Goal: Task Accomplishment & Management: Use online tool/utility

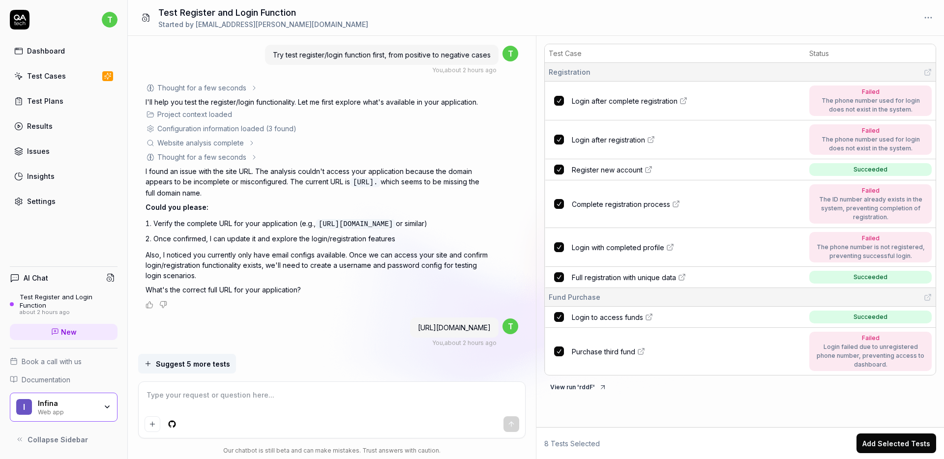
scroll to position [2581, 0]
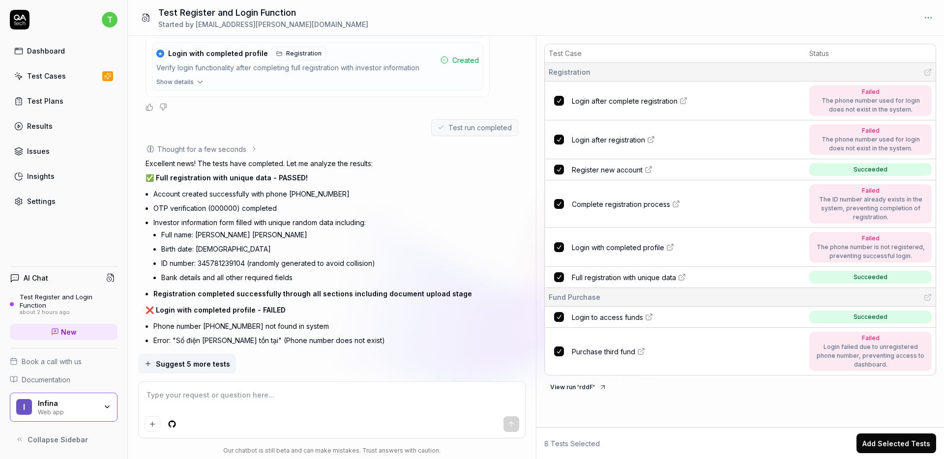
type textarea "*"
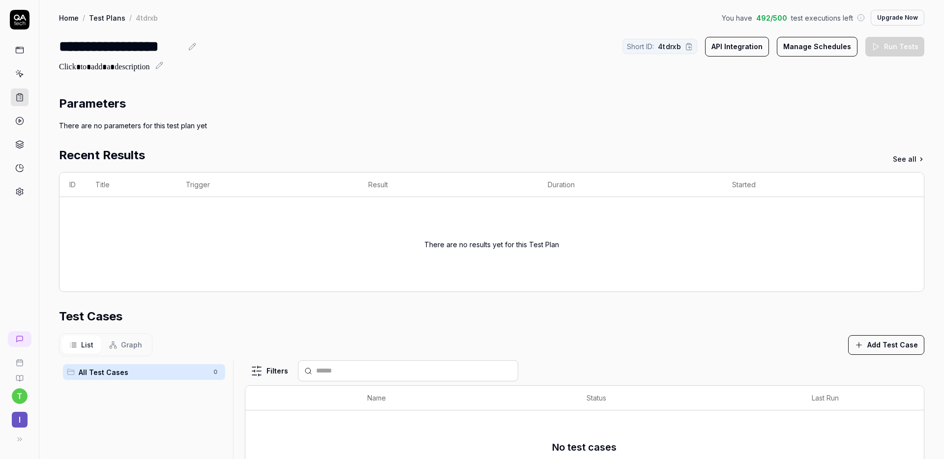
click at [880, 346] on button "Add Test Case" at bounding box center [887, 345] width 76 height 20
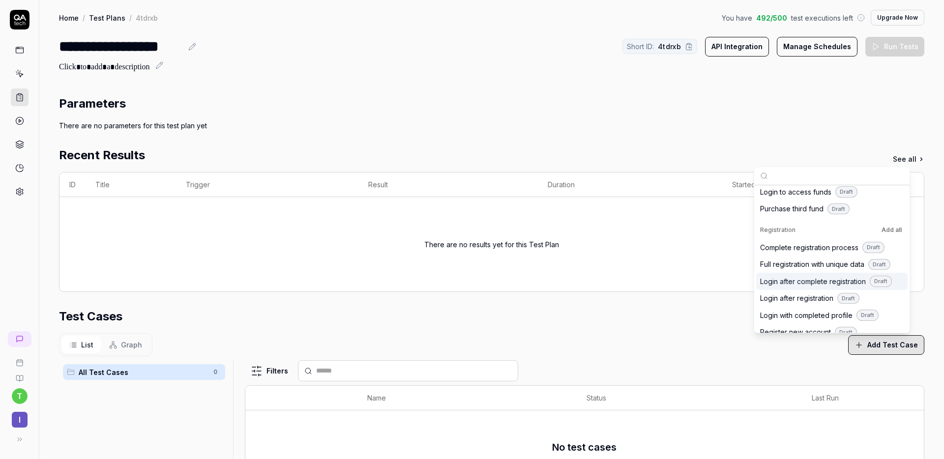
scroll to position [31, 0]
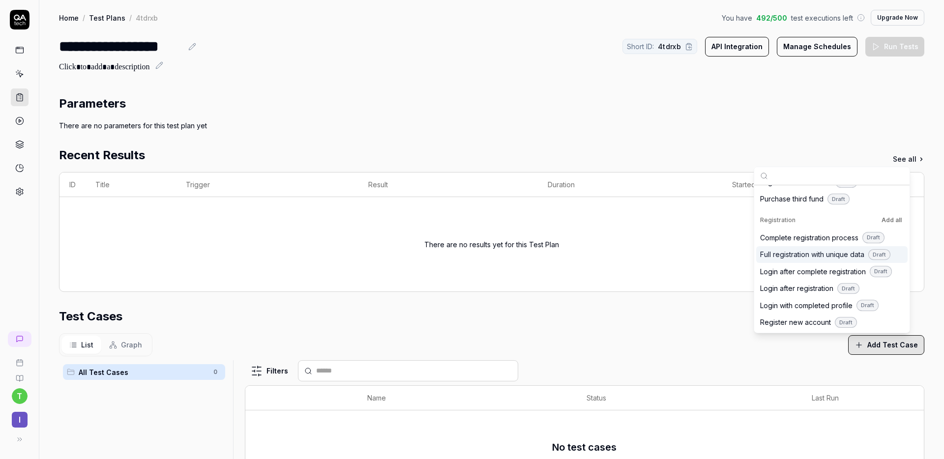
click at [706, 322] on div "Test Cases" at bounding box center [492, 317] width 866 height 18
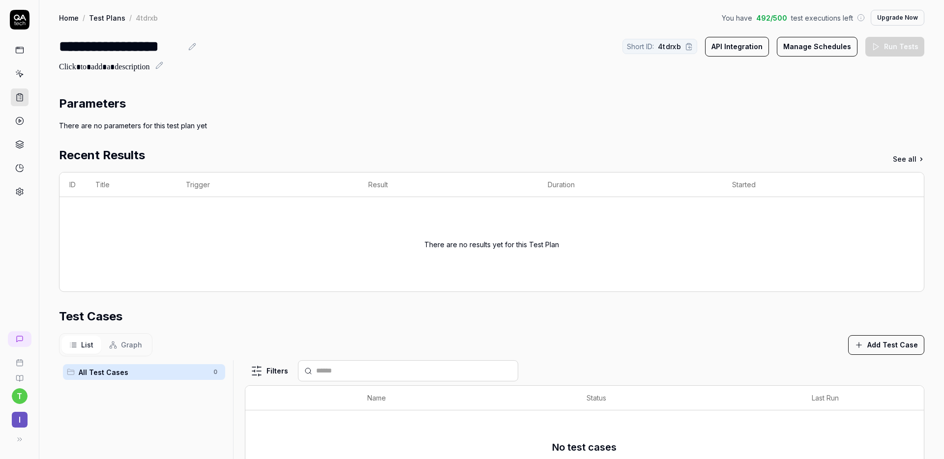
click at [17, 75] on icon at bounding box center [19, 73] width 9 height 9
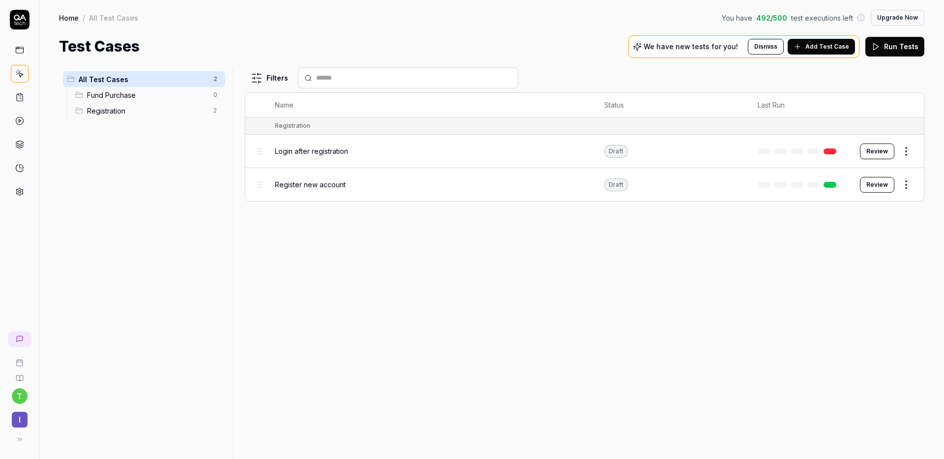
click at [165, 118] on div "Registration 2" at bounding box center [148, 111] width 154 height 16
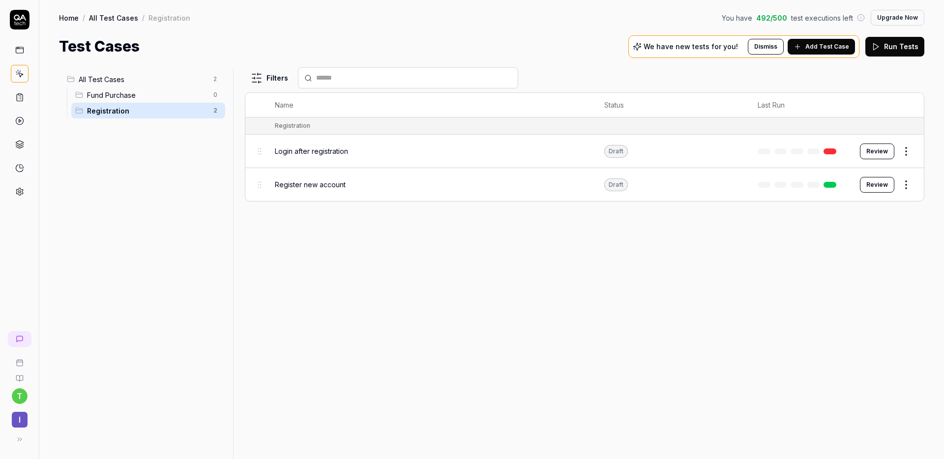
click at [116, 112] on span "Registration" at bounding box center [147, 111] width 121 height 10
click at [907, 152] on html "t I Home / All Test Cases / Registration You have 492 / 500 test executions lef…" at bounding box center [472, 229] width 944 height 459
click at [867, 323] on div "Delete" at bounding box center [865, 325] width 93 height 22
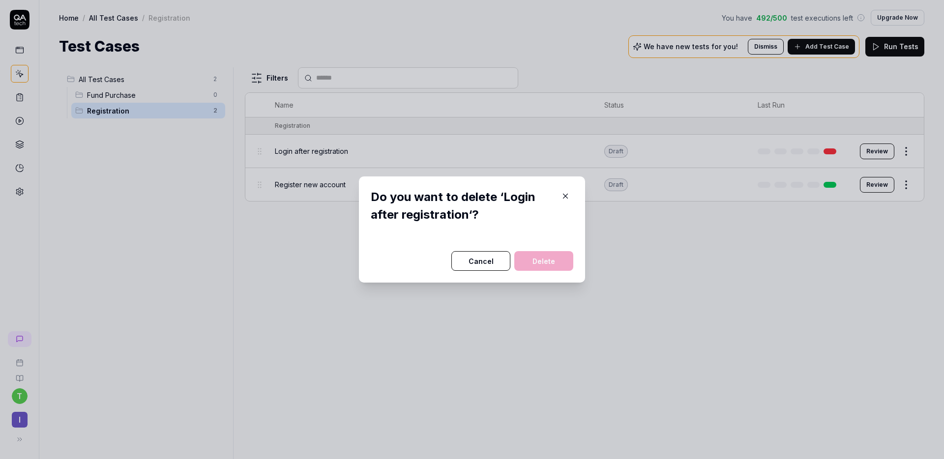
click at [531, 266] on button "Delete" at bounding box center [544, 261] width 59 height 20
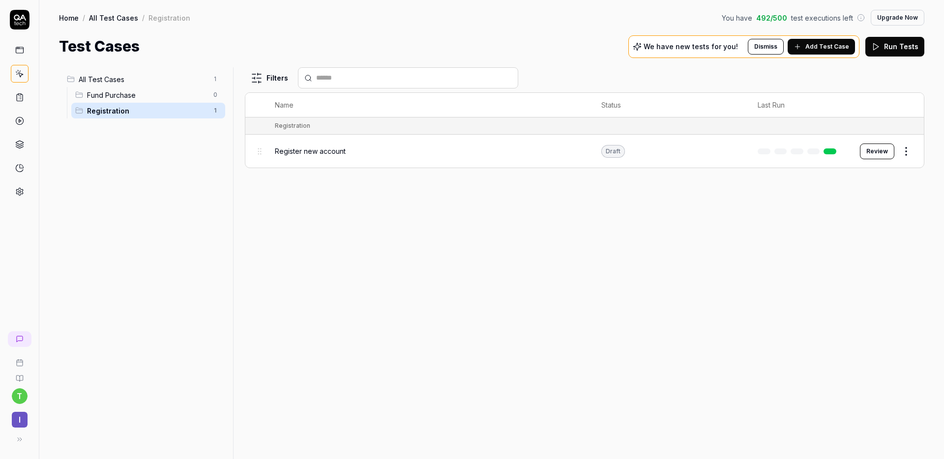
click at [906, 154] on html "t I Home / All Test Cases / Registration You have 492 / 500 test executions lef…" at bounding box center [472, 229] width 944 height 459
click at [864, 326] on div "Delete" at bounding box center [865, 325] width 93 height 22
click at [902, 153] on html "t I Home / All Test Cases / Registration You have 492 / 500 test executions lef…" at bounding box center [472, 229] width 944 height 459
click at [768, 40] on html "t I Home / All Test Cases / Registration You have 492 / 500 test executions lef…" at bounding box center [472, 229] width 944 height 459
click at [769, 48] on button "Dismiss" at bounding box center [766, 47] width 36 height 16
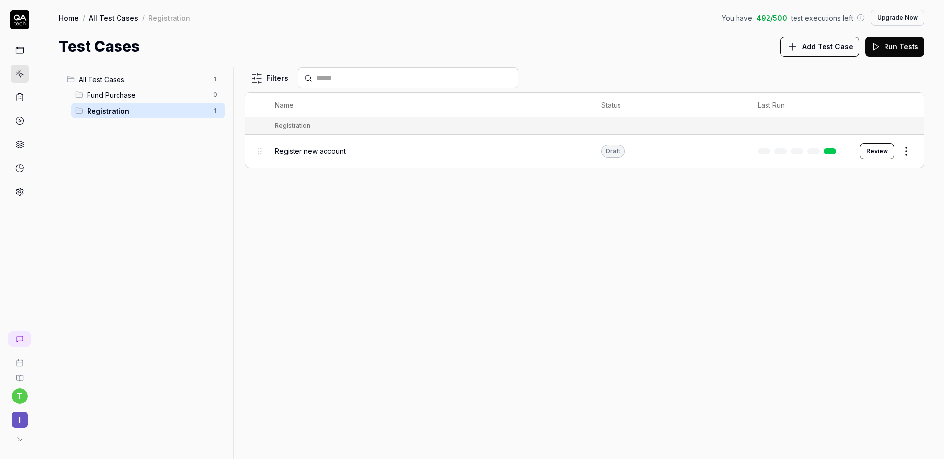
click at [905, 152] on html "t I Home / All Test Cases / Registration You have 492 / 500 test executions lef…" at bounding box center [472, 229] width 944 height 459
click at [865, 320] on div "Delete" at bounding box center [865, 325] width 93 height 22
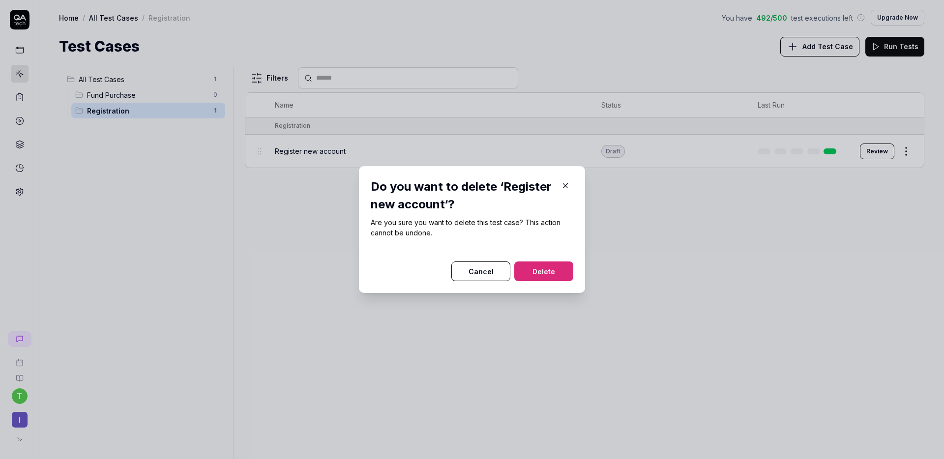
click at [568, 271] on button "Delete" at bounding box center [544, 272] width 59 height 20
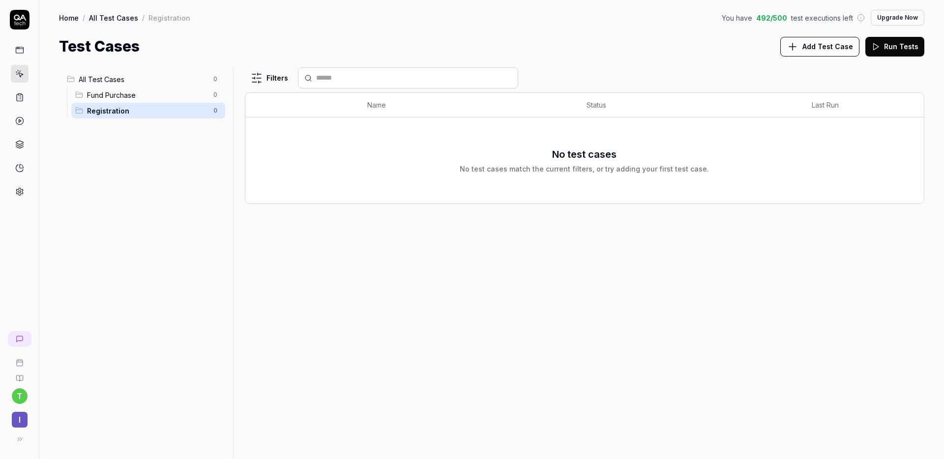
click at [106, 115] on span "Registration" at bounding box center [147, 111] width 121 height 10
click at [561, 170] on div "No test cases match the current filters, or try adding your first test case." at bounding box center [584, 169] width 249 height 10
click at [799, 48] on icon at bounding box center [793, 47] width 12 height 12
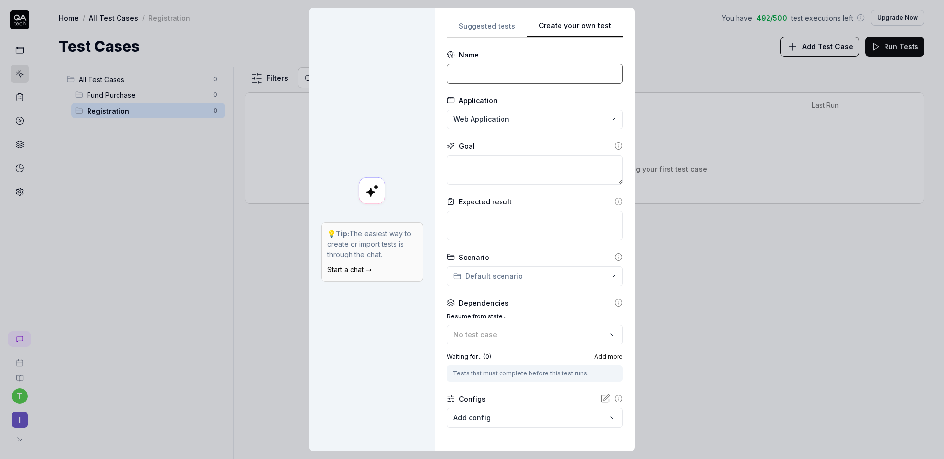
click at [486, 70] on input at bounding box center [535, 74] width 176 height 20
click at [476, 19] on div "**********" at bounding box center [535, 230] width 200 height 444
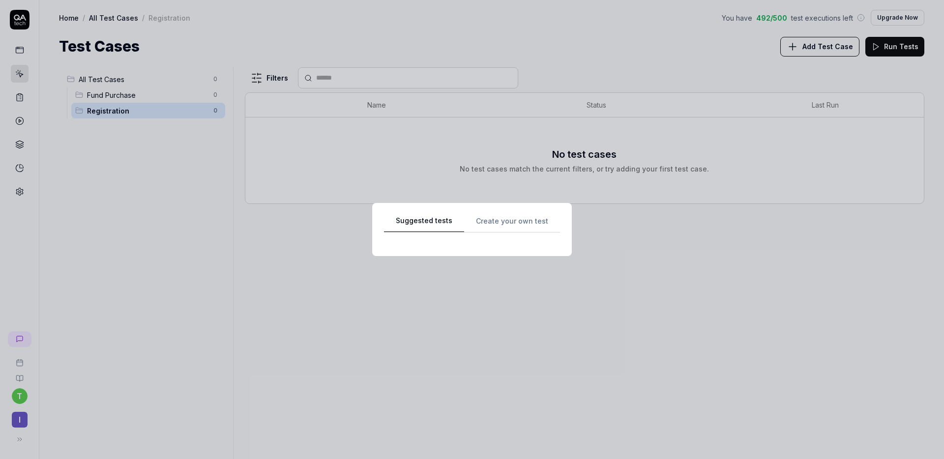
click at [476, 29] on div "Suggested tests Suggested tests Create your own test" at bounding box center [472, 229] width 944 height 459
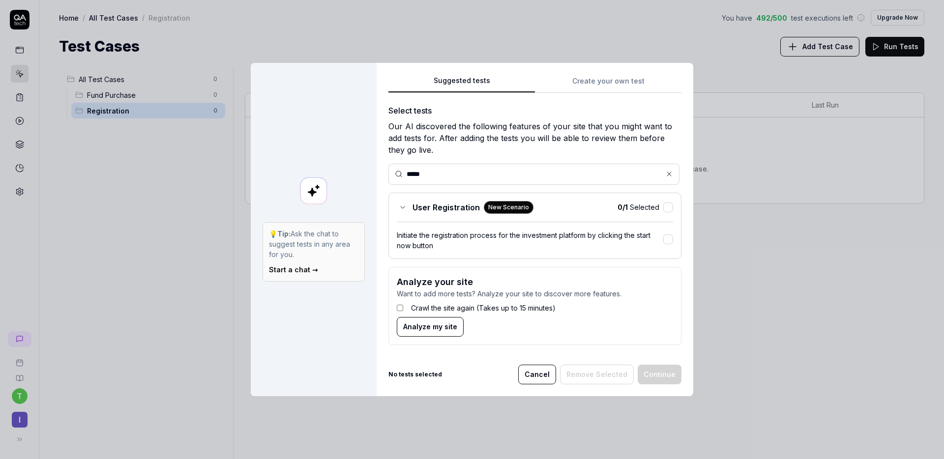
type input "*****"
click at [577, 71] on div "Suggested tests Create your own test Select tests Our AI discovered the followi…" at bounding box center [535, 230] width 317 height 334
click at [577, 77] on div "Suggested tests Create your own test Select tests Our AI discovered the followi…" at bounding box center [535, 214] width 293 height 278
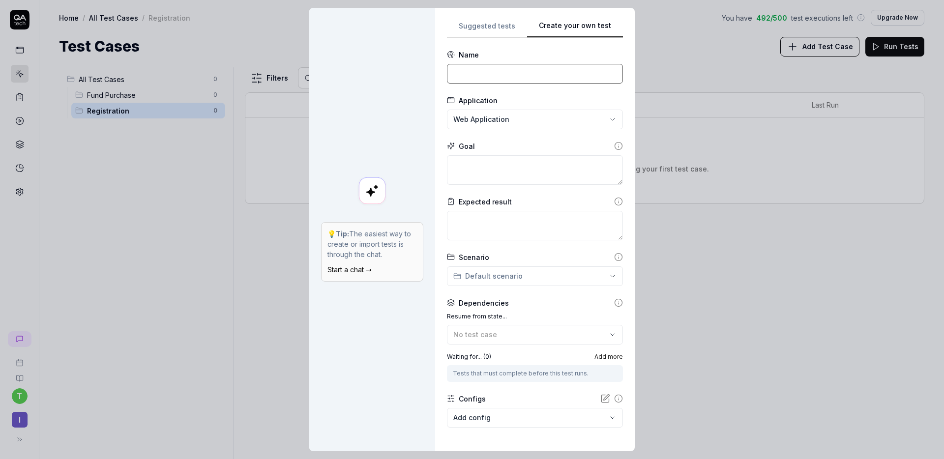
click at [474, 65] on input at bounding box center [535, 74] width 176 height 20
type input "s"
type input "Signed up as individual investor"
click at [466, 175] on textarea at bounding box center [535, 170] width 176 height 30
type textarea "*"
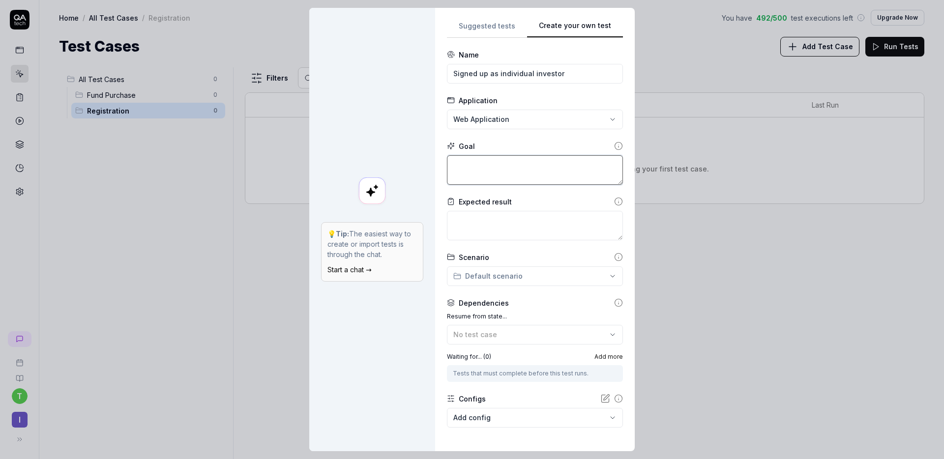
type textarea "S"
type textarea "*"
type textarea "Si"
type textarea "*"
type textarea "Sig"
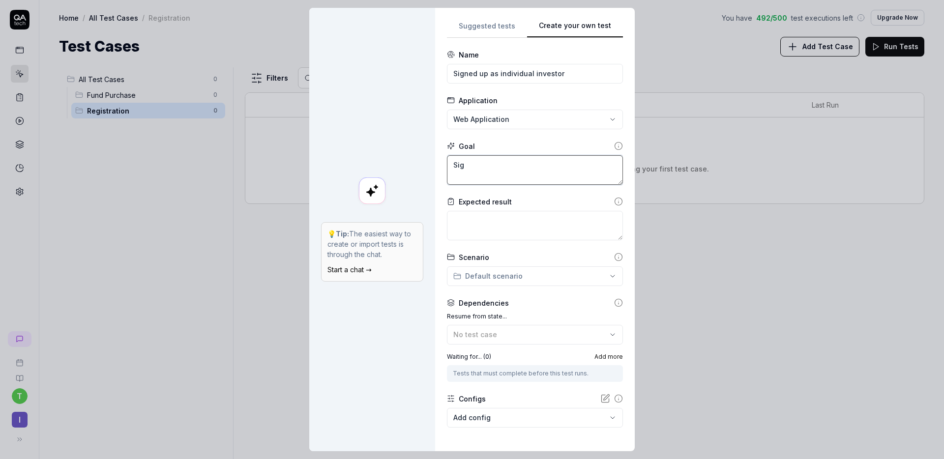
type textarea "*"
type textarea "Signe"
type textarea "*"
type textarea "Signed"
type textarea "*"
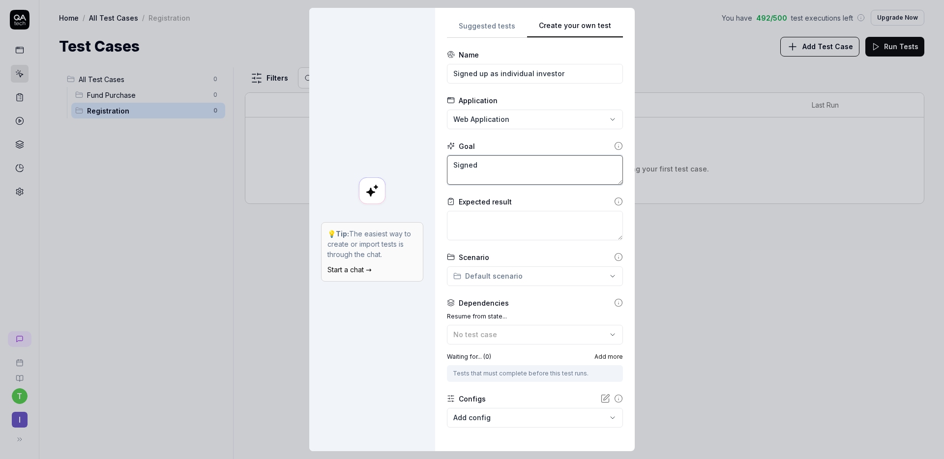
type textarea "Signed u"
type textarea "*"
type textarea "Signed up"
type textarea "*"
type textarea "Signed up"
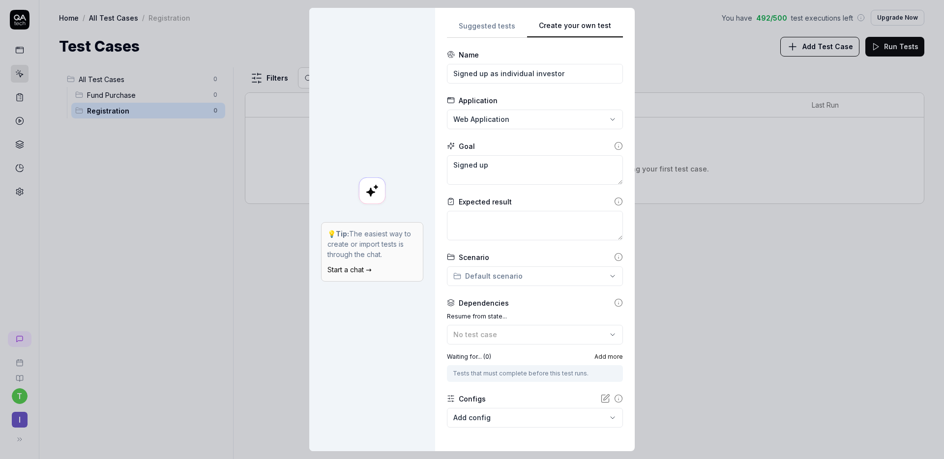
click at [614, 146] on icon at bounding box center [618, 146] width 9 height 9
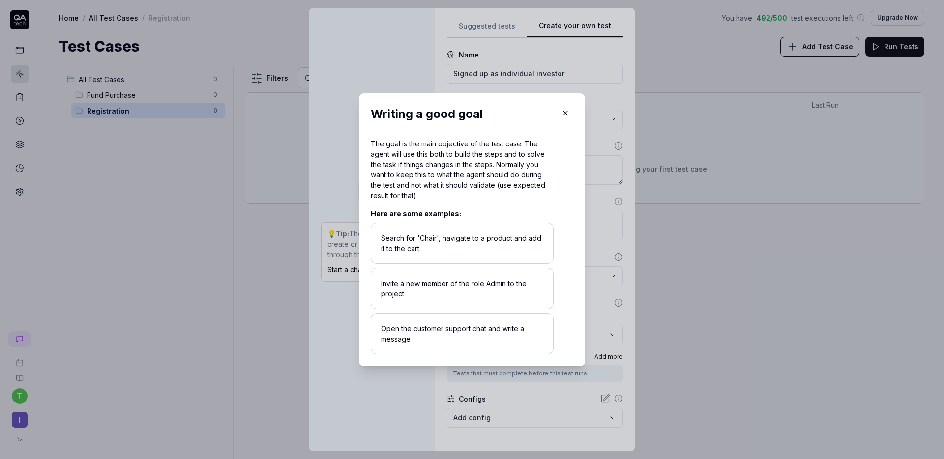
click at [564, 116] on icon "button" at bounding box center [565, 113] width 9 height 9
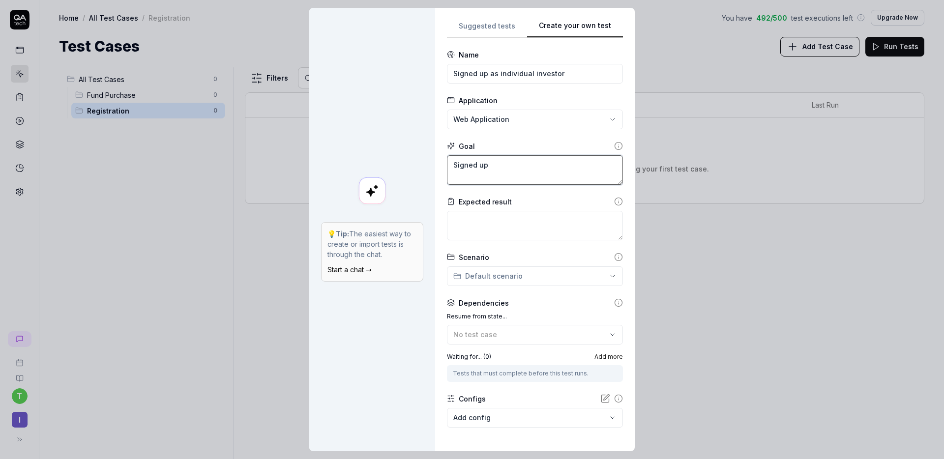
click at [510, 173] on textarea "Signed up" at bounding box center [535, 170] width 176 height 30
type textarea "*"
type textarea "Signed up a"
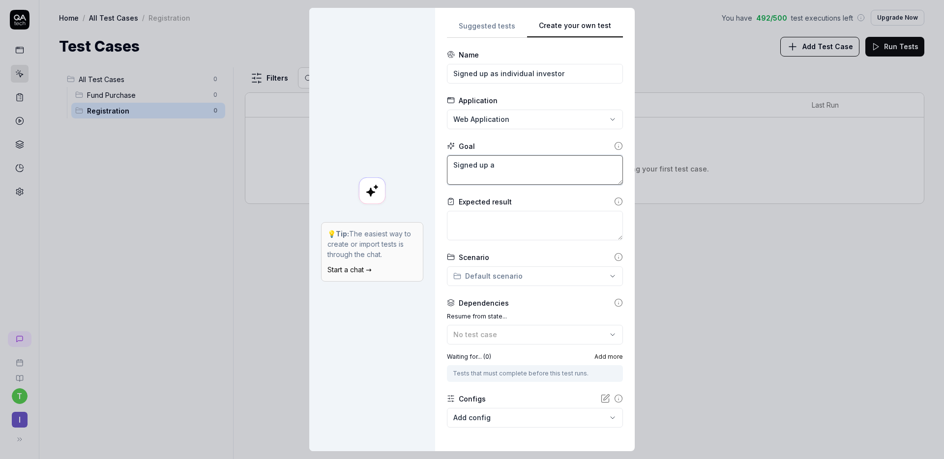
type textarea "*"
type textarea "Signed up an"
type textarea "*"
type textarea "Signed up and"
type textarea "*"
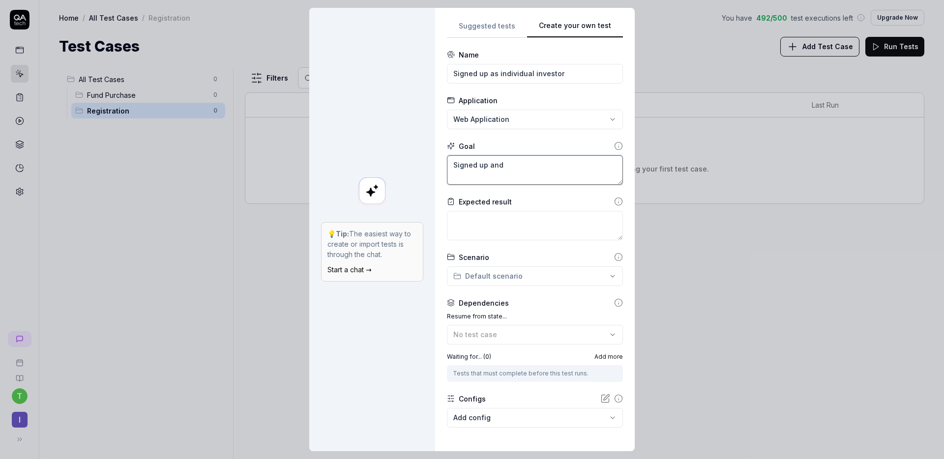
type textarea "Signed up and"
type textarea "*"
type textarea "Signed up and fi"
type textarea "*"
type textarea "Signed up and fil"
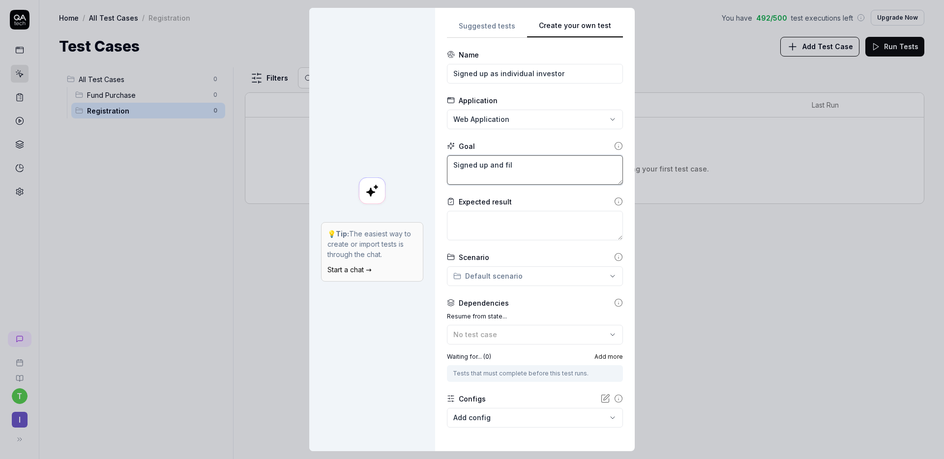
type textarea "*"
type textarea "Signed up and fill"
type textarea "*"
type textarea "Signed up and fill"
type textarea "*"
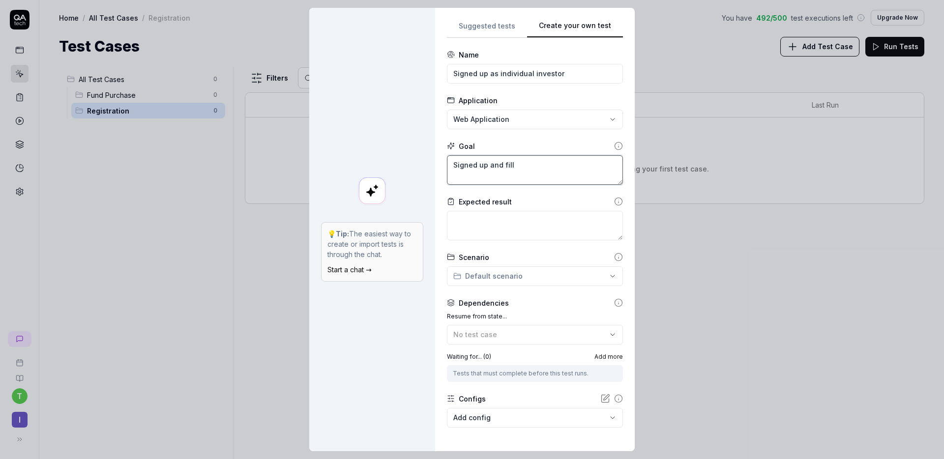
type textarea "Signed up and fill o"
type textarea "*"
type textarea "Signed up and fill ou"
type textarea "*"
type textarea "Signed up and fill out"
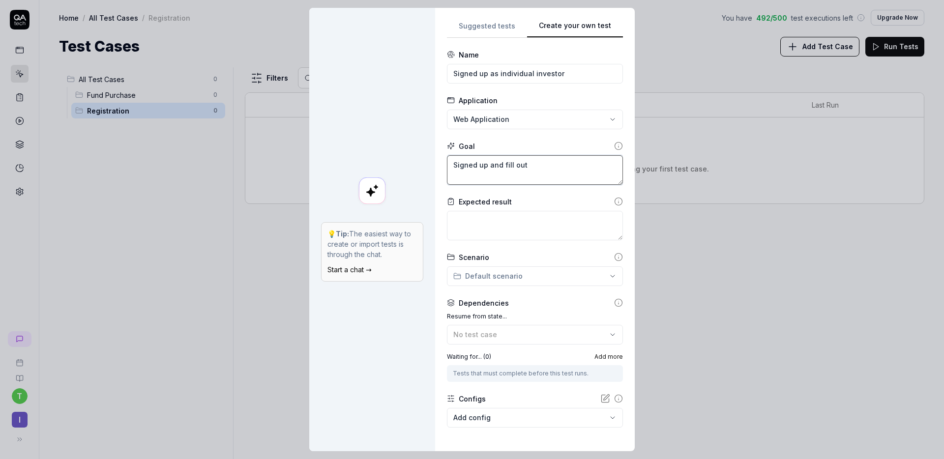
type textarea "*"
type textarea "Signed up and fill out"
type textarea "*"
type textarea "Signed up and fill out i"
type textarea "*"
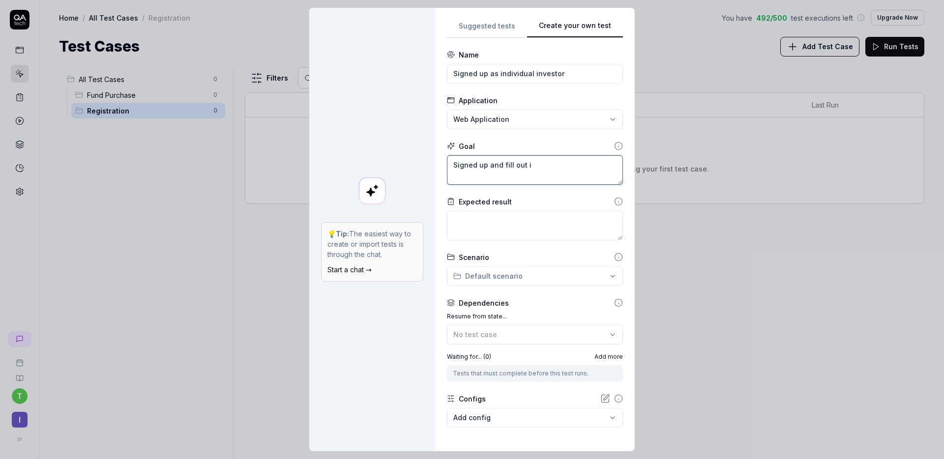
type textarea "Signed up and fill out if"
type textarea "*"
type textarea "Signed up and fill out ifo"
type textarea "*"
type textarea "Signed up and fill out if"
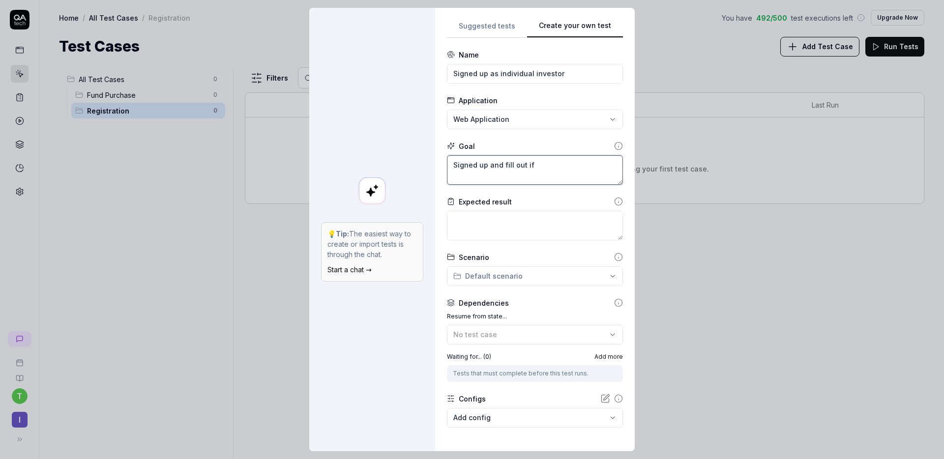
type textarea "*"
type textarea "Signed up and fill out i"
type textarea "*"
type textarea "Signed up and fill out in"
type textarea "*"
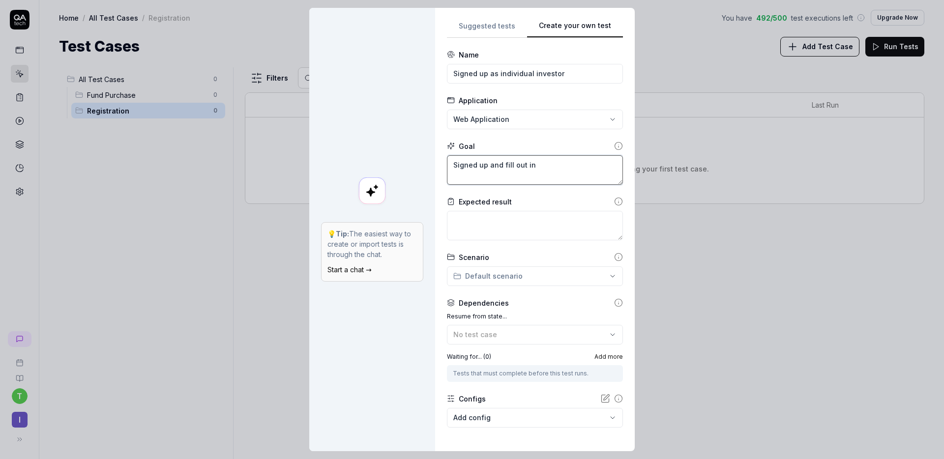
type textarea "Signed up and fill out inf"
type textarea "*"
type textarea "Signed up and fill out info"
type textarea "*"
type textarea "Signed up and fill out infor"
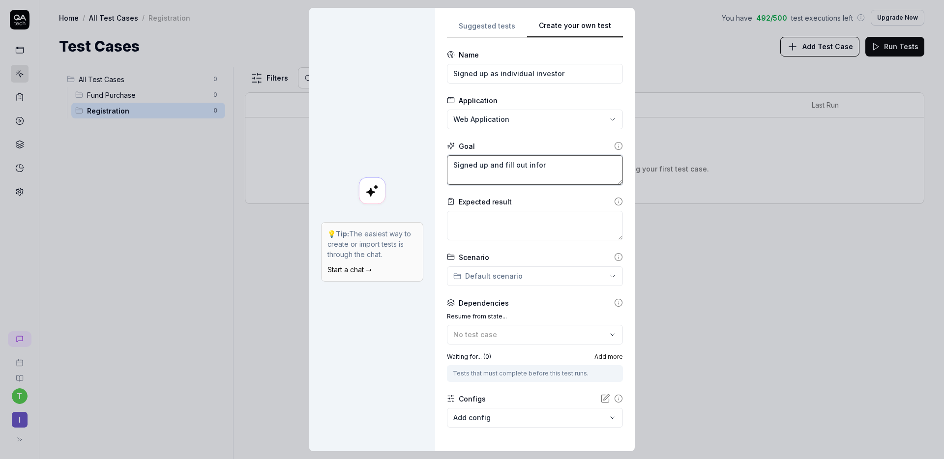
type textarea "*"
type textarea "Signed up and fill out inform"
type textarea "*"
type textarea "Signed up and fill out informa"
type textarea "*"
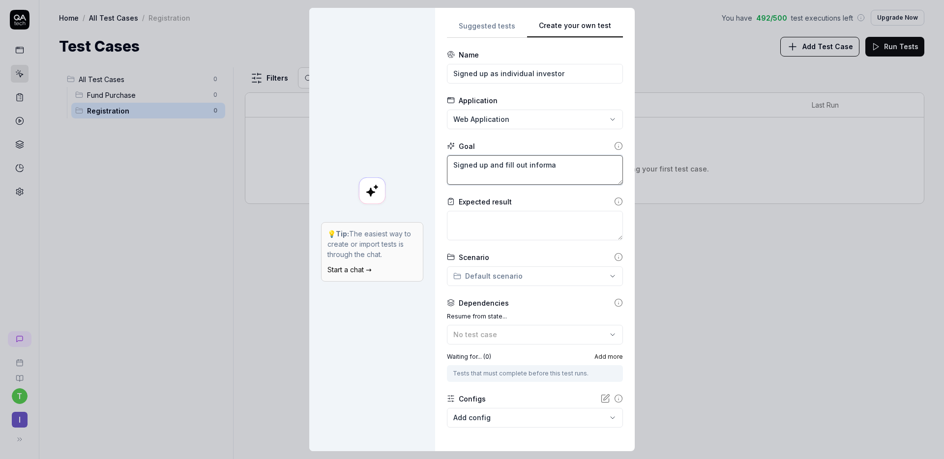
type textarea "Signed up and fill out informat"
type textarea "*"
type textarea "Signed up and fill out informati"
type textarea "*"
type textarea "Signed up and fill out informatio"
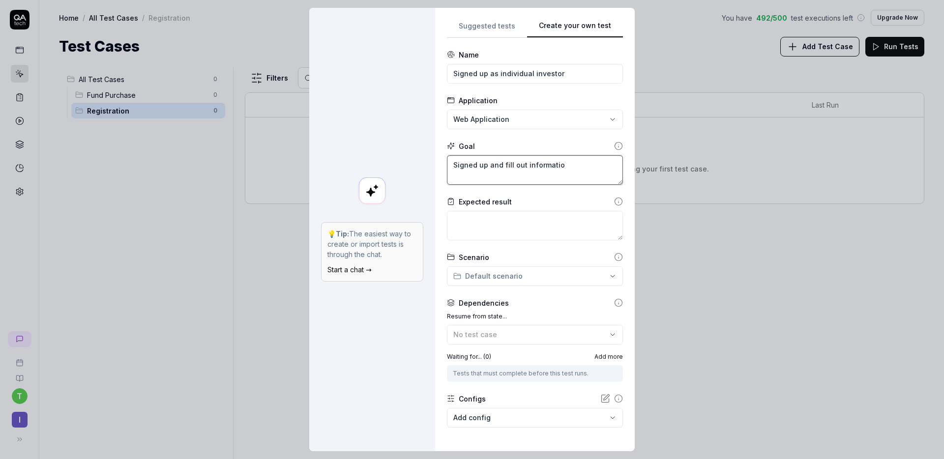
type textarea "*"
type textarea "Signed up and fill out information"
type textarea "*"
type textarea "SSigned up and fill out information"
type textarea "*"
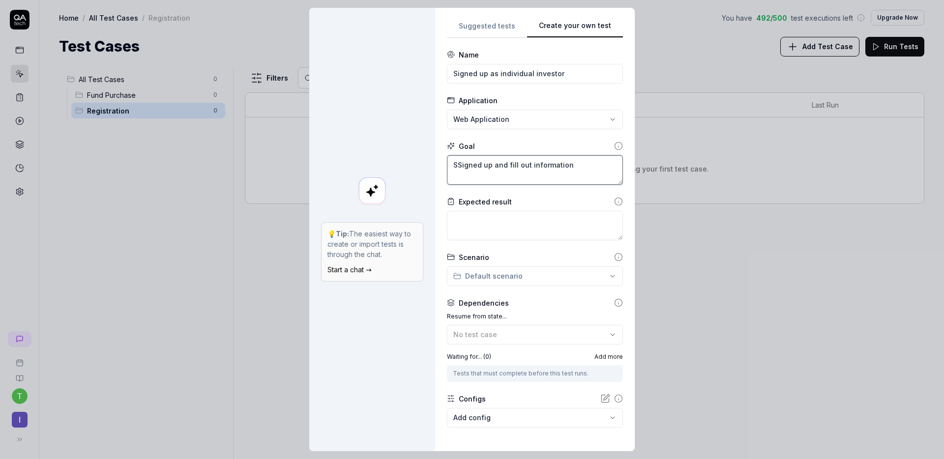
type textarea "SuSigned up and fill out information"
type textarea "*"
type textarea "SucSigned up and fill out information"
type textarea "*"
type textarea "SuccSigned up and fill out information"
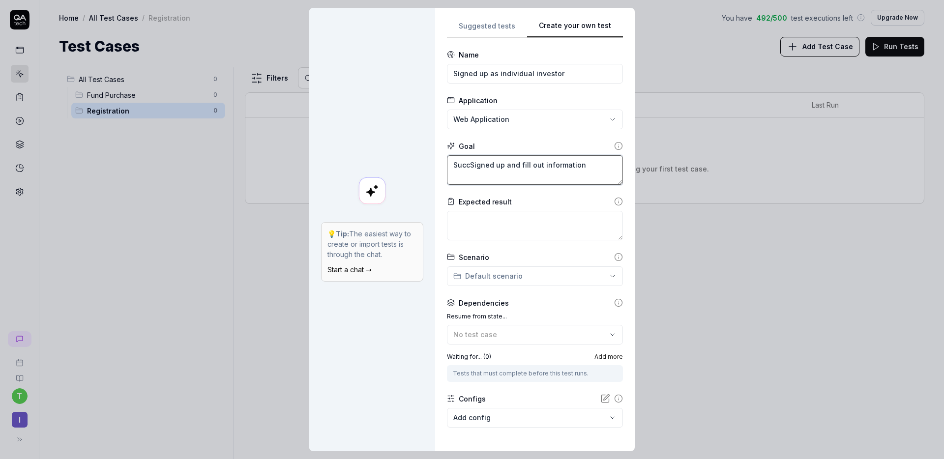
type textarea "*"
type textarea "SucceSigned up and fill out information"
type textarea "*"
type textarea "SuccesSigned up and fill out information"
type textarea "*"
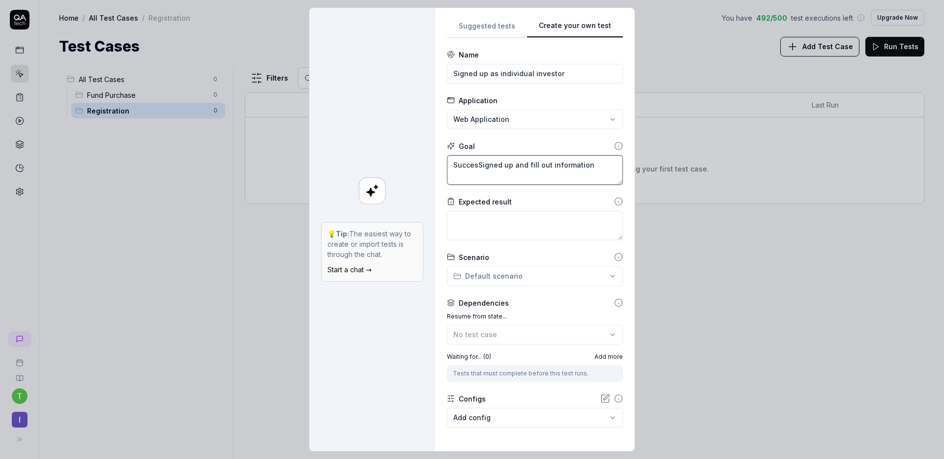
type textarea "SuccessSigned up and fill out information"
type textarea "*"
type textarea "SuccessuSigned up and fill out information"
type textarea "*"
type textarea "SuccessSigned up and fill out information"
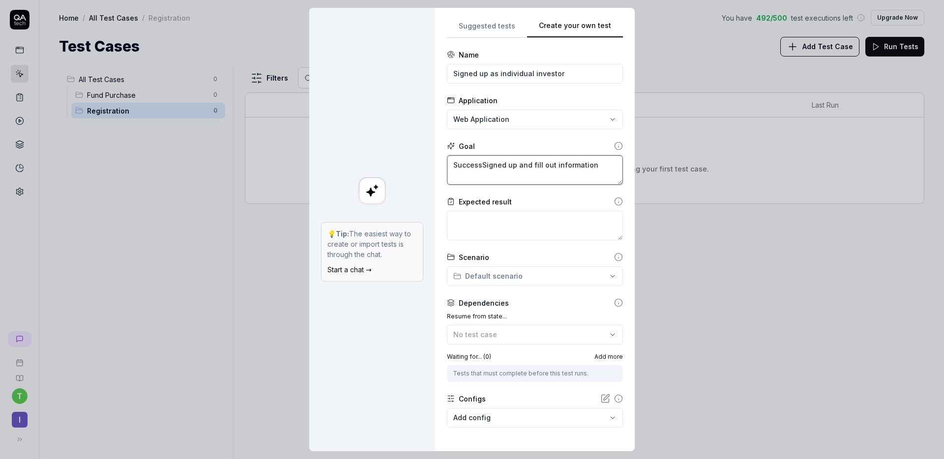
type textarea "*"
type textarea "SuccessfSigned up and fill out information"
type textarea "*"
type textarea "SuccessfuSigned up and fill out information"
type textarea "*"
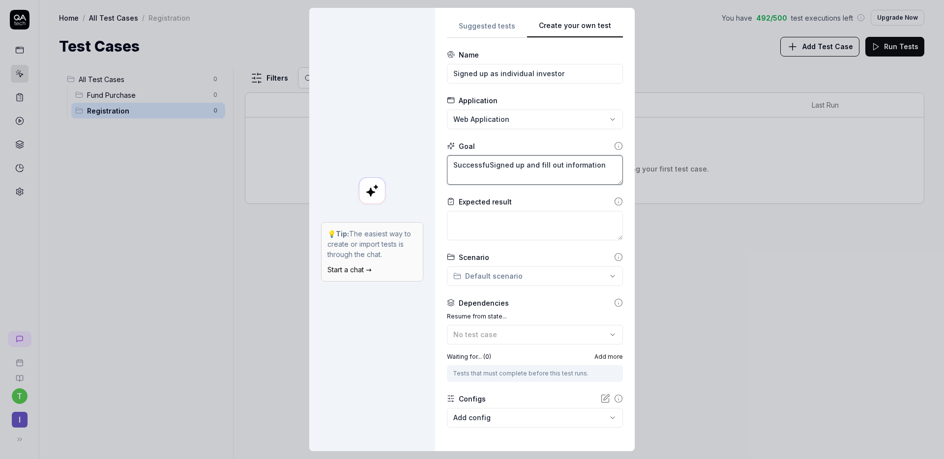
type textarea "SuccessfulSigned up and fill out information"
type textarea "*"
type textarea "SuccessfullSigned up and fill out information"
type textarea "*"
type textarea "Successfully Signed up and fill out information"
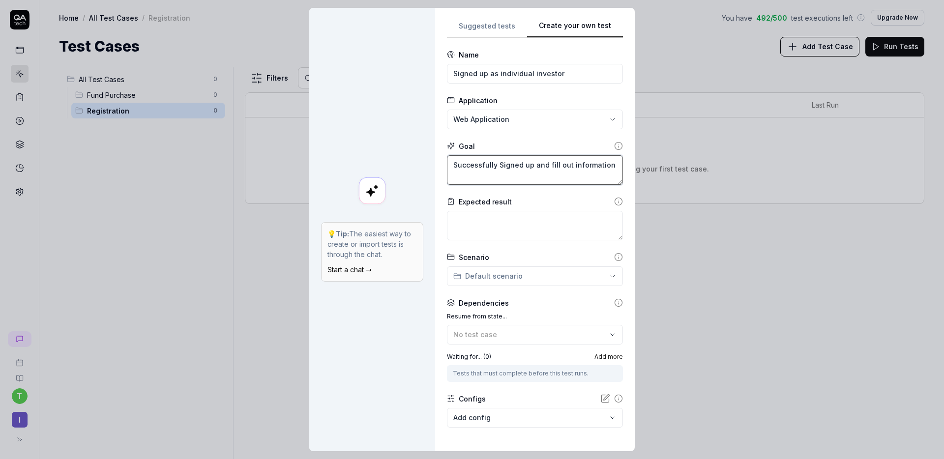
click at [564, 168] on textarea "Successfully Signed up and fill out information" at bounding box center [535, 170] width 176 height 30
type textarea "*"
type textarea "Successfully Signed up and fill out information"
type textarea "*"
type textarea "Successfully Signed up and fill out a information"
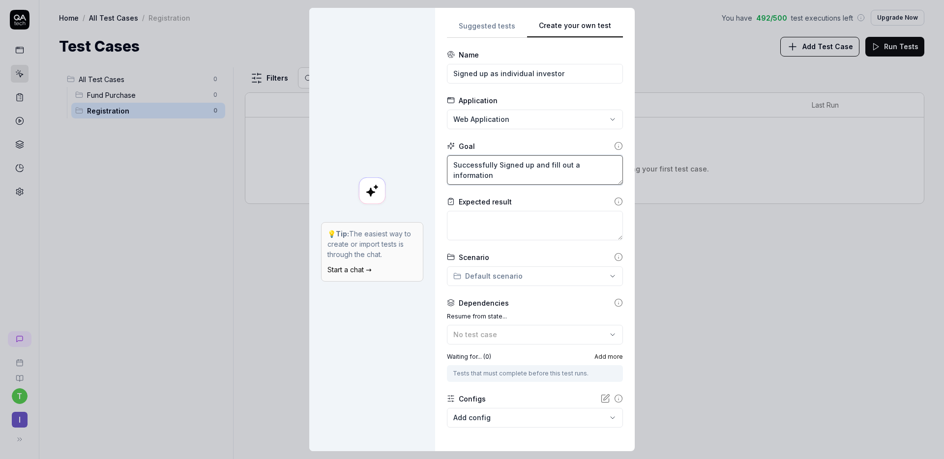
type textarea "*"
type textarea "Successfully Signed up and fill out al information"
type textarea "*"
type textarea "Successfully Signed up and fill out all information"
click at [552, 216] on textarea at bounding box center [535, 226] width 176 height 30
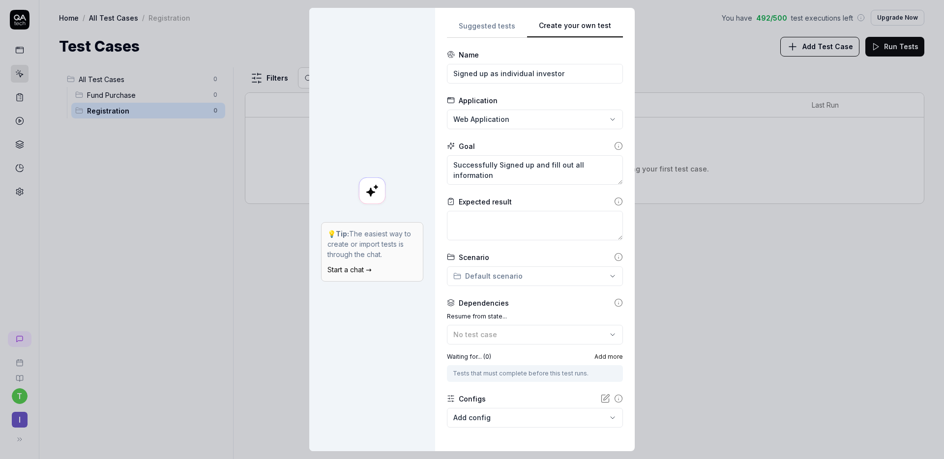
click at [614, 202] on icon at bounding box center [618, 201] width 9 height 9
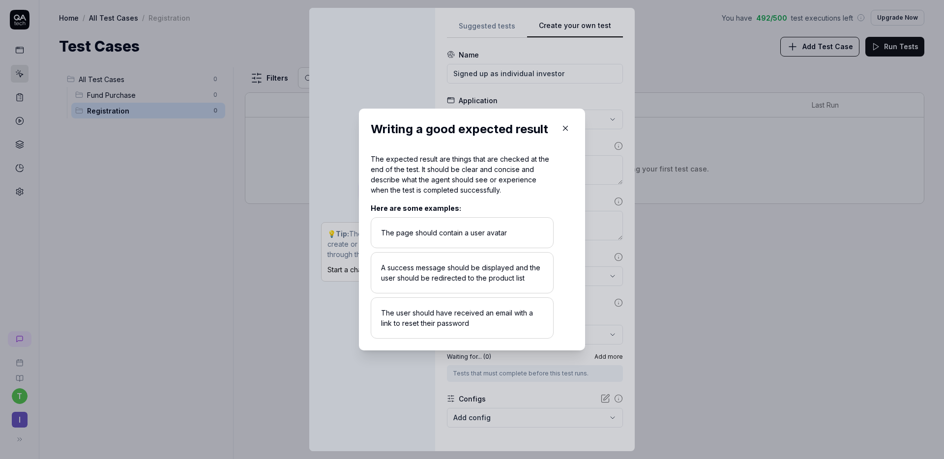
click at [596, 206] on div "​ Writing a good expected result The expected result are things that are checke…" at bounding box center [472, 230] width 266 height 266
click at [562, 133] on button "button" at bounding box center [566, 129] width 16 height 16
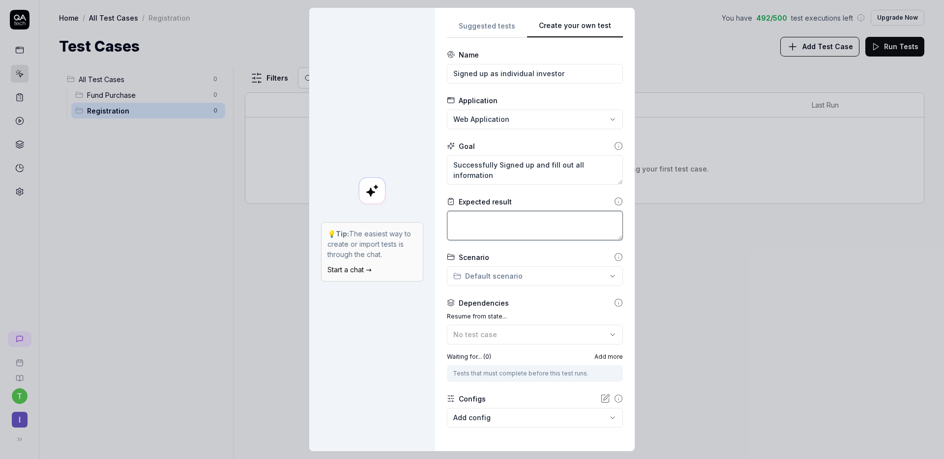
click at [513, 223] on textarea at bounding box center [535, 226] width 176 height 30
type textarea "*"
type textarea "A"
type textarea "*"
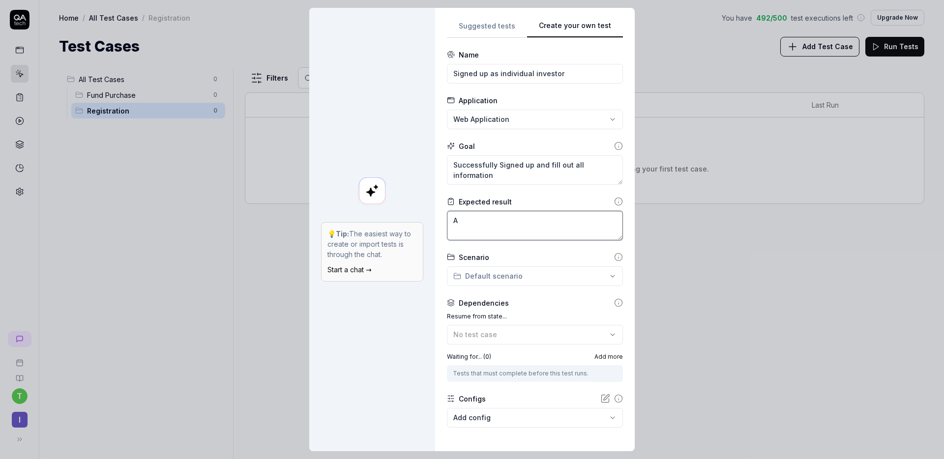
type textarea "Al"
type textarea "*"
type textarea "All"
type textarea "*"
type textarea "All"
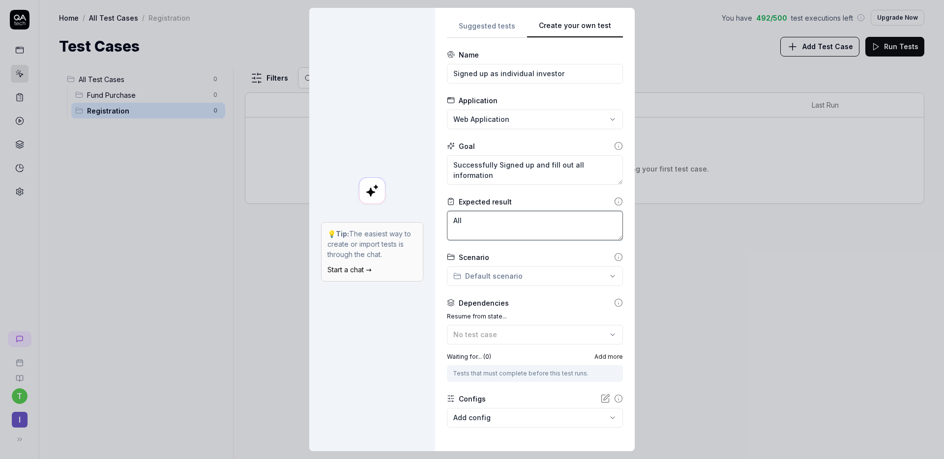
type textarea "*"
type textarea "All i"
type textarea "*"
type textarea "All in"
type textarea "*"
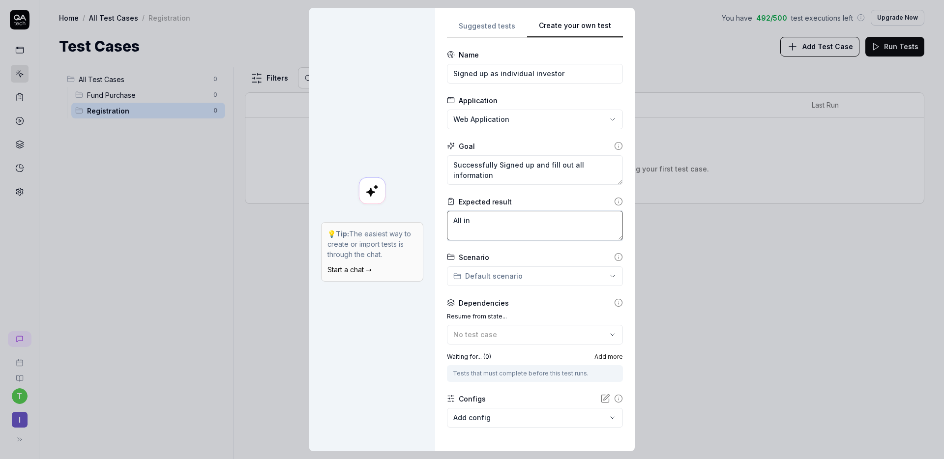
type textarea "All inf"
type textarea "*"
type textarea "All info"
type textarea "*"
type textarea "All infor"
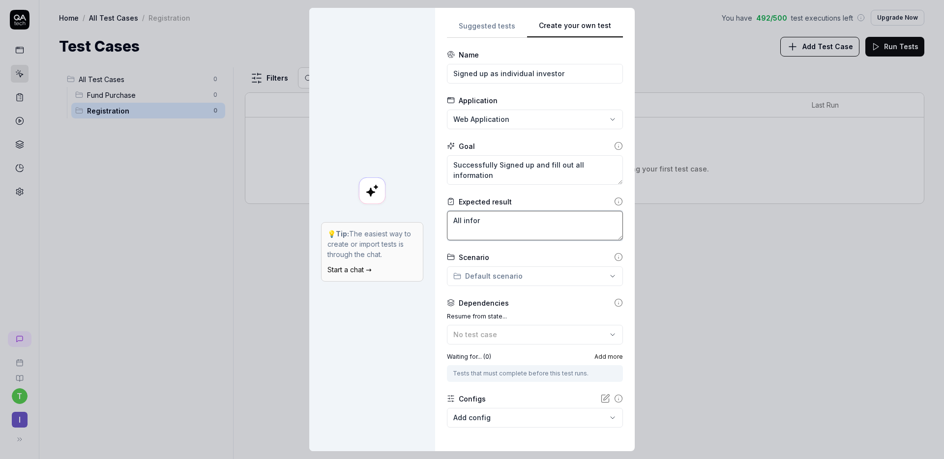
type textarea "*"
type textarea "All inform"
type textarea "*"
type textarea "All informa"
type textarea "*"
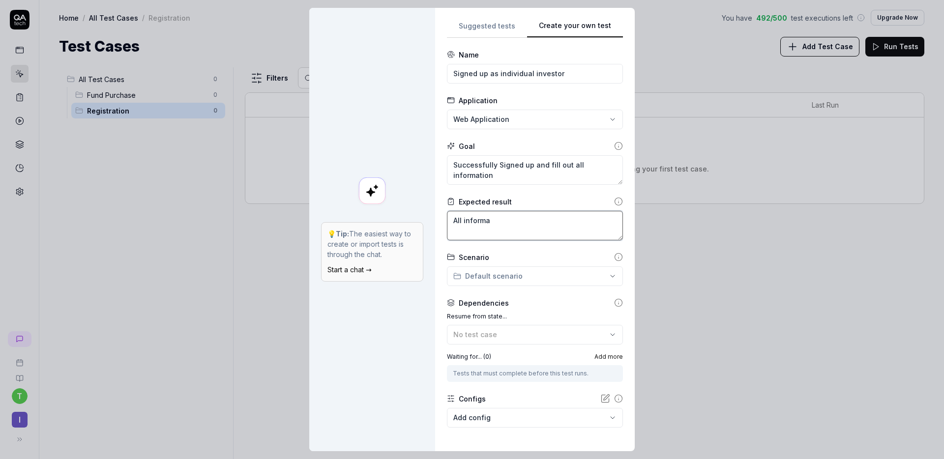
type textarea "All informat"
type textarea "*"
type textarea "All informati"
type textarea "*"
type textarea "All informatio"
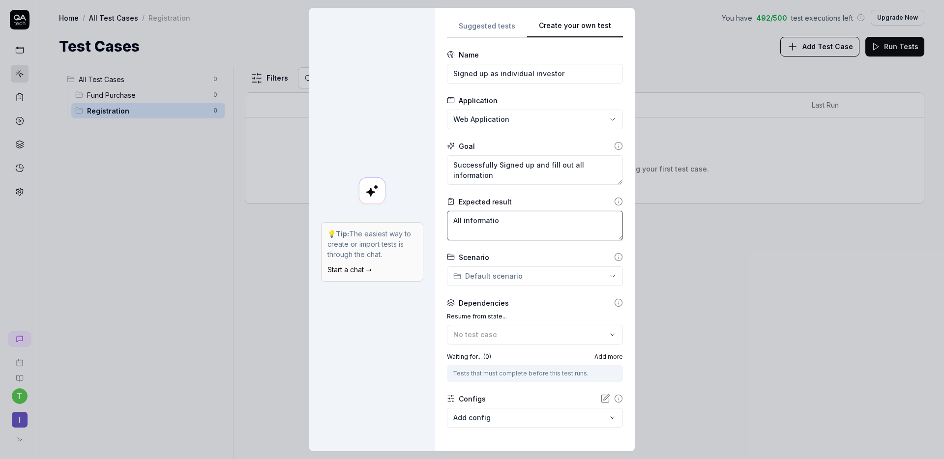
type textarea "*"
type textarea "All information"
type textarea "*"
type textarea "All information f"
type textarea "*"
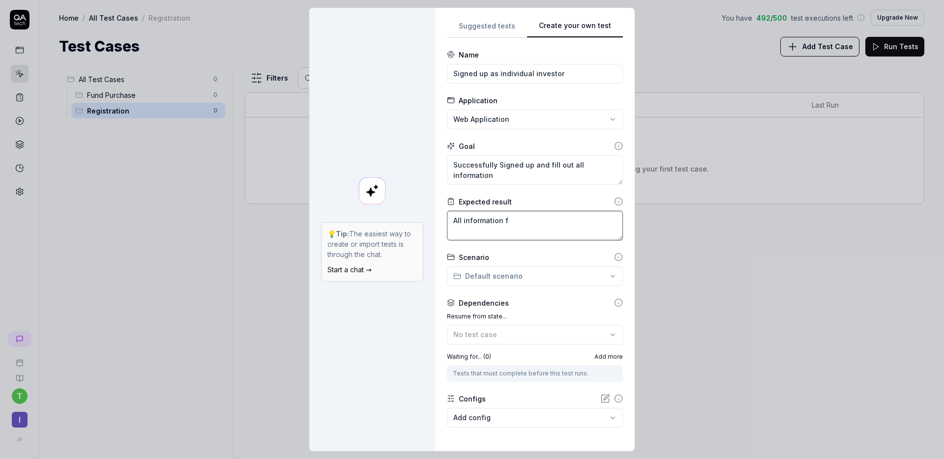
type textarea "All information fo"
type textarea "*"
type textarea "All information for"
type textarea "*"
type textarea "All information form"
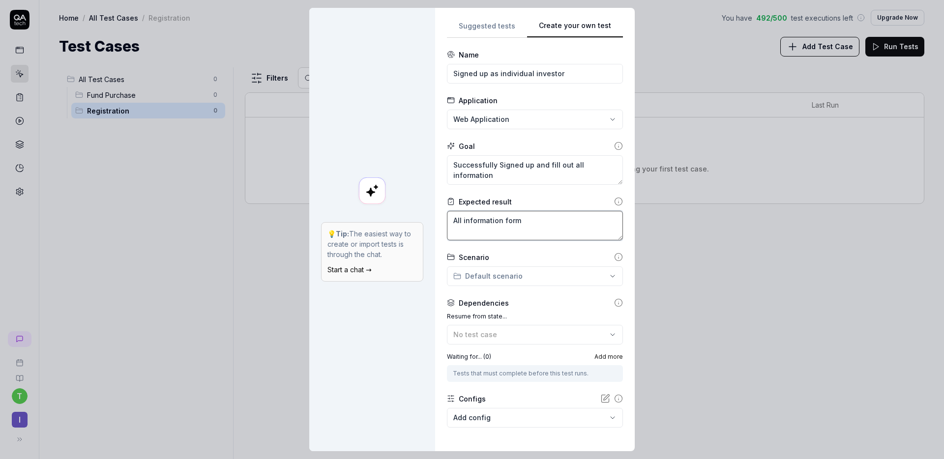
type textarea "*"
type textarea "All information forms"
type textarea "*"
type textarea "All information forms a"
type textarea "*"
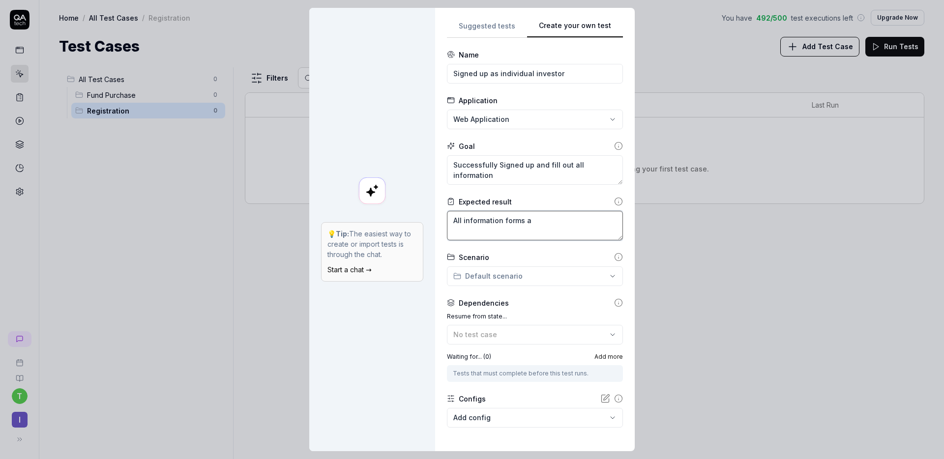
type textarea "All information forms ar"
type textarea "*"
type textarea "All information forms are"
type textarea "*"
type textarea "All information forms are"
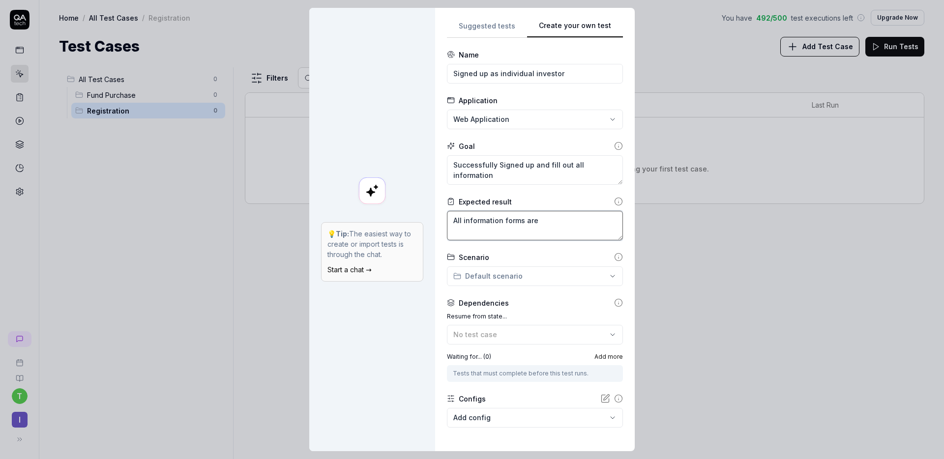
type textarea "*"
type textarea "All information forms are fi"
type textarea "*"
type textarea "All information forms are fill"
type textarea "*"
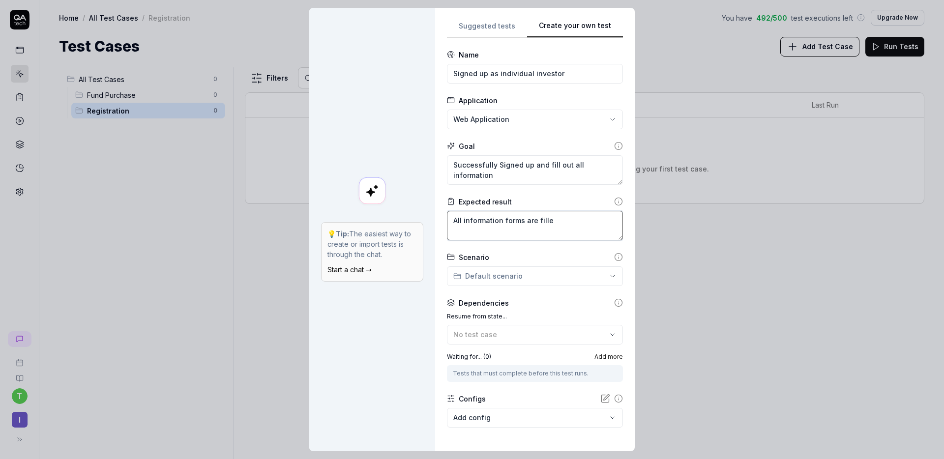
type textarea "All information forms are filled"
type textarea "*"
type textarea "All information forms are filled"
type textarea "*"
type textarea "All information forms are filled o"
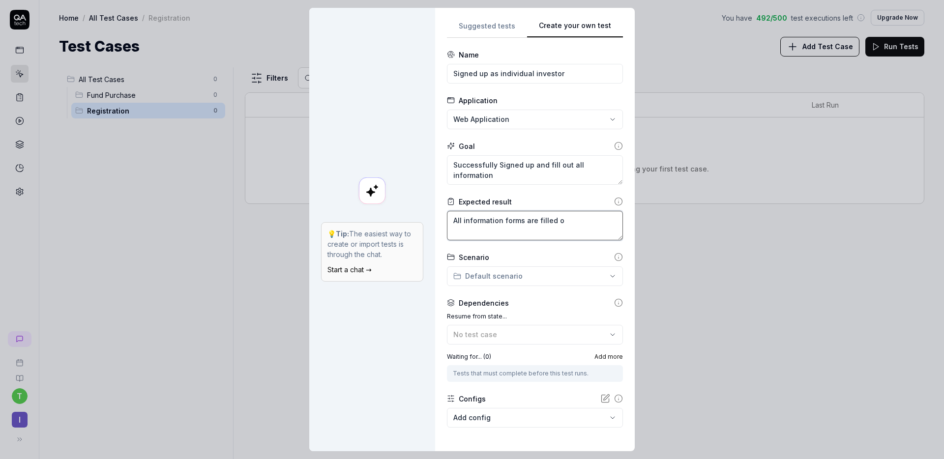
type textarea "*"
type textarea "All information forms are filled ou"
type textarea "*"
type textarea "All information forms are filled out"
type textarea "*"
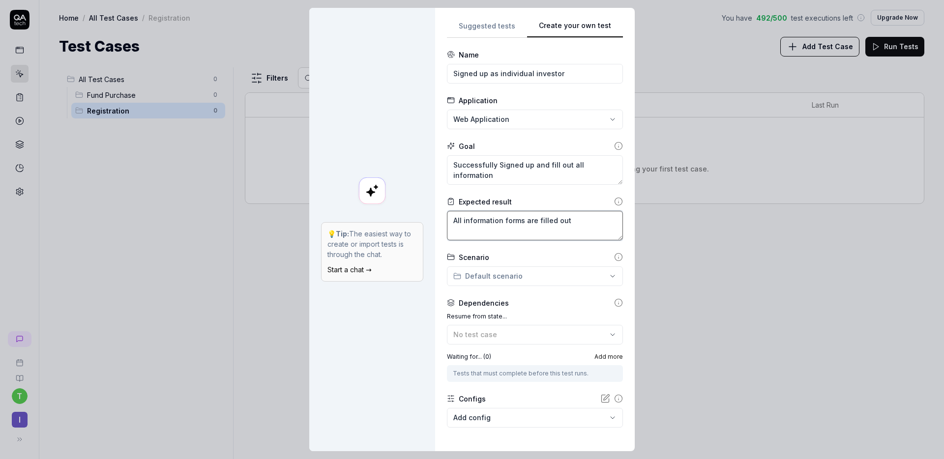
type textarea "All information forms are filled out"
type textarea "*"
type textarea "All information forms are filled out"
click at [552, 276] on div "**********" at bounding box center [472, 229] width 944 height 459
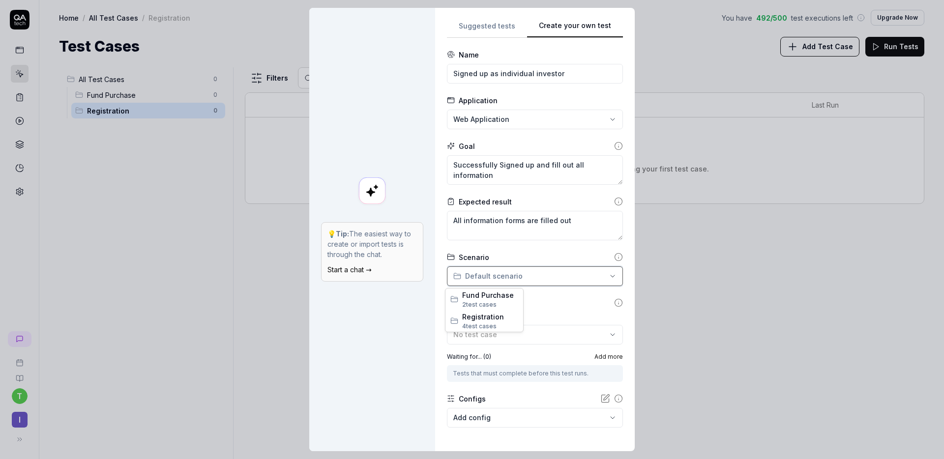
click at [552, 276] on div "**********" at bounding box center [472, 229] width 944 height 459
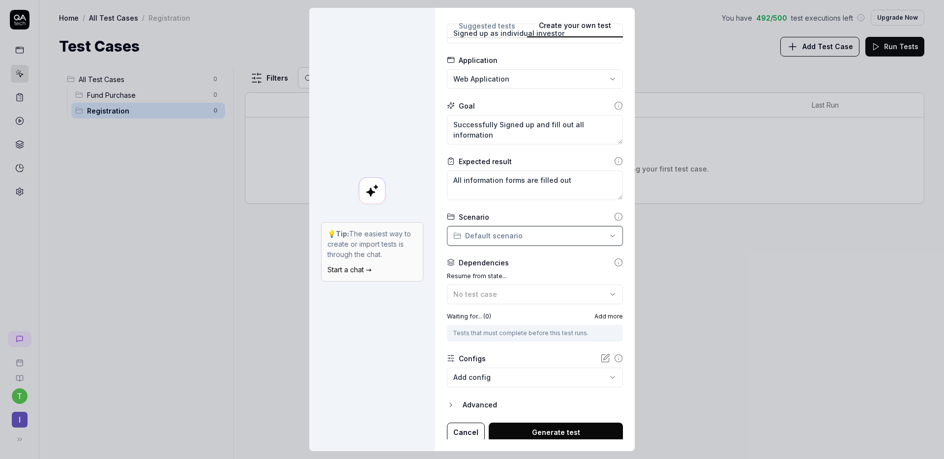
scroll to position [43, 0]
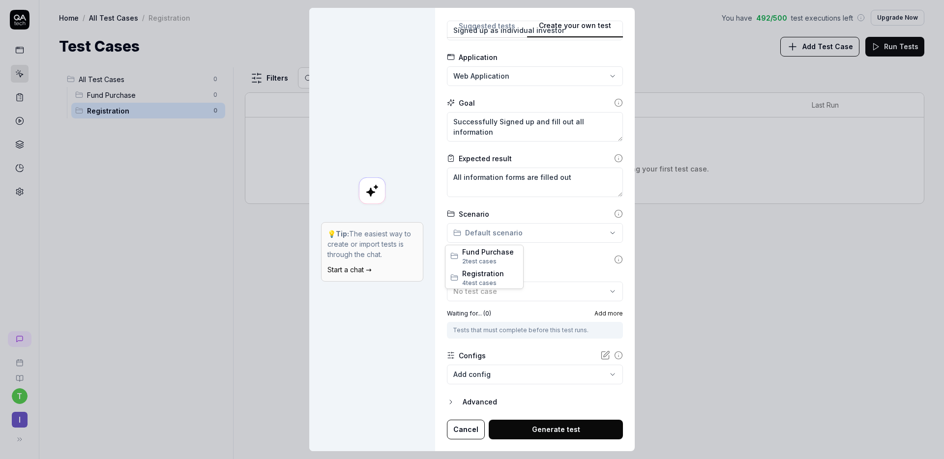
click at [515, 238] on div "**********" at bounding box center [472, 229] width 944 height 459
click at [492, 275] on span "Registration" at bounding box center [490, 274] width 56 height 10
click at [521, 239] on div "**********" at bounding box center [472, 229] width 944 height 459
click at [502, 279] on span "4 test case s" at bounding box center [485, 283] width 46 height 9
click at [515, 240] on div "**********" at bounding box center [472, 229] width 944 height 459
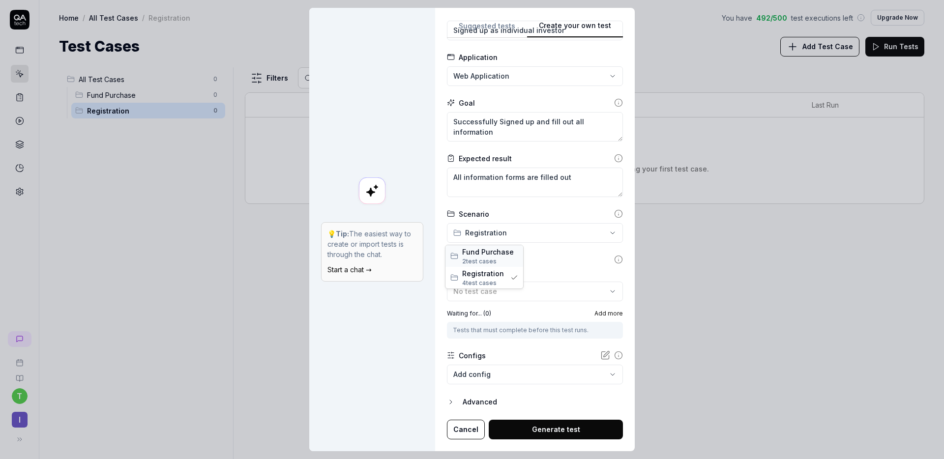
click at [503, 256] on span "Fund Purchase" at bounding box center [490, 252] width 56 height 10
click at [511, 234] on div "**********" at bounding box center [472, 229] width 944 height 459
click at [498, 255] on span "Fund Purchase" at bounding box center [488, 252] width 52 height 10
click at [556, 232] on div "**********" at bounding box center [472, 229] width 944 height 459
click at [510, 271] on span "Registration" at bounding box center [492, 274] width 61 height 10
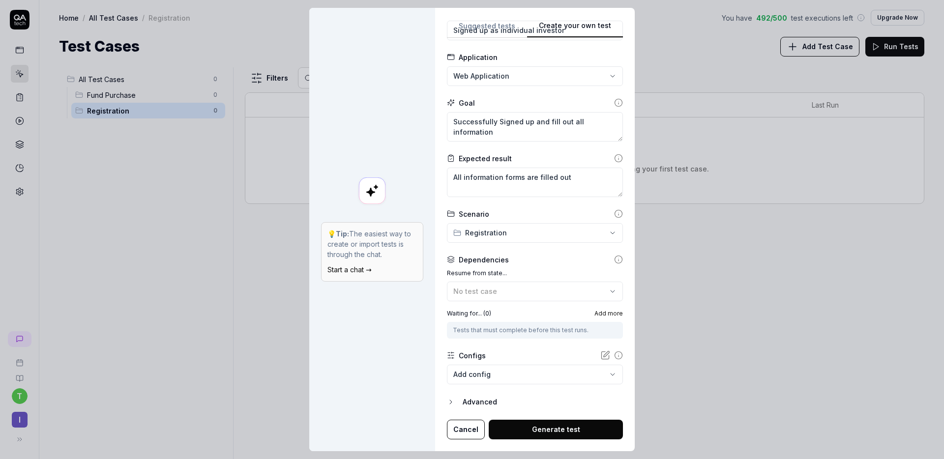
click at [447, 405] on icon "button" at bounding box center [451, 402] width 8 height 8
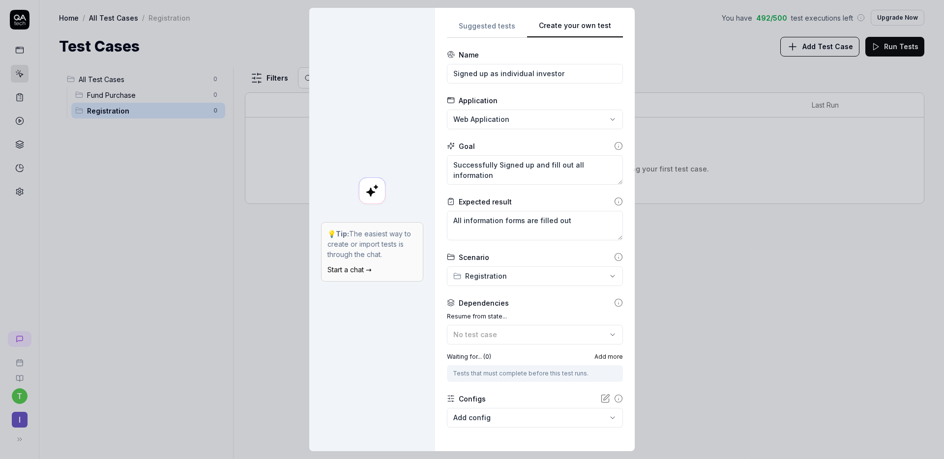
scroll to position [89, 0]
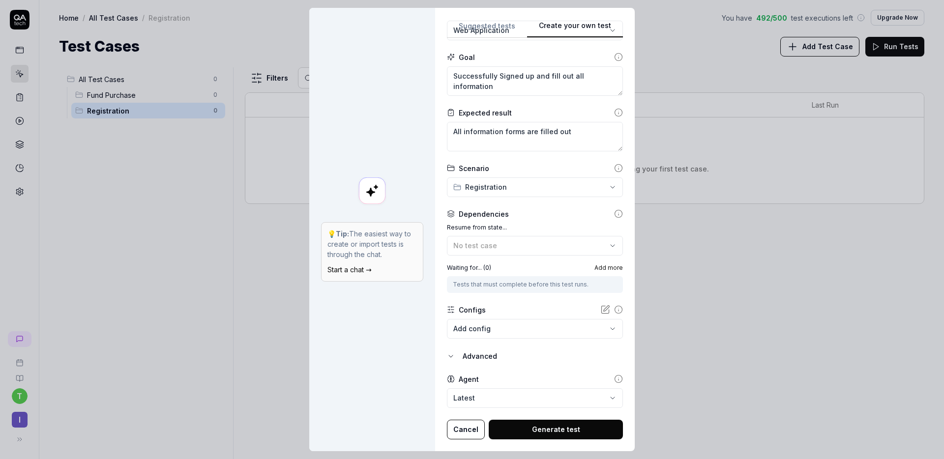
drag, startPoint x: 562, startPoint y: 429, endPoint x: 567, endPoint y: 425, distance: 6.3
click at [562, 429] on button "Generate test" at bounding box center [556, 430] width 134 height 20
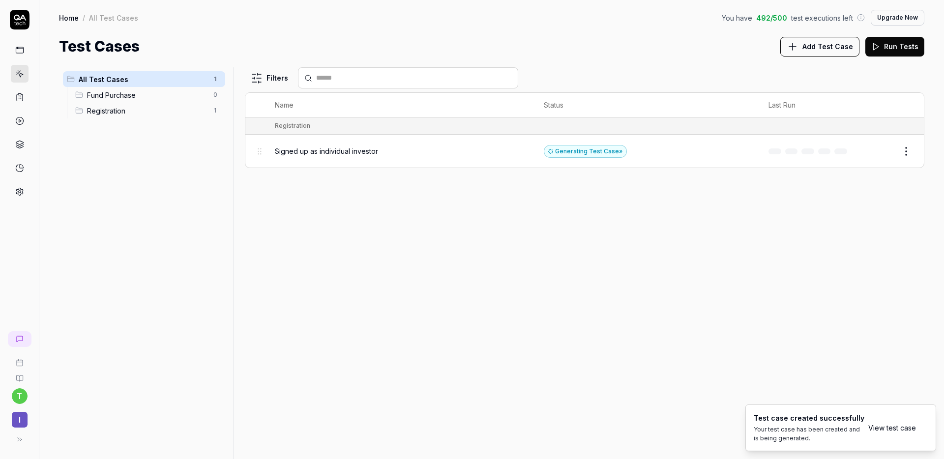
click at [343, 152] on span "Signed up as individual investor" at bounding box center [326, 151] width 103 height 10
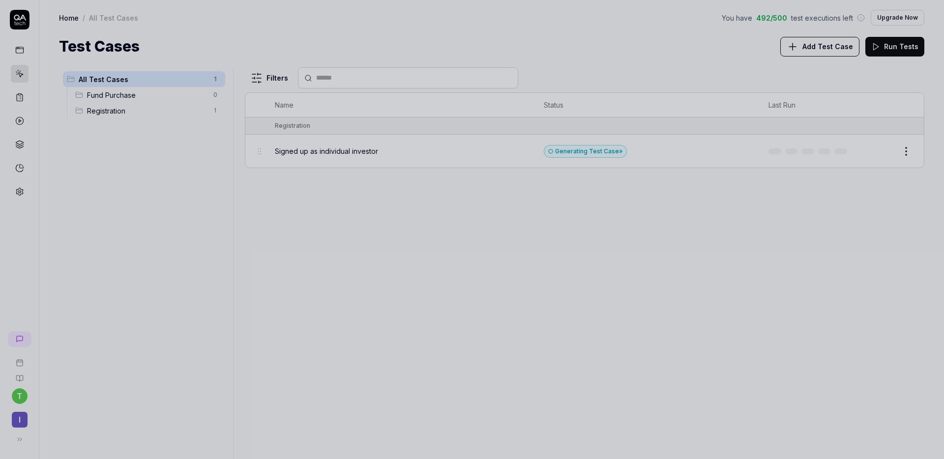
click at [685, 175] on div at bounding box center [472, 229] width 944 height 459
click at [905, 152] on div at bounding box center [472, 229] width 944 height 459
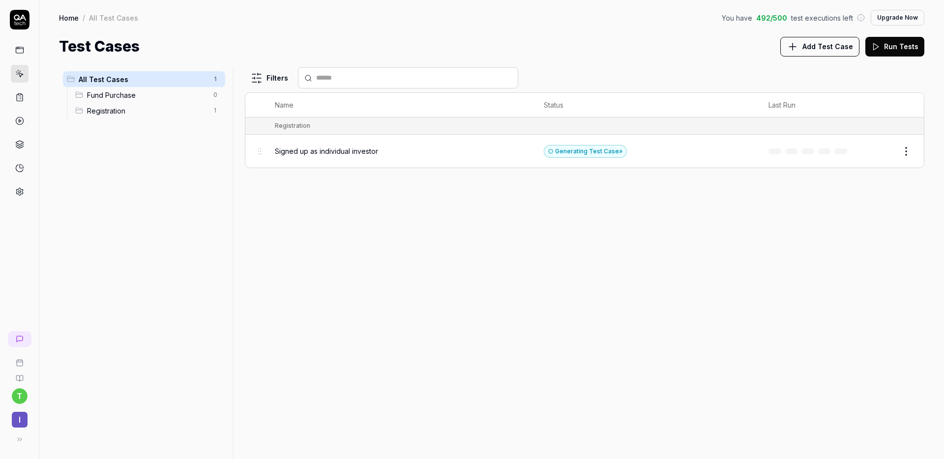
click at [905, 152] on html "t I Home / All Test Cases You have 492 / 500 test executions left Upgrade Now H…" at bounding box center [472, 229] width 944 height 459
click at [776, 228] on html "t I Home / All Test Cases You have 492 / 500 test executions left Upgrade Now H…" at bounding box center [472, 229] width 944 height 459
click at [870, 152] on button "Review" at bounding box center [877, 152] width 34 height 16
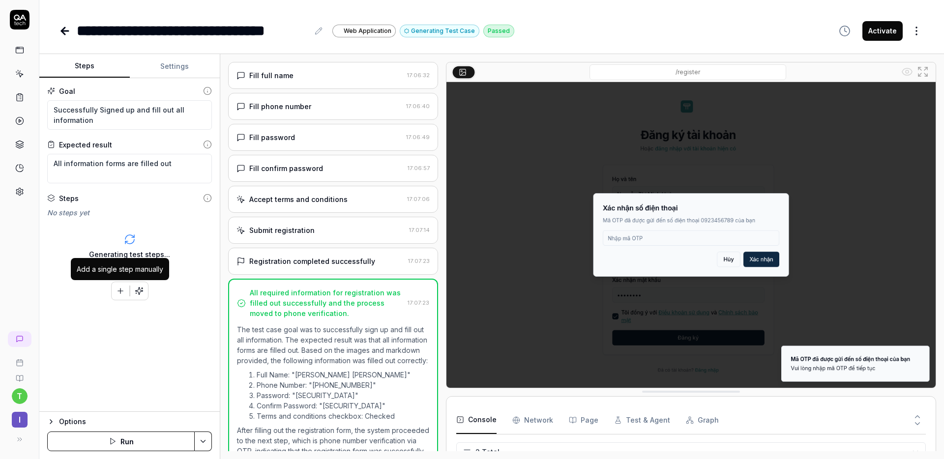
click at [118, 283] on button "button" at bounding box center [121, 291] width 18 height 18
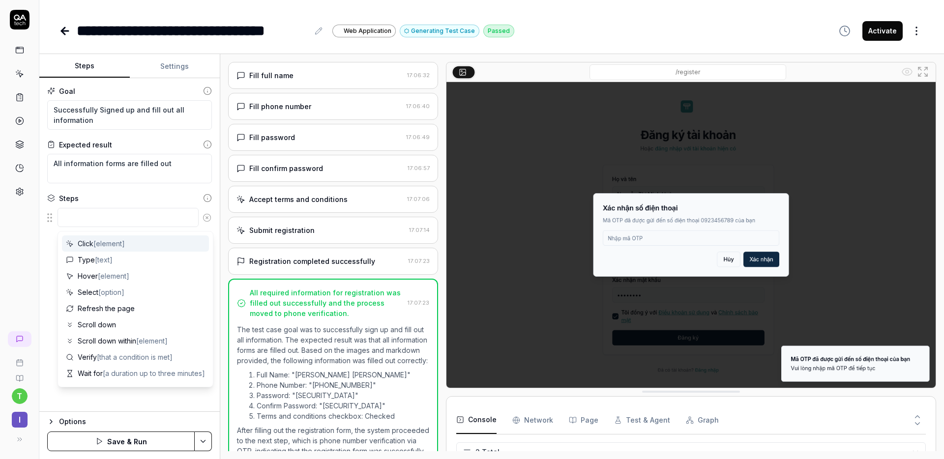
click at [328, 264] on div "Registration completed successfully" at bounding box center [312, 261] width 126 height 10
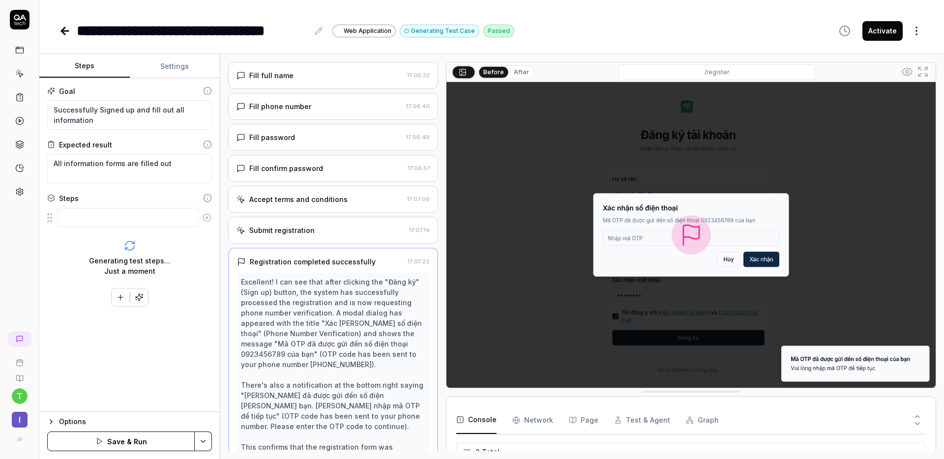
scroll to position [79, 0]
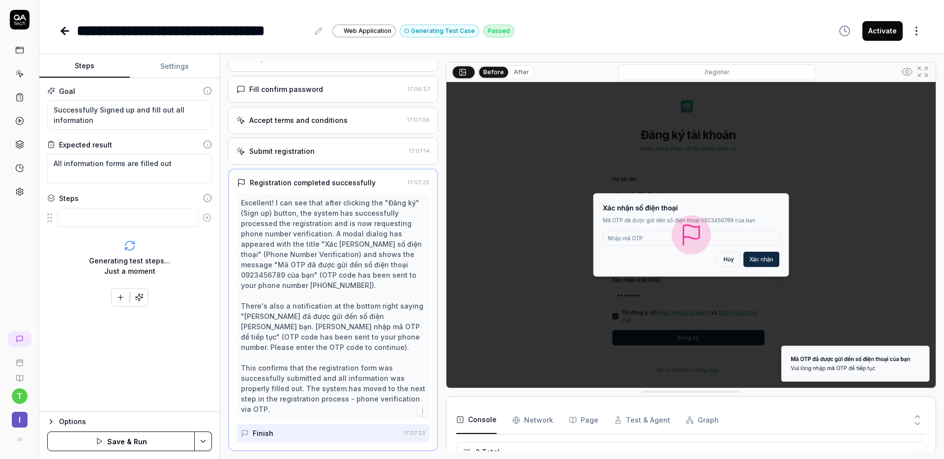
click at [289, 150] on div "Submit registration" at bounding box center [281, 151] width 65 height 10
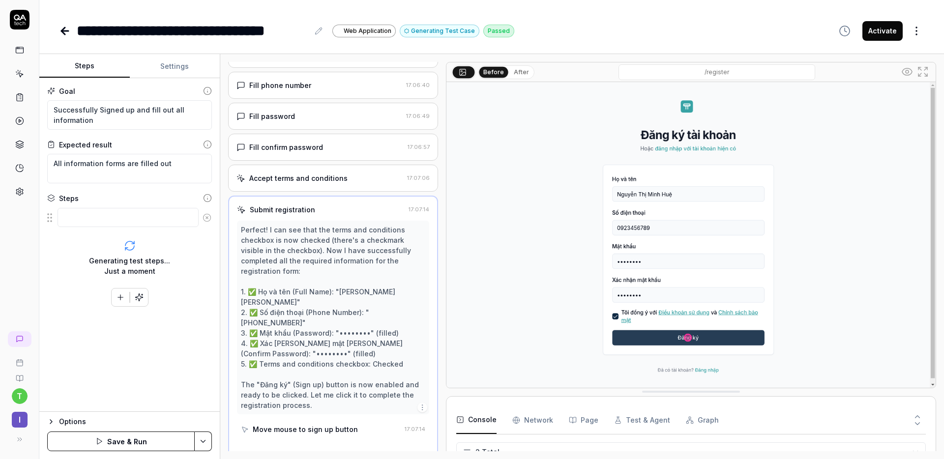
scroll to position [17, 0]
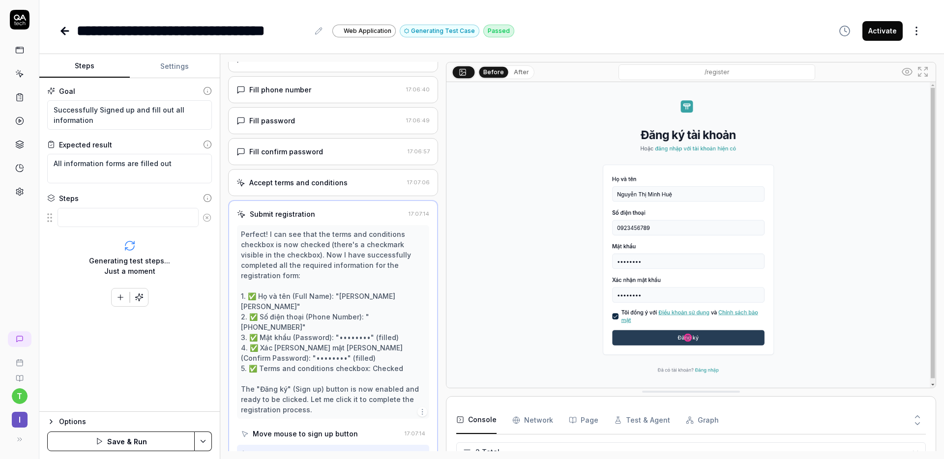
click at [119, 298] on icon "button" at bounding box center [120, 297] width 9 height 9
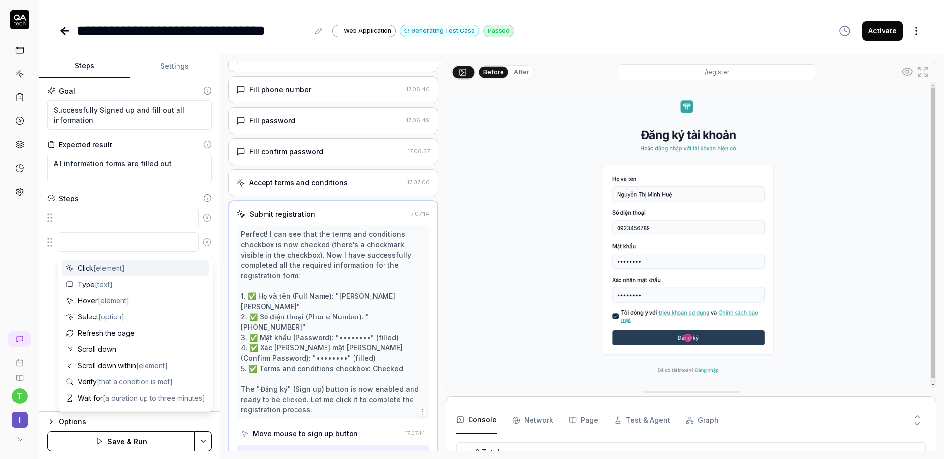
click at [114, 243] on textarea at bounding box center [128, 242] width 141 height 19
click at [108, 221] on textarea at bounding box center [128, 217] width 141 height 19
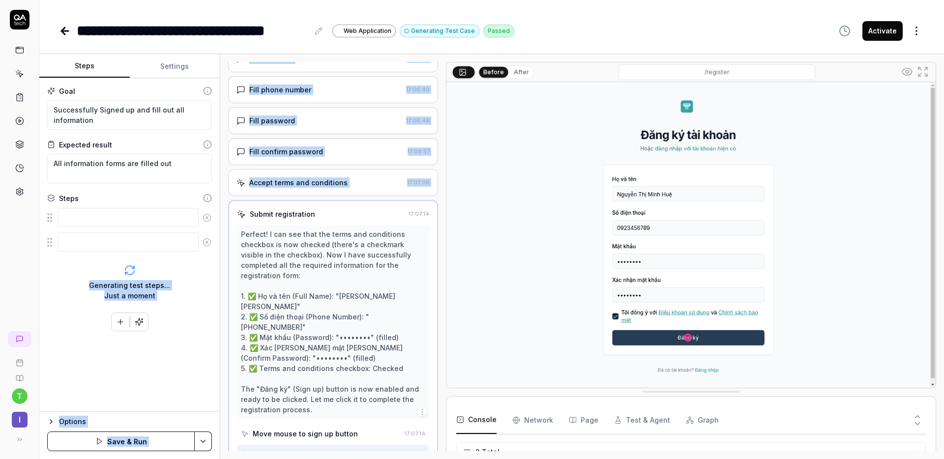
drag, startPoint x: 46, startPoint y: 218, endPoint x: 253, endPoint y: 204, distance: 207.1
click at [284, 200] on div "Steps Settings Goal Successfully Signed up and fill out all information Expecte…" at bounding box center [491, 256] width 905 height 405
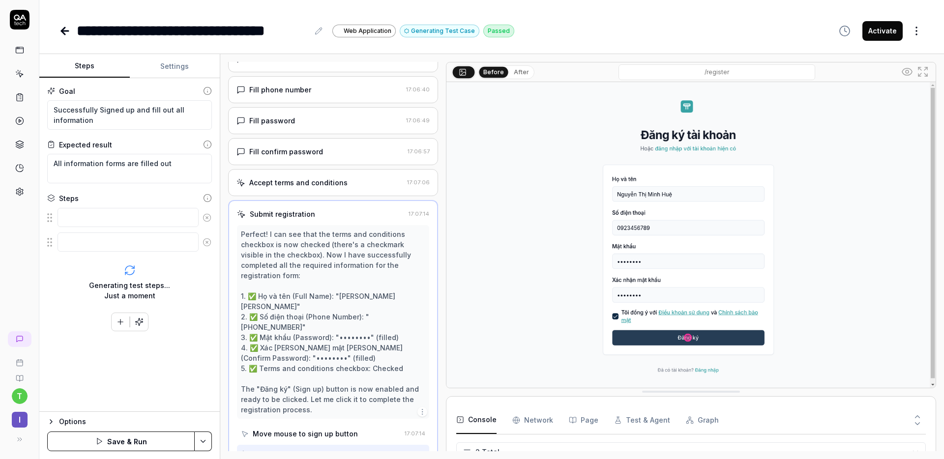
click at [47, 243] on fieldset "To pick up a draggable item, press the space bar. While dragging, use the arrow…" at bounding box center [129, 230] width 165 height 45
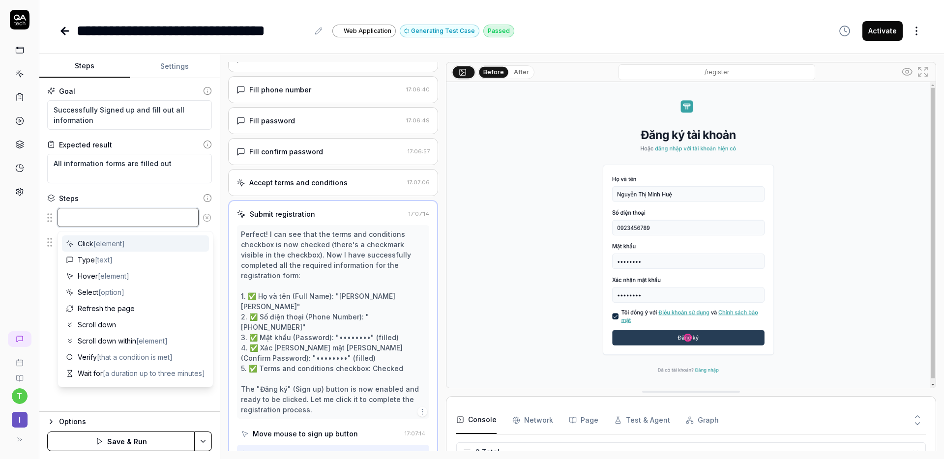
click at [99, 228] on div at bounding box center [129, 218] width 165 height 21
click at [307, 213] on div "Submit registration" at bounding box center [282, 214] width 65 height 10
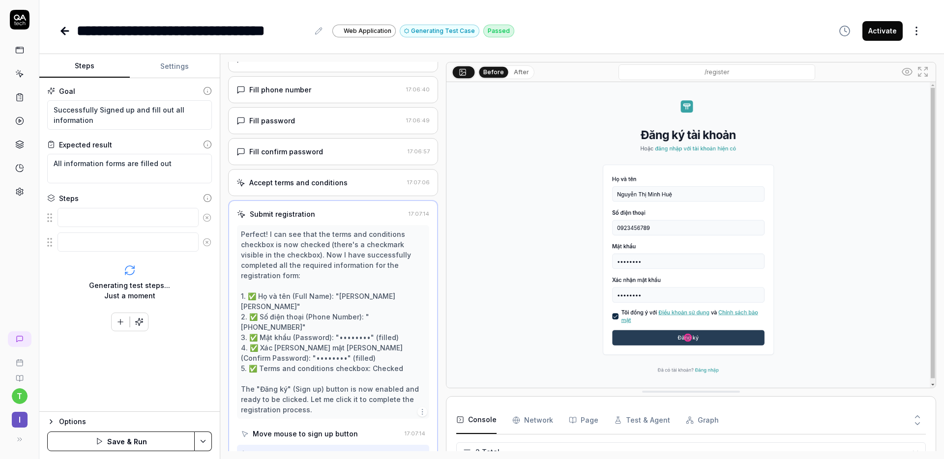
click at [275, 214] on div "Submit registration" at bounding box center [282, 214] width 65 height 10
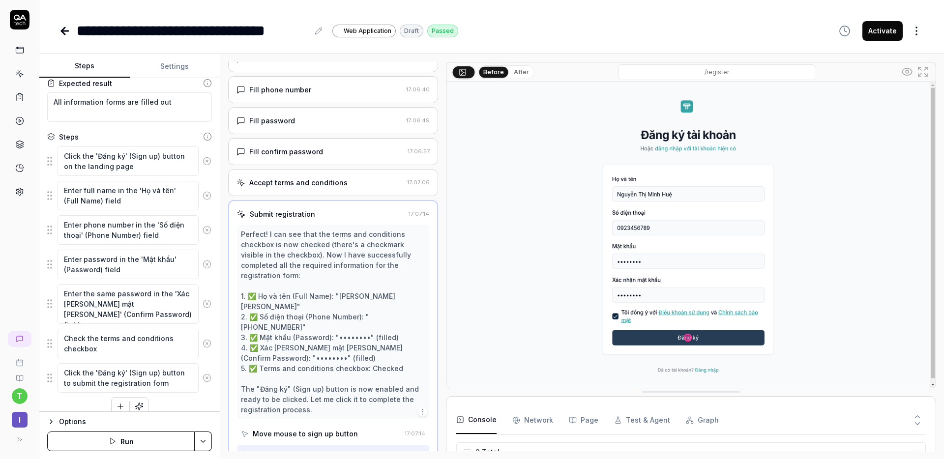
scroll to position [73, 0]
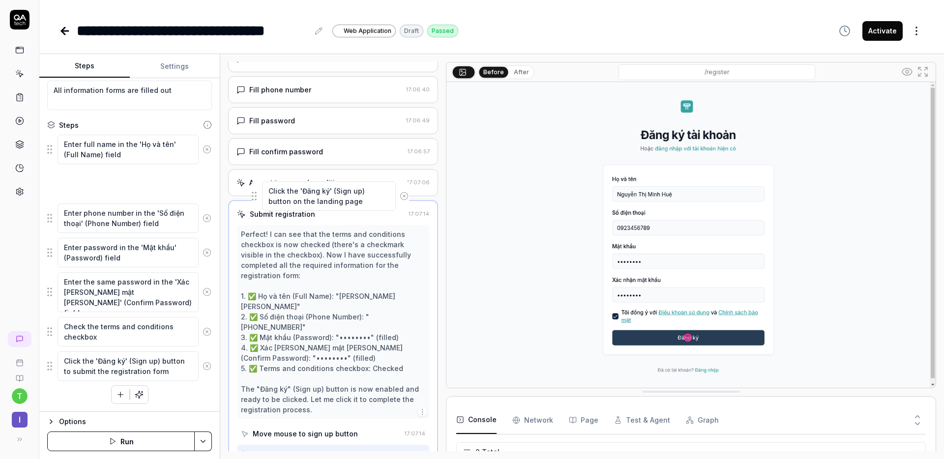
drag, startPoint x: 48, startPoint y: 150, endPoint x: 252, endPoint y: 197, distance: 210.0
click at [308, 208] on div "Submit registration 17:07:14 Perfect! I can see that the terms and conditions c…" at bounding box center [333, 336] width 210 height 272
click at [419, 408] on icon "button" at bounding box center [423, 412] width 8 height 8
click at [507, 263] on img at bounding box center [691, 235] width 489 height 306
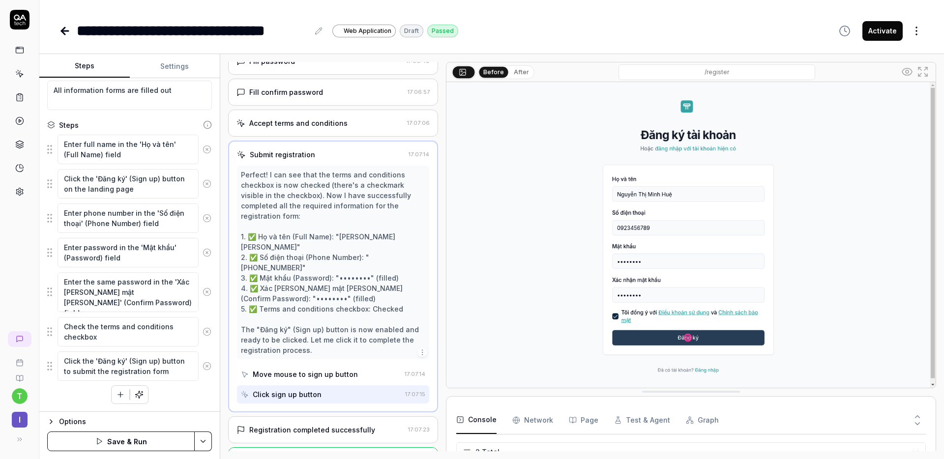
scroll to position [99, 0]
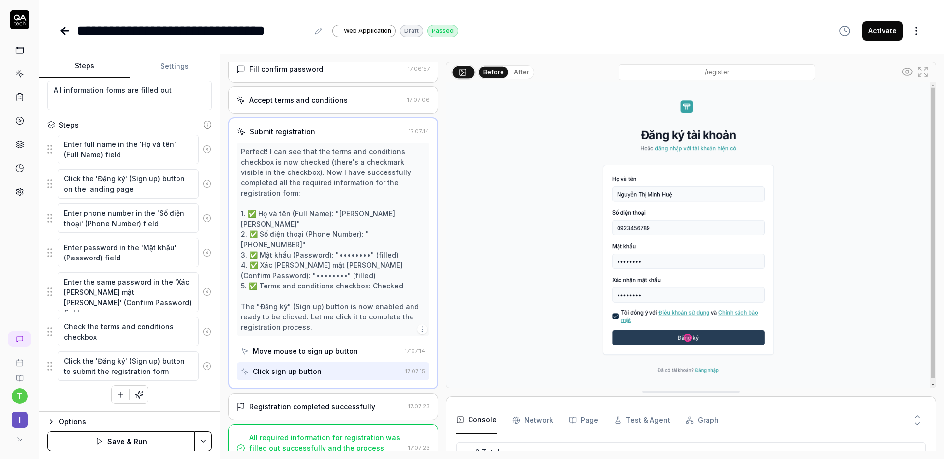
click at [298, 433] on div "All required information for registration was filled out successfully and the p…" at bounding box center [326, 448] width 155 height 31
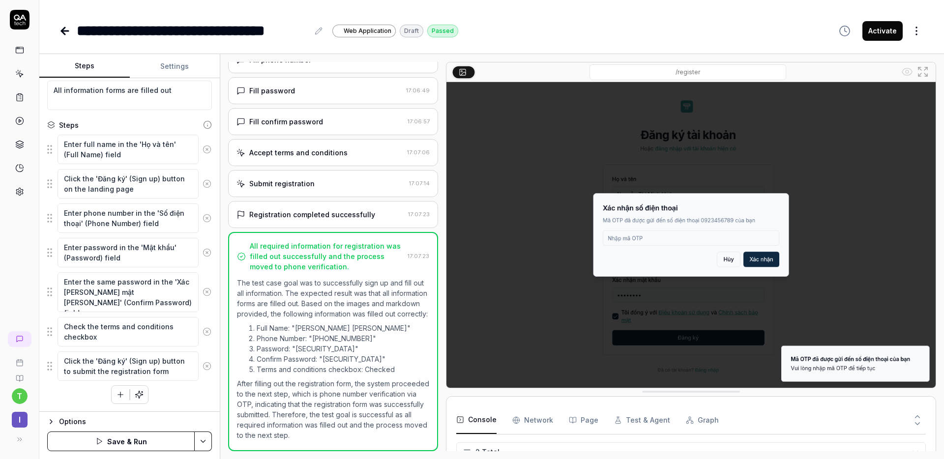
scroll to position [57, 0]
click at [242, 252] on icon at bounding box center [241, 256] width 9 height 9
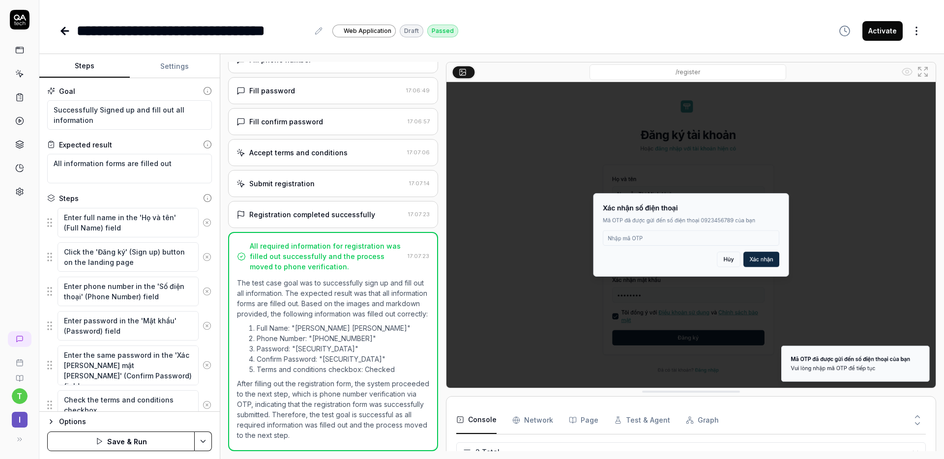
scroll to position [73, 0]
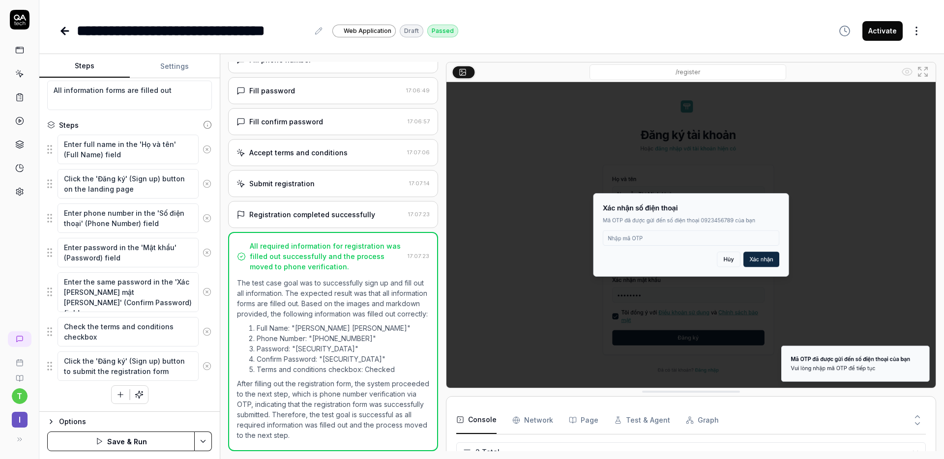
click at [118, 394] on icon "button" at bounding box center [120, 395] width 9 height 9
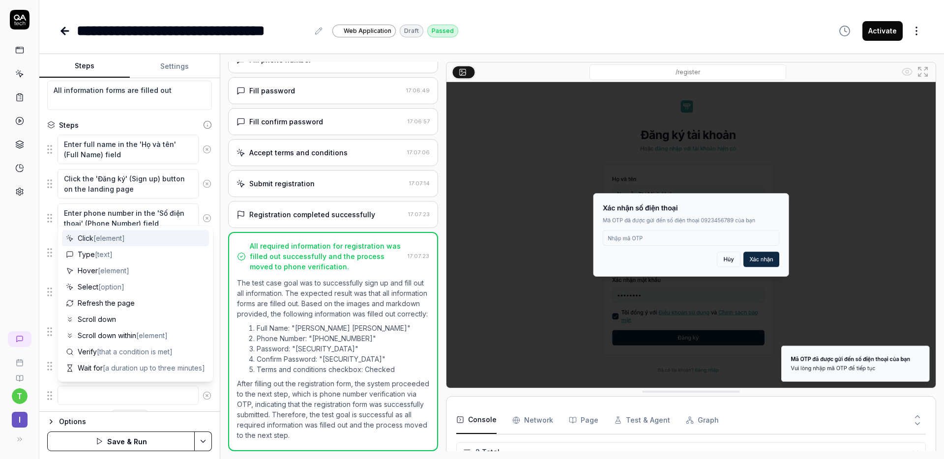
drag, startPoint x: 127, startPoint y: 254, endPoint x: 127, endPoint y: 237, distance: 17.2
click at [127, 237] on div "Click [element] Type [text] Hover [element] Select [option] Refresh the page Sc…" at bounding box center [135, 351] width 147 height 243
click at [127, 237] on div "Click [element]" at bounding box center [135, 238] width 147 height 16
type textarea "*"
type textarea "Click"
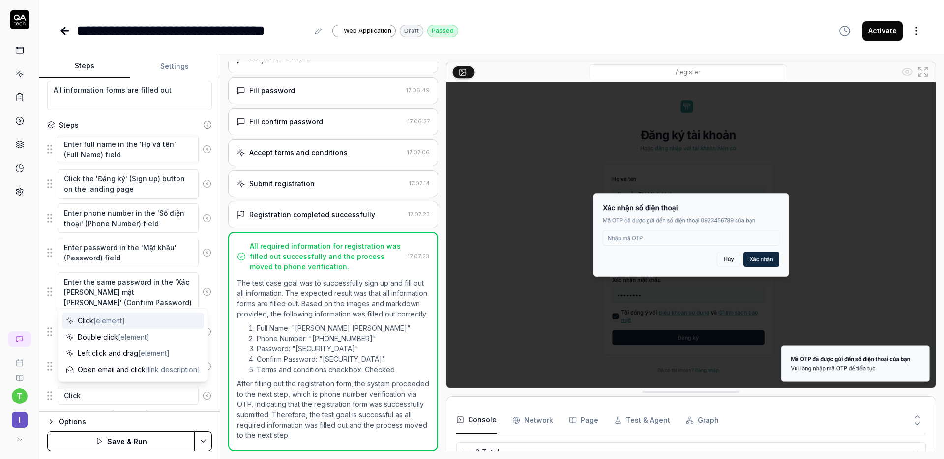
click at [646, 238] on img at bounding box center [691, 235] width 489 height 306
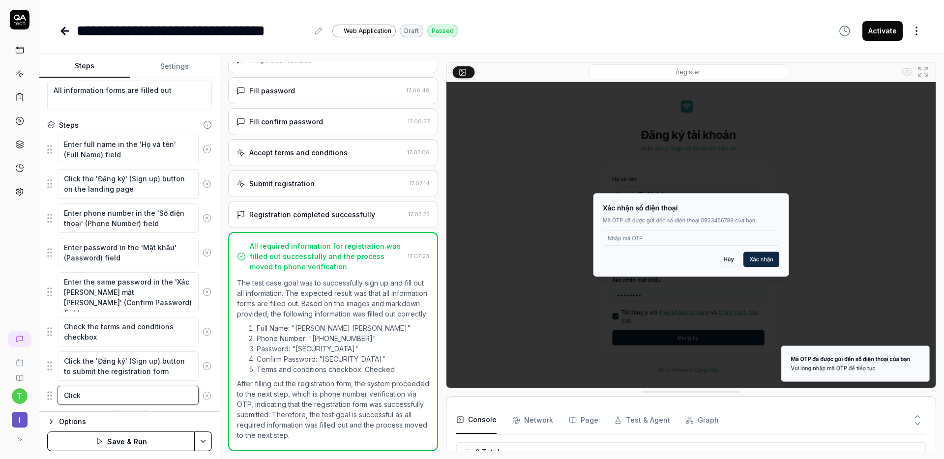
type textarea "*"
click at [130, 394] on textarea "Click" at bounding box center [128, 395] width 141 height 19
click at [116, 393] on textarea "Click" at bounding box center [128, 395] width 141 height 19
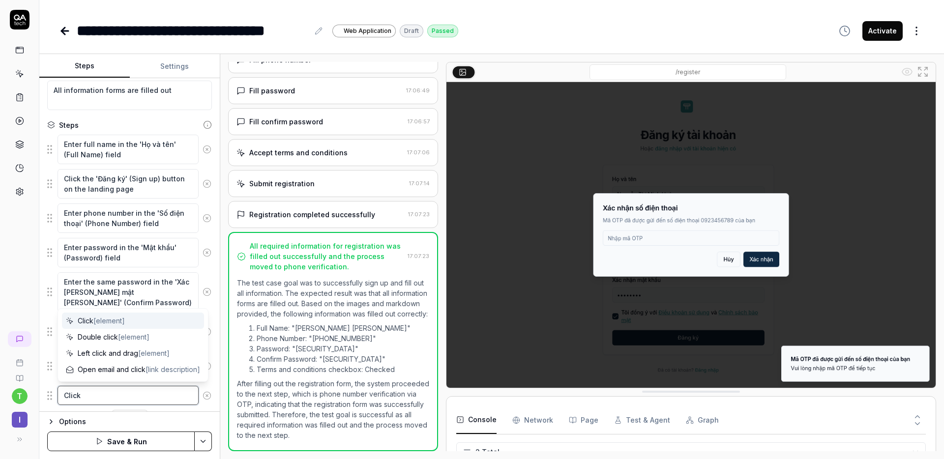
click at [116, 393] on textarea "Click" at bounding box center [128, 395] width 141 height 19
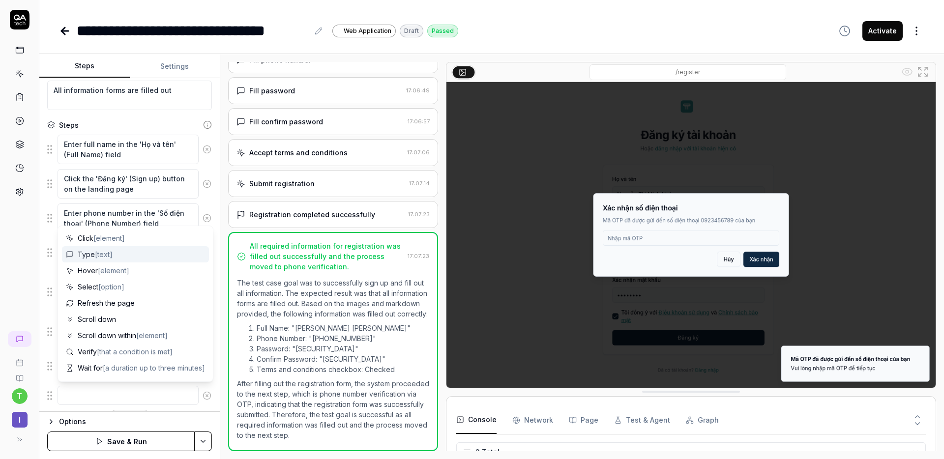
click at [103, 257] on span "[text]" at bounding box center [104, 254] width 18 height 8
type textarea "*"
type textarea "Type"
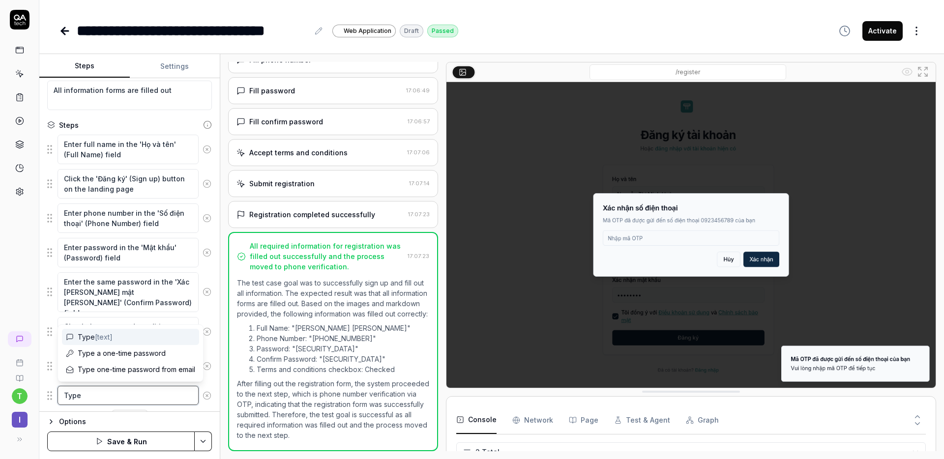
type textarea "*"
type textarea "Type 0"
type textarea "*"
type textarea "Type 00"
type textarea "*"
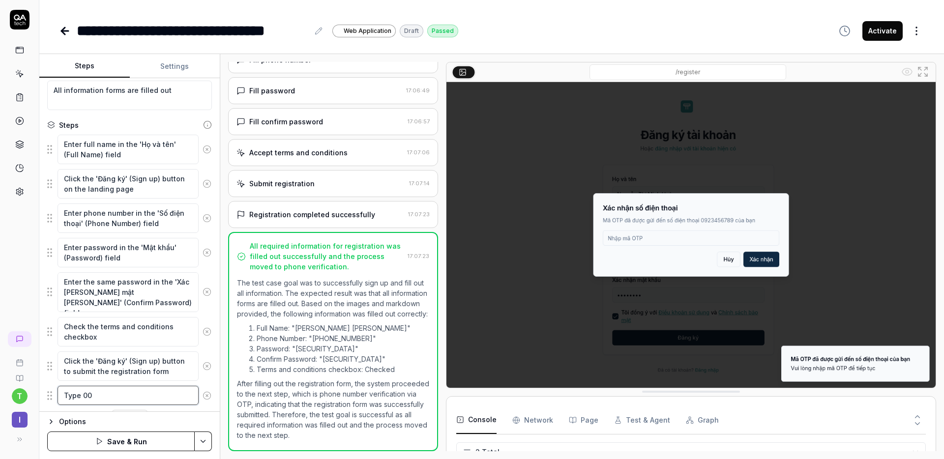
type textarea "Type 000"
type textarea "*"
type textarea "Type 0000"
type textarea "*"
type textarea "Type 00000"
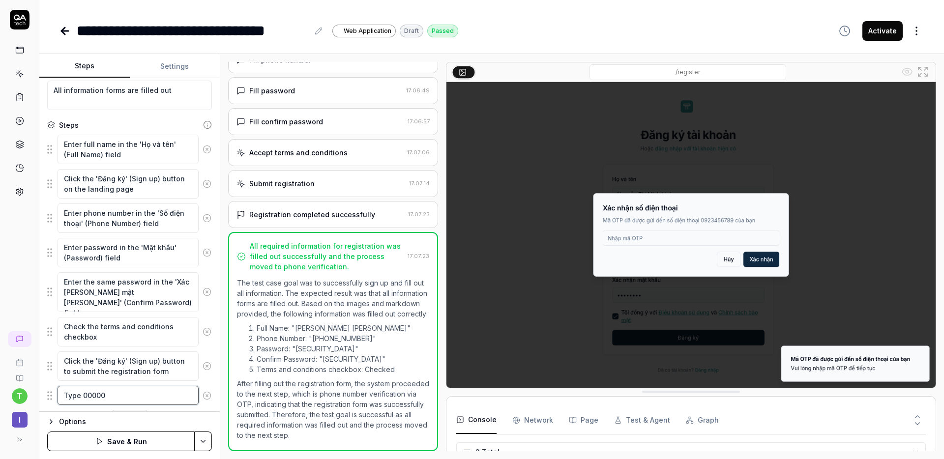
type textarea "*"
type textarea "Type 000000"
type textarea "*"
type textarea "Type 000000"
type textarea "*"
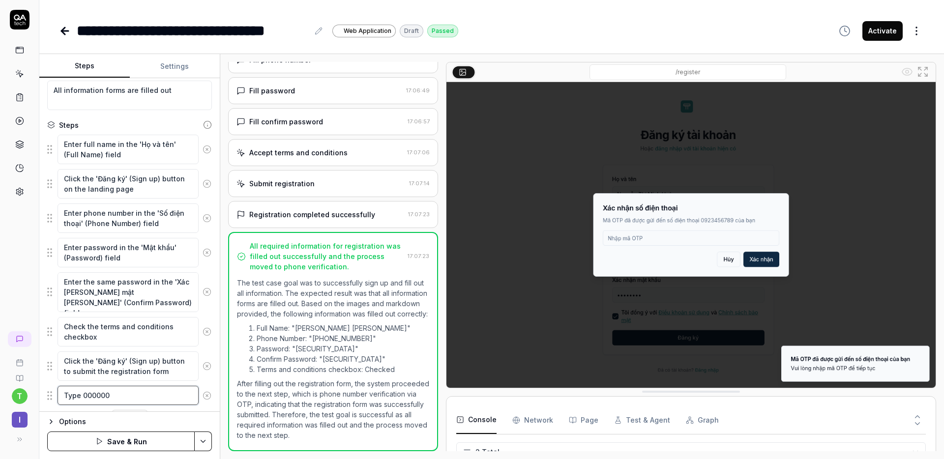
type textarea "Type 000000 a"
type textarea "*"
type textarea "Type 000000 as"
click at [91, 221] on textarea "Enter phone number in the 'Số điện thoại' (Phone Number) field" at bounding box center [128, 219] width 141 height 30
click at [122, 221] on textarea "Enter phone number in the 'Số điện thoại' (Phone Number) field" at bounding box center [128, 219] width 141 height 30
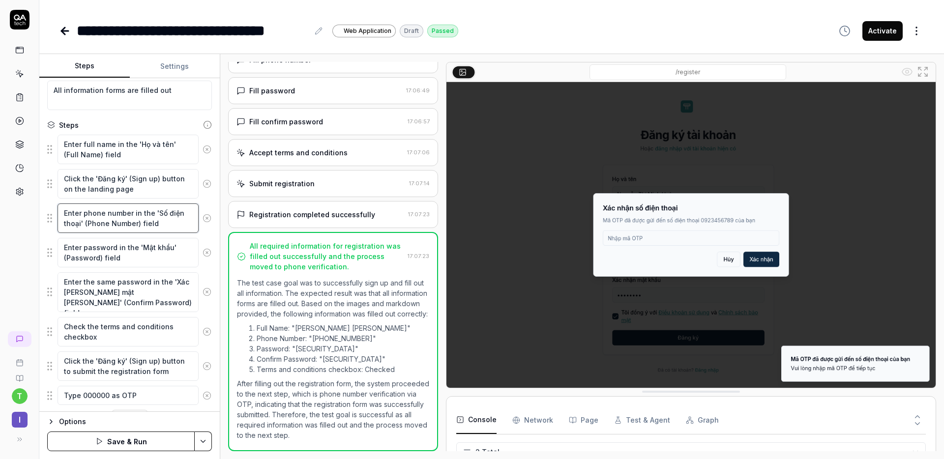
click at [131, 219] on textarea "Enter phone number in the 'Số điện thoại' (Phone Number) field" at bounding box center [128, 219] width 141 height 30
click at [46, 219] on div "Goal Successfully Signed up and fill out all information Expected result All in…" at bounding box center [129, 245] width 181 height 334
click at [49, 220] on fieldset "Enter full name in the 'Họ và tên' (Full Name) field Click the 'Đăng ký' (Sign …" at bounding box center [129, 270] width 165 height 272
click at [98, 215] on textarea "Enter phone number in the 'Số điện thoại' (Phone Number) field" at bounding box center [128, 219] width 141 height 30
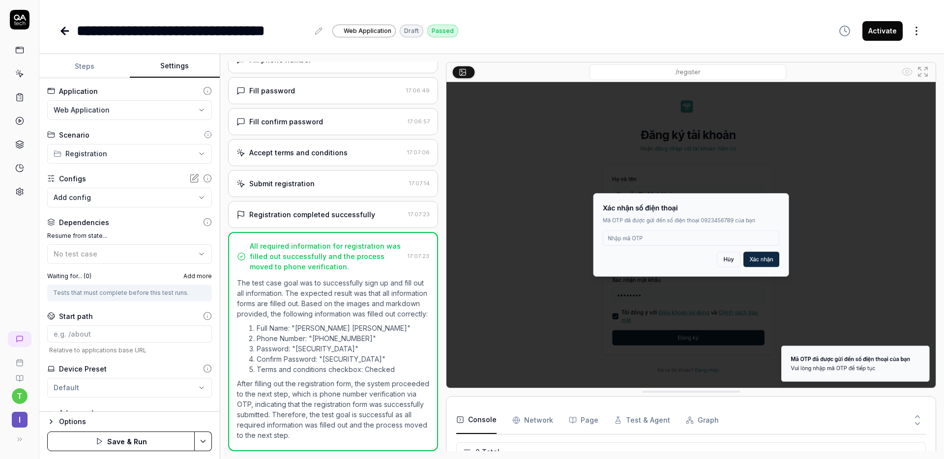
click at [186, 68] on button "Settings" at bounding box center [175, 67] width 91 height 24
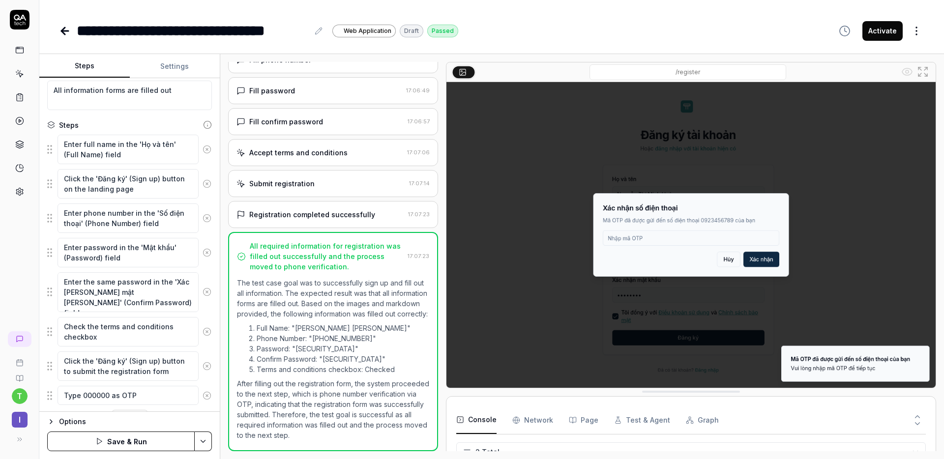
click at [101, 68] on button "Steps" at bounding box center [84, 67] width 91 height 24
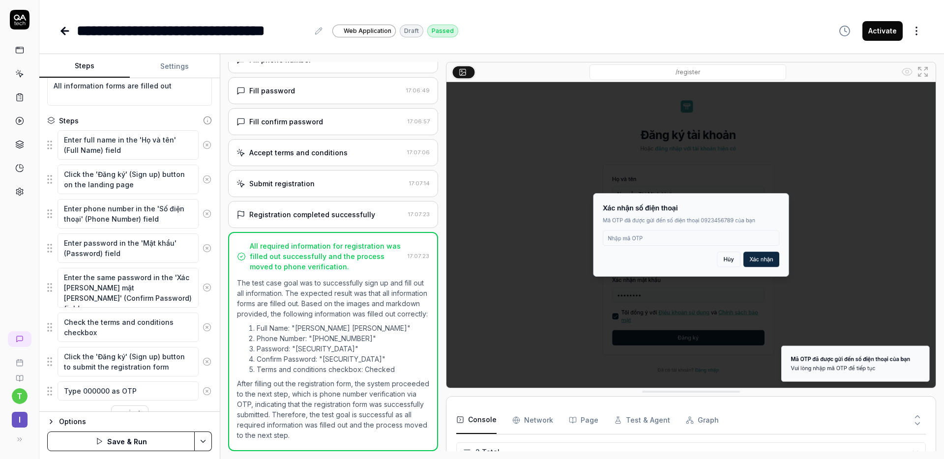
scroll to position [98, 0]
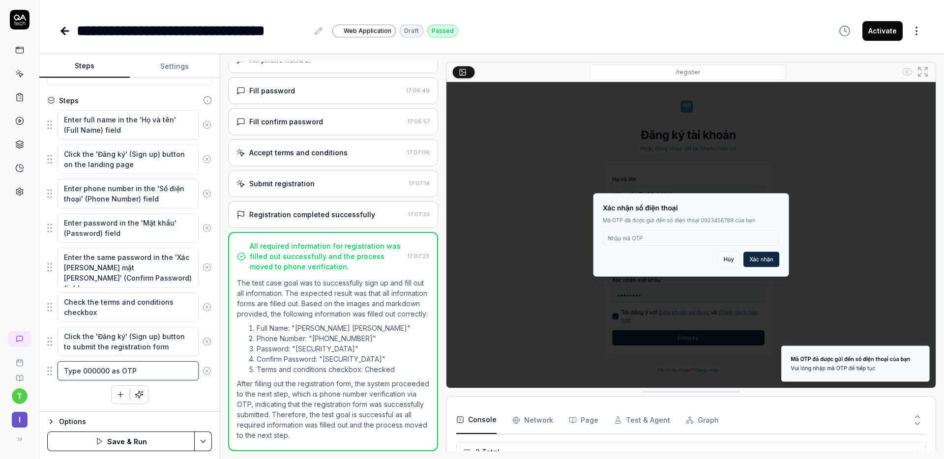
click at [152, 377] on textarea "Type 000000 as OTP" at bounding box center [128, 371] width 141 height 19
click at [116, 393] on icon "button" at bounding box center [120, 395] width 9 height 9
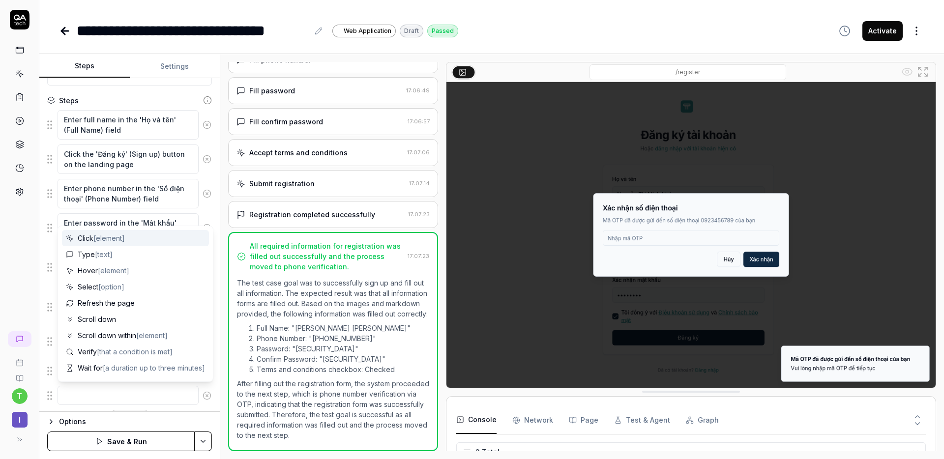
click at [120, 235] on span "[element]" at bounding box center [108, 238] width 31 height 8
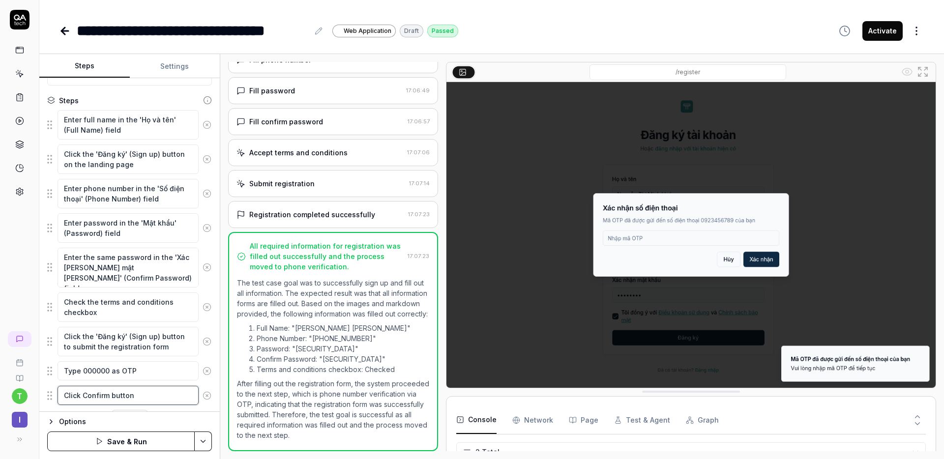
scroll to position [122, 0]
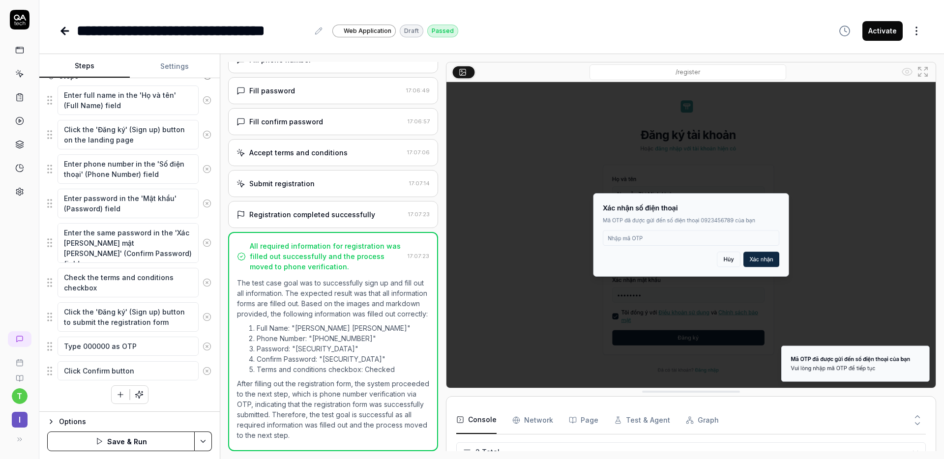
click at [287, 117] on div "Fill confirm password" at bounding box center [286, 122] width 74 height 10
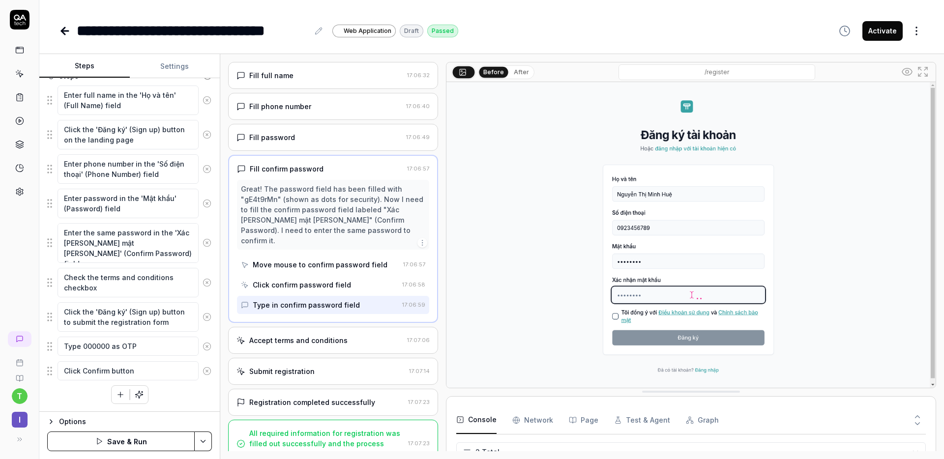
scroll to position [6, 0]
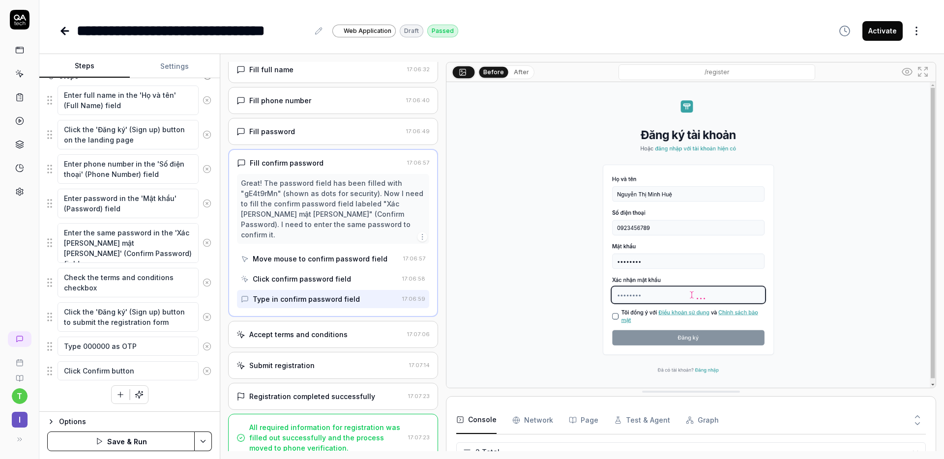
click at [268, 274] on div "Click confirm password field" at bounding box center [302, 279] width 98 height 10
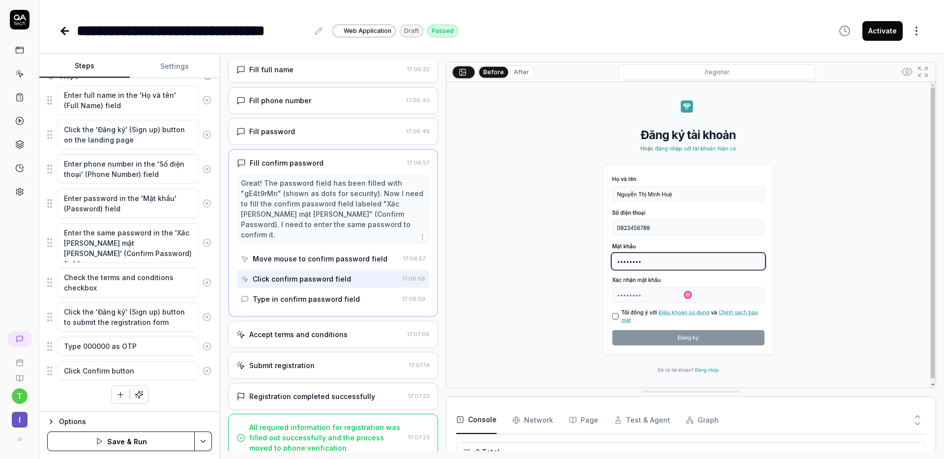
click at [279, 254] on div "Move mouse to confirm password field" at bounding box center [320, 259] width 158 height 18
click at [272, 294] on div "Type in confirm password field" at bounding box center [306, 299] width 107 height 10
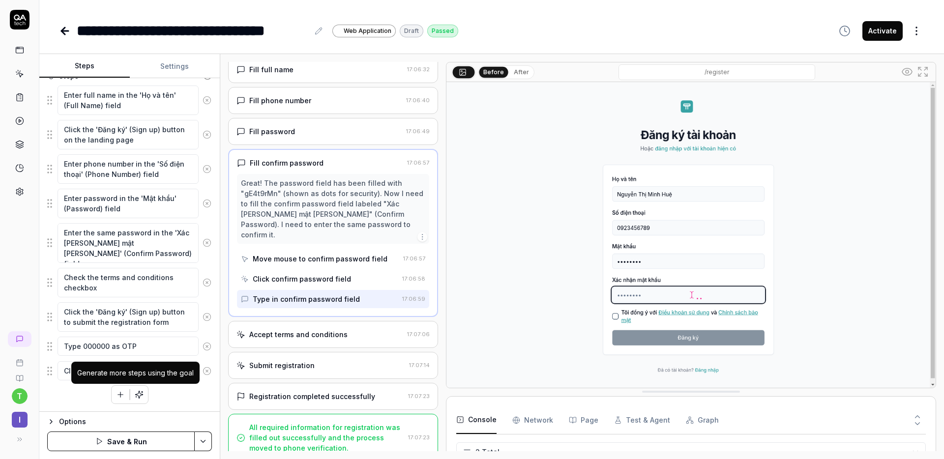
click at [137, 402] on button "button" at bounding box center [139, 395] width 18 height 18
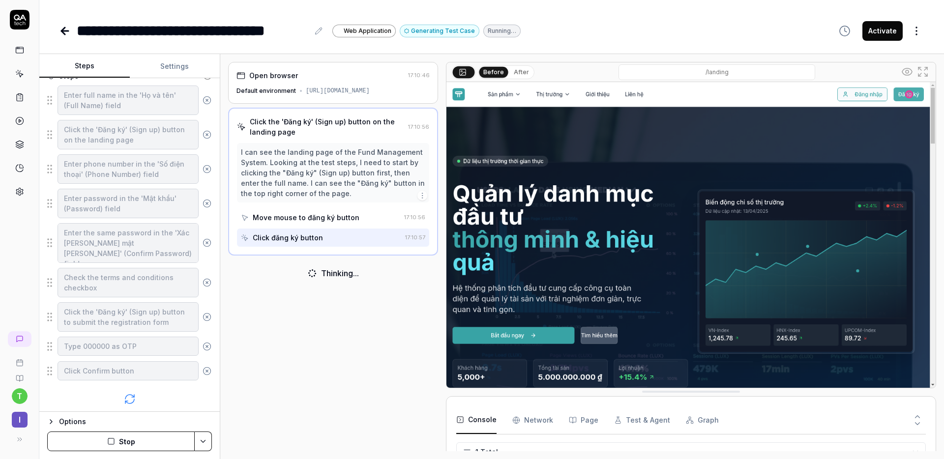
click at [915, 24] on html "**********" at bounding box center [472, 229] width 944 height 459
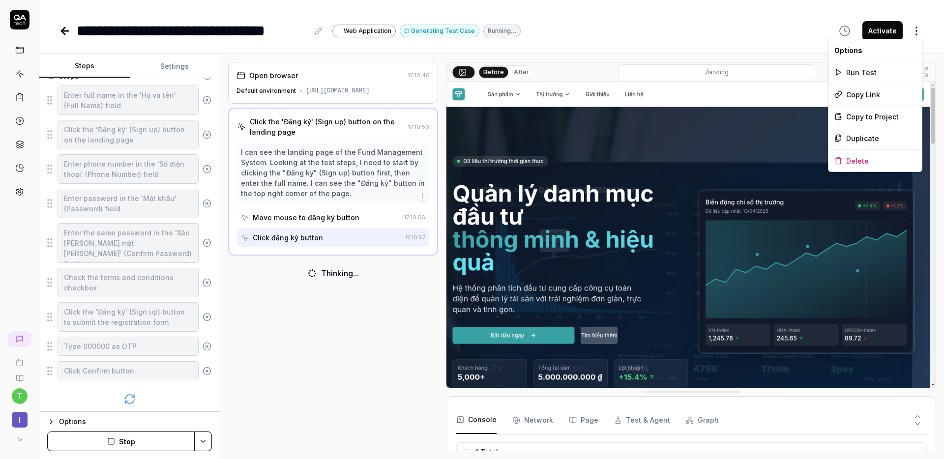
click at [759, 39] on html "**********" at bounding box center [472, 229] width 944 height 459
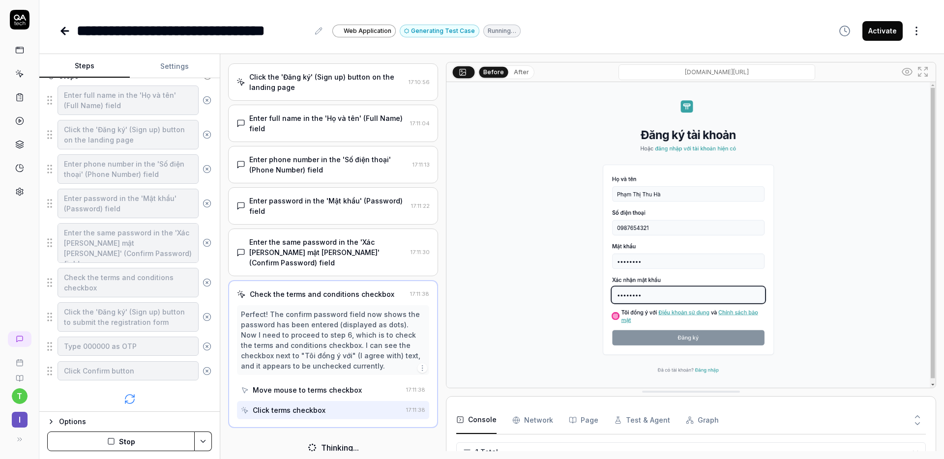
scroll to position [42, 0]
click at [51, 420] on icon "button" at bounding box center [51, 422] width 8 height 8
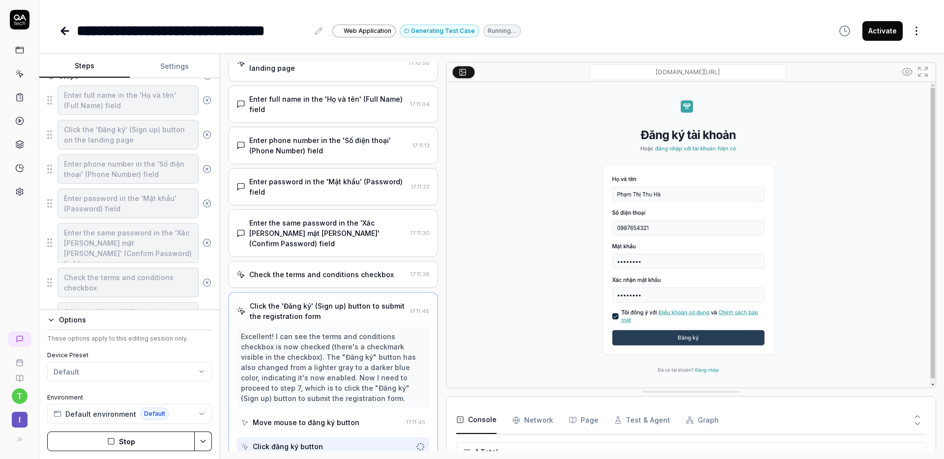
scroll to position [62, 0]
click at [51, 320] on icon "button" at bounding box center [51, 320] width 4 height 2
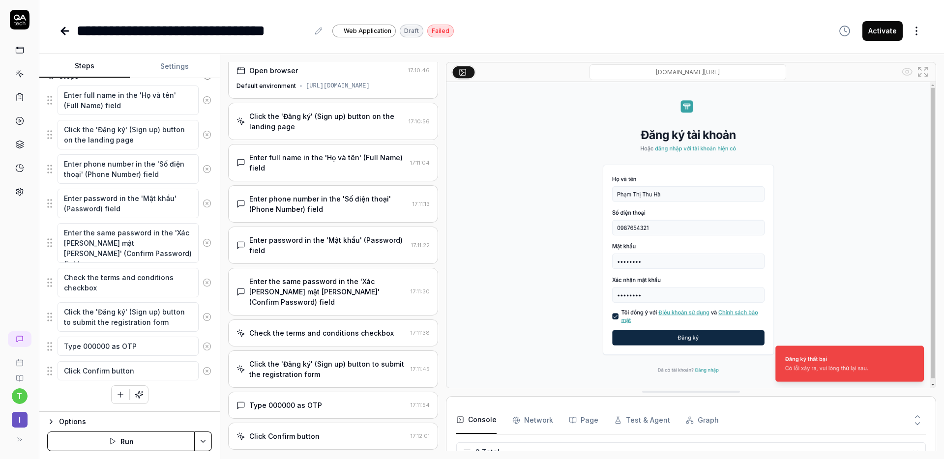
scroll to position [0, 0]
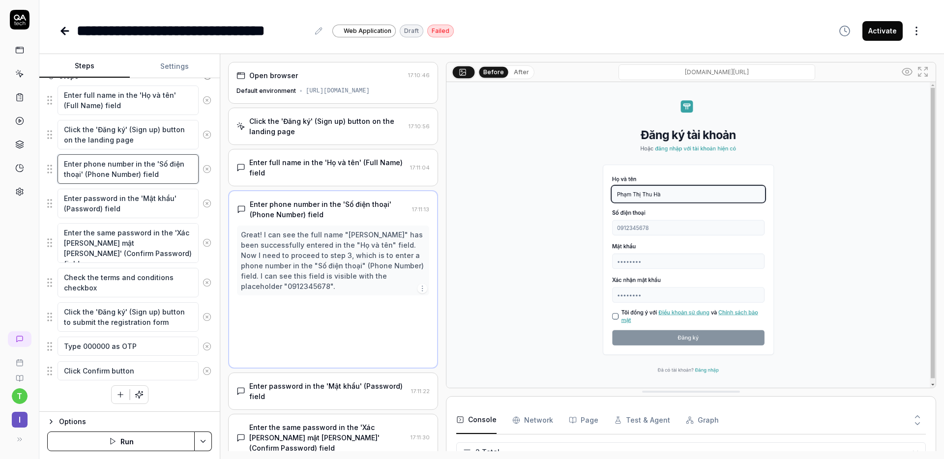
click at [137, 165] on textarea "Enter phone number in the 'Số điện thoại' (Phone Number) field" at bounding box center [128, 169] width 141 height 30
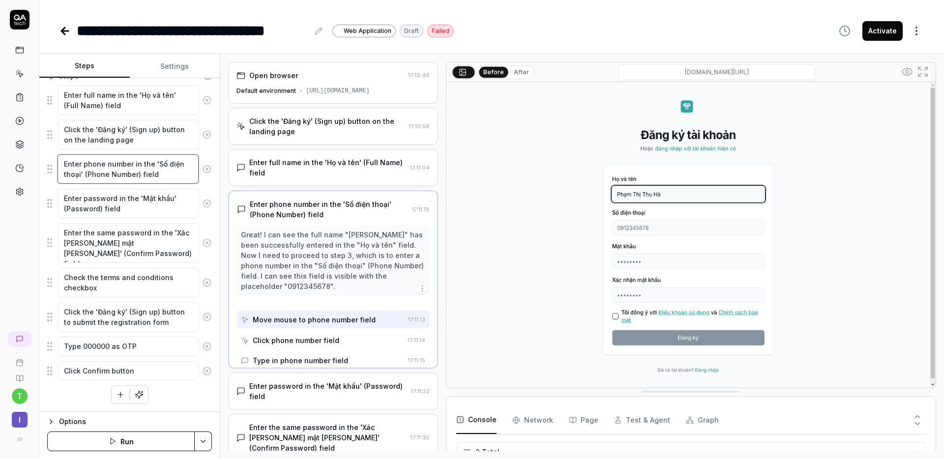
click at [137, 165] on textarea "Enter phone number in the 'Số điện thoại' (Phone Number) field" at bounding box center [128, 169] width 141 height 30
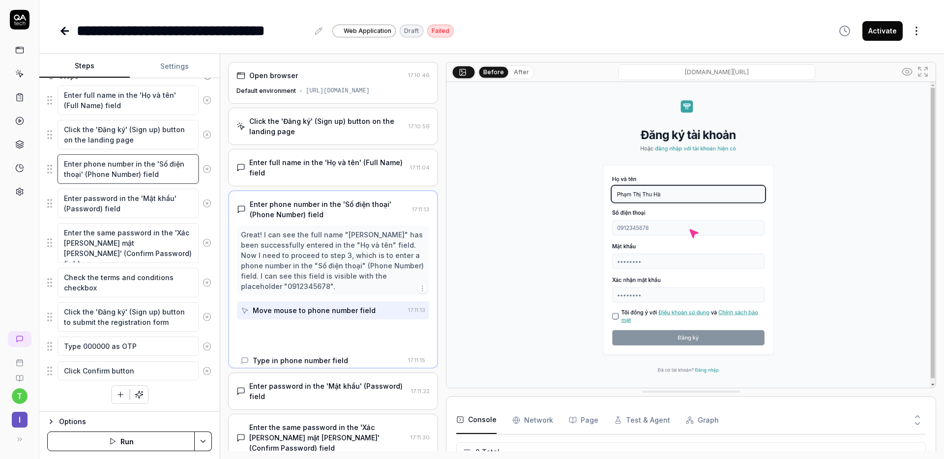
click at [137, 165] on textarea "Enter phone number in the 'Số điện thoại' (Phone Number) field" at bounding box center [128, 169] width 141 height 30
click at [143, 168] on textarea "Enter phone number in the 'Số điện thoại' (Phone Number) field" at bounding box center [128, 169] width 141 height 30
click at [137, 164] on textarea "Enter phone number in the 'Số điện thoại' (Phone Number) field" at bounding box center [128, 169] width 141 height 30
click at [159, 176] on textarea "Enter phone number in the 'Số điện thoại' (Phone Number) field" at bounding box center [128, 169] width 141 height 30
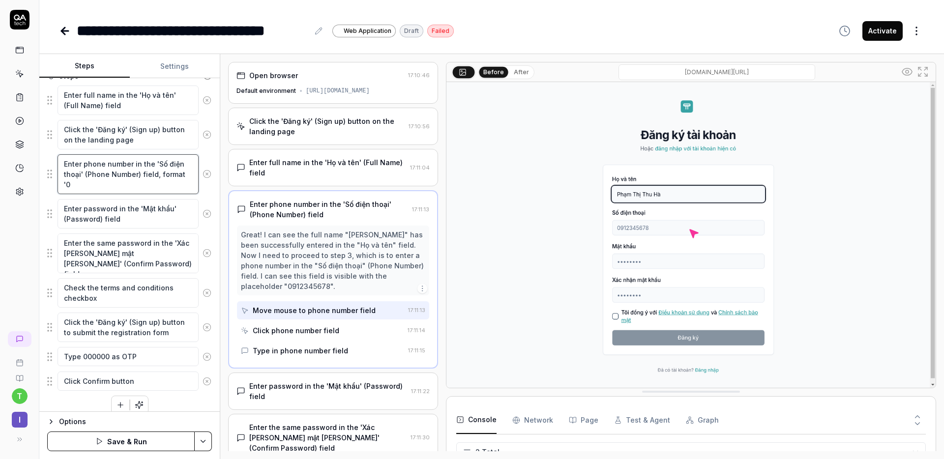
click at [140, 182] on textarea "Enter phone number in the 'Số điện thoại' (Phone Number) field, format '0" at bounding box center [128, 174] width 141 height 40
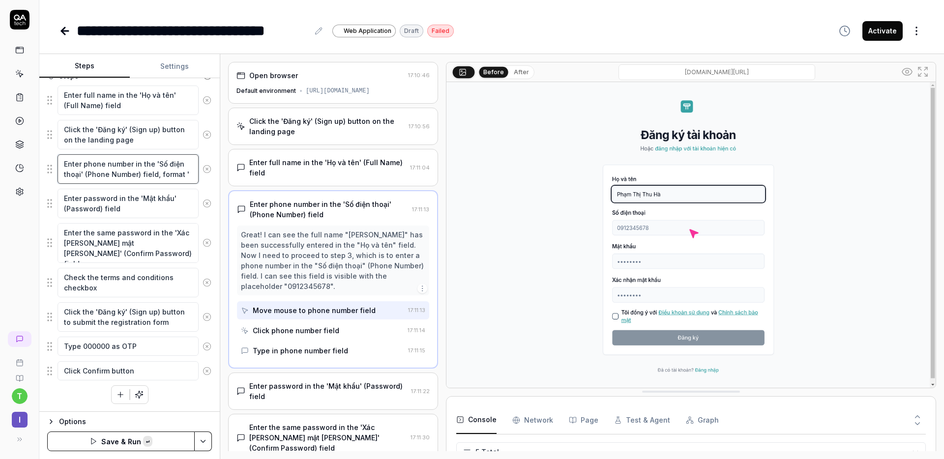
paste textarea "0900000026"
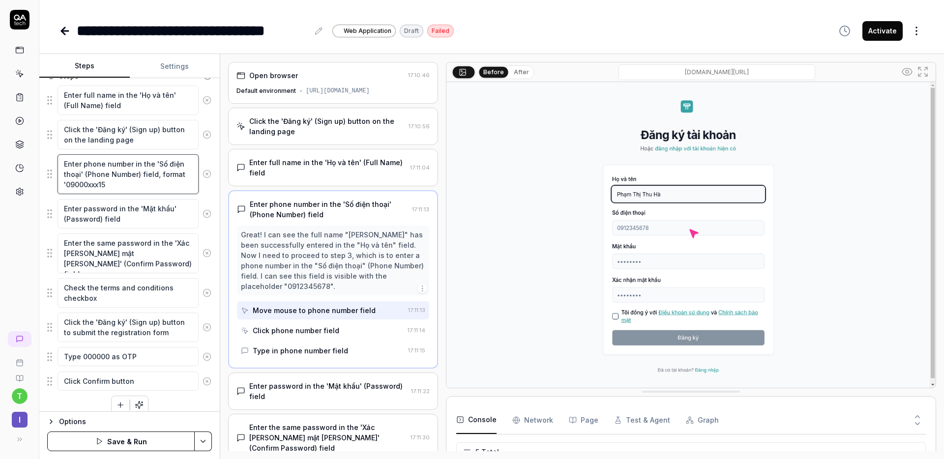
click at [140, 185] on textarea "Enter phone number in the 'Số điện thoại' (Phone Number) field, format '09000xx…" at bounding box center [128, 174] width 141 height 40
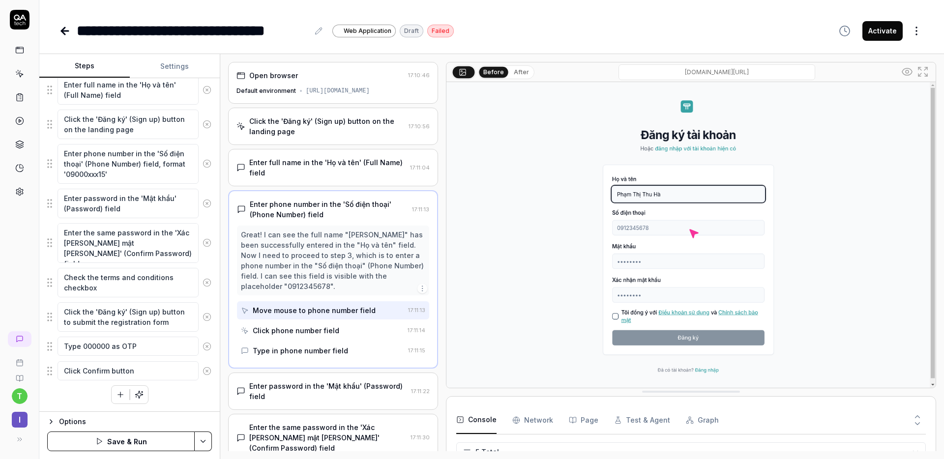
drag, startPoint x: 104, startPoint y: 440, endPoint x: 134, endPoint y: 418, distance: 37.0
click at [104, 439] on button "Save & Run" at bounding box center [121, 442] width 148 height 20
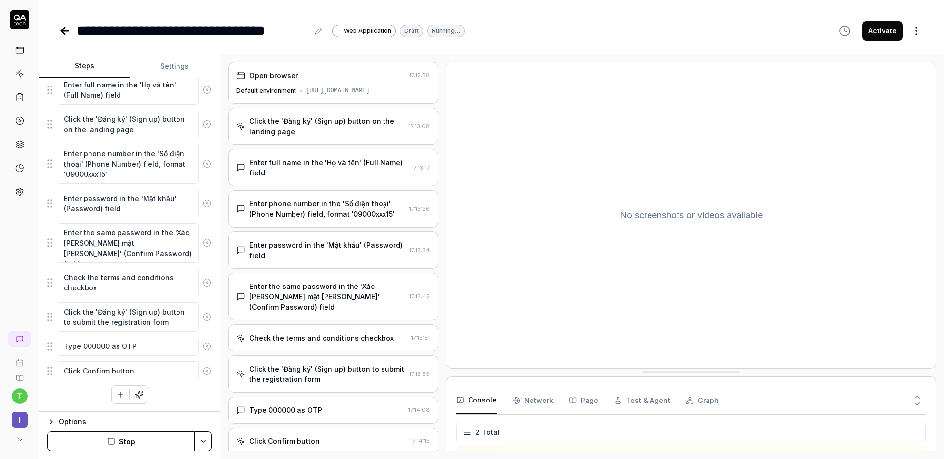
click at [351, 207] on div "Enter phone number in the 'Số điện thoại' (Phone Number) field, format '09000xx…" at bounding box center [327, 209] width 156 height 21
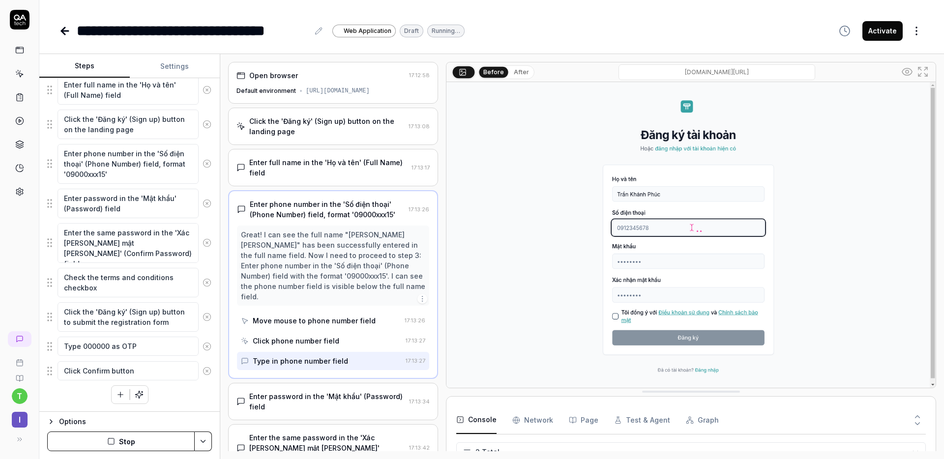
click at [516, 73] on button "After" at bounding box center [521, 72] width 23 height 11
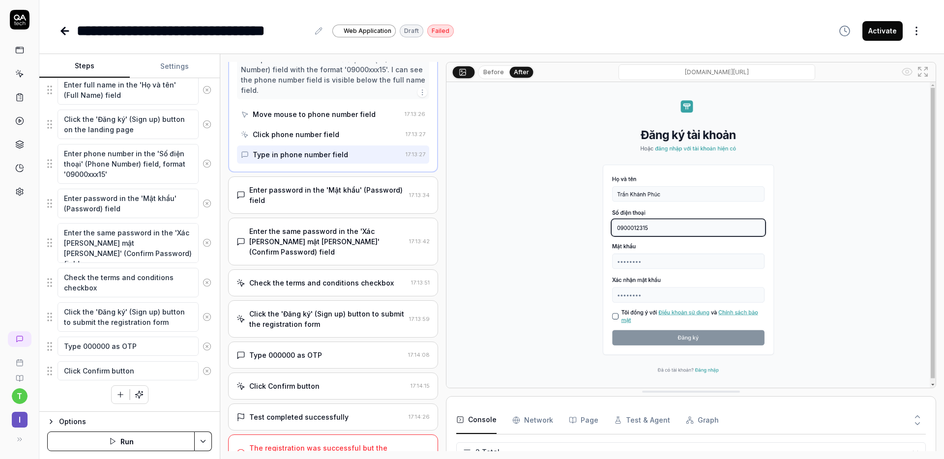
click at [353, 443] on div "The registration was successful but the information forms are not yet filled ou…" at bounding box center [326, 453] width 155 height 21
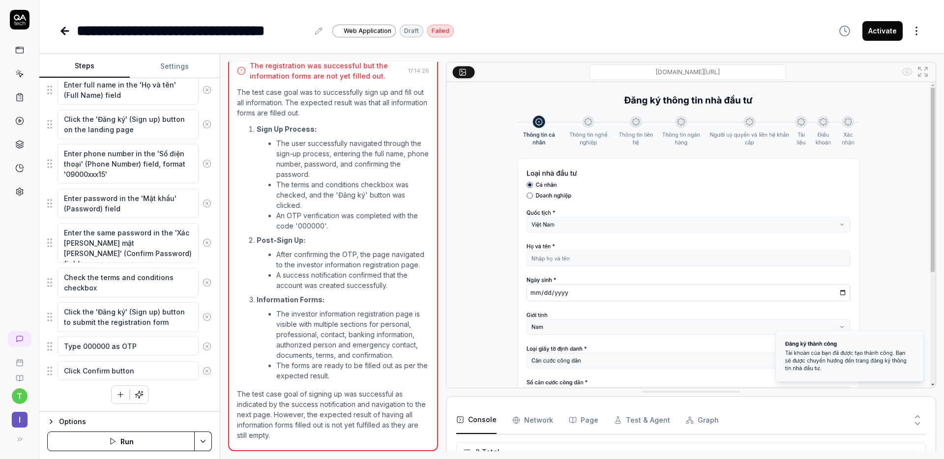
scroll to position [340, 0]
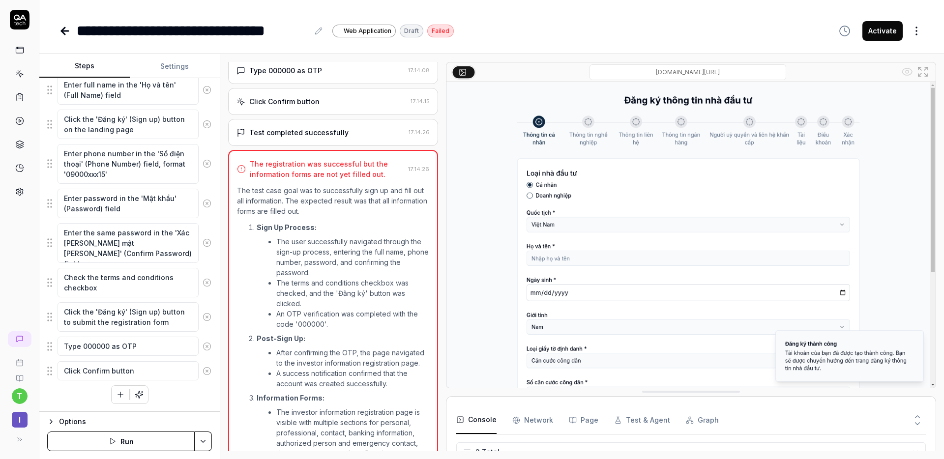
click at [118, 395] on icon "button" at bounding box center [120, 395] width 5 height 0
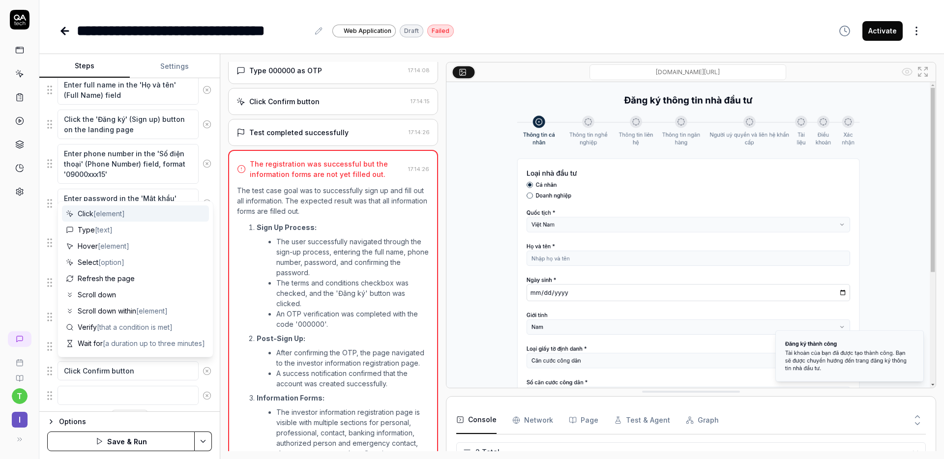
scroll to position [157, 0]
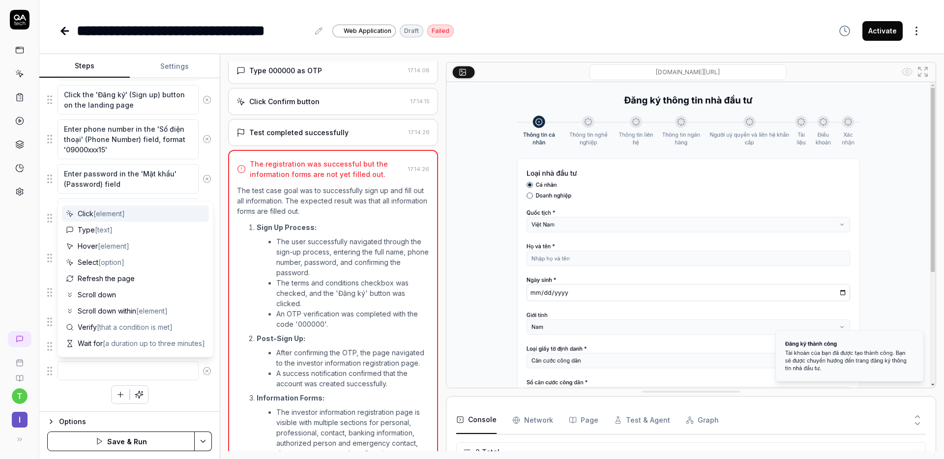
click at [123, 368] on textarea at bounding box center [128, 371] width 141 height 19
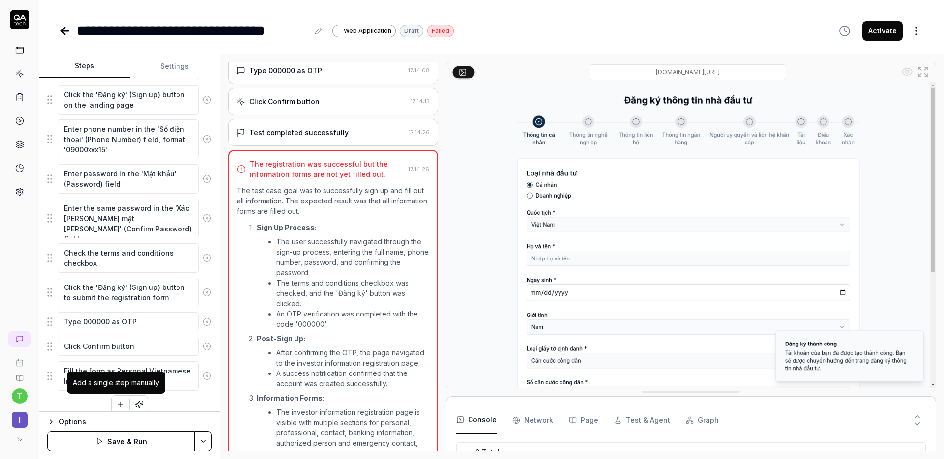
click at [115, 399] on button "button" at bounding box center [121, 405] width 18 height 18
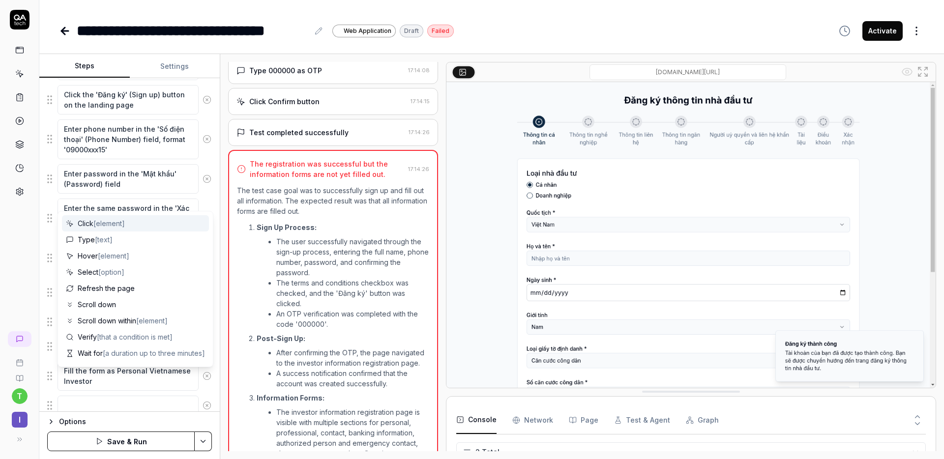
scroll to position [182, 0]
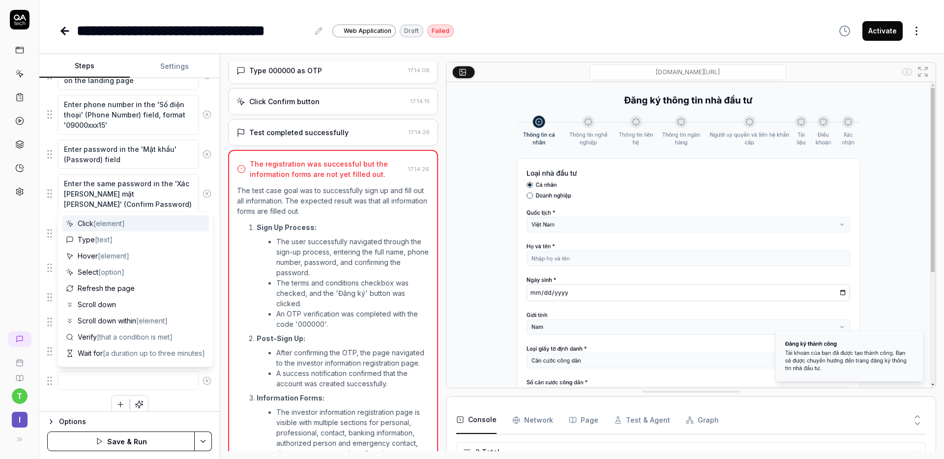
click at [108, 225] on span "[element]" at bounding box center [108, 223] width 31 height 8
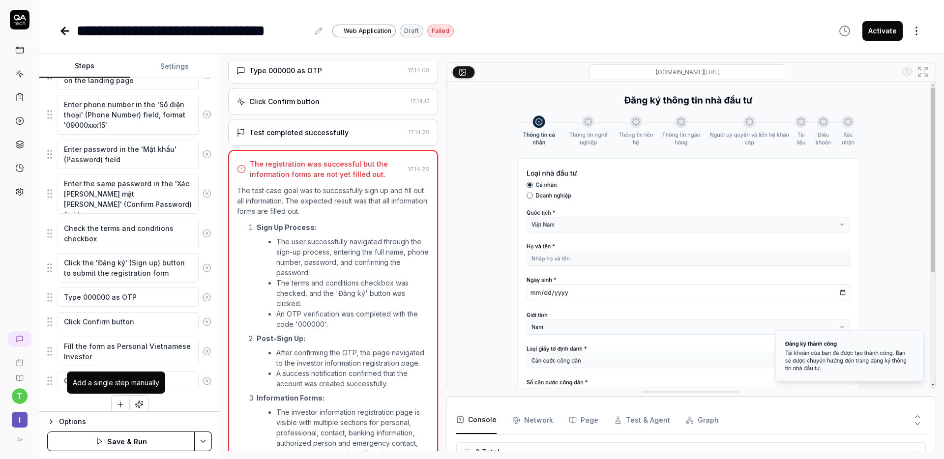
click at [116, 402] on icon "button" at bounding box center [120, 404] width 9 height 9
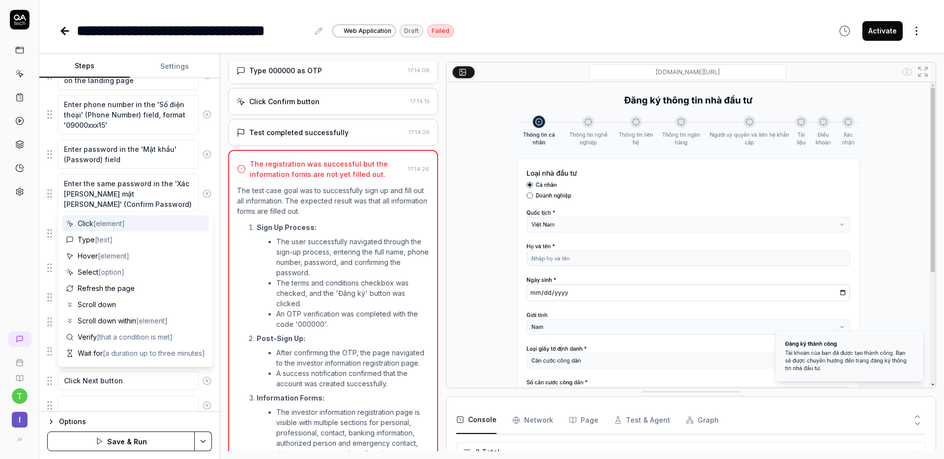
scroll to position [207, 0]
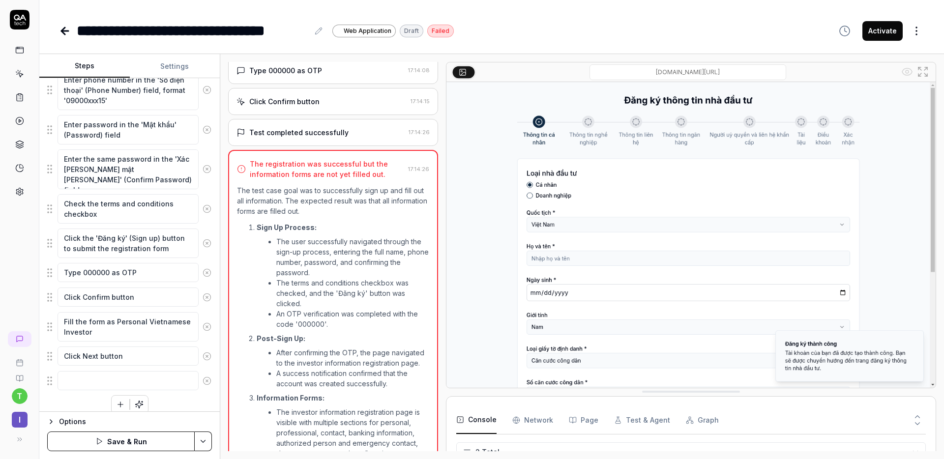
click at [69, 401] on div "Enter full name in the 'Họ và tên' (Full Name) field Click the 'Đăng ký' (Sign …" at bounding box center [129, 207] width 165 height 413
click at [95, 329] on textarea "Fill the form as Personal Vietnamese Investor" at bounding box center [128, 327] width 141 height 30
drag, startPoint x: 95, startPoint y: 329, endPoint x: 88, endPoint y: 348, distance: 20.7
click at [59, 318] on textarea "Fill the form as Personal Vietnamese Investor" at bounding box center [128, 327] width 141 height 30
click at [111, 380] on textarea at bounding box center [128, 380] width 141 height 19
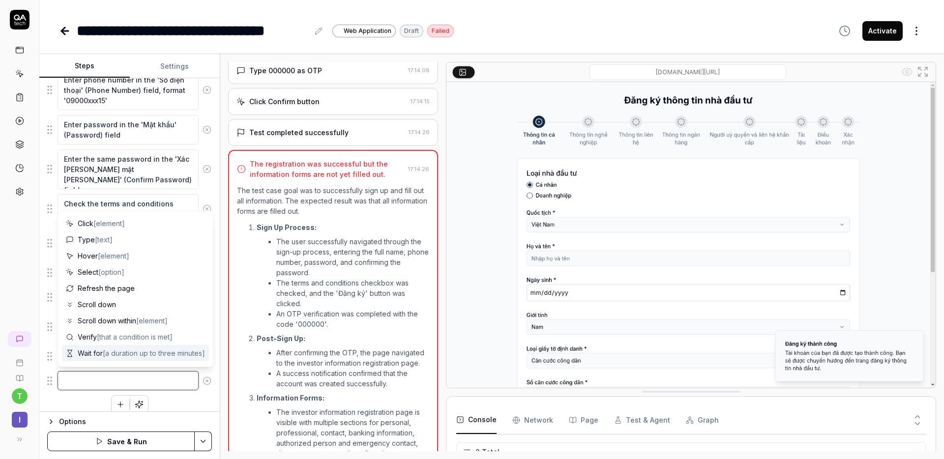
paste textarea "Fill the form as Personal Vietnamese Investor"
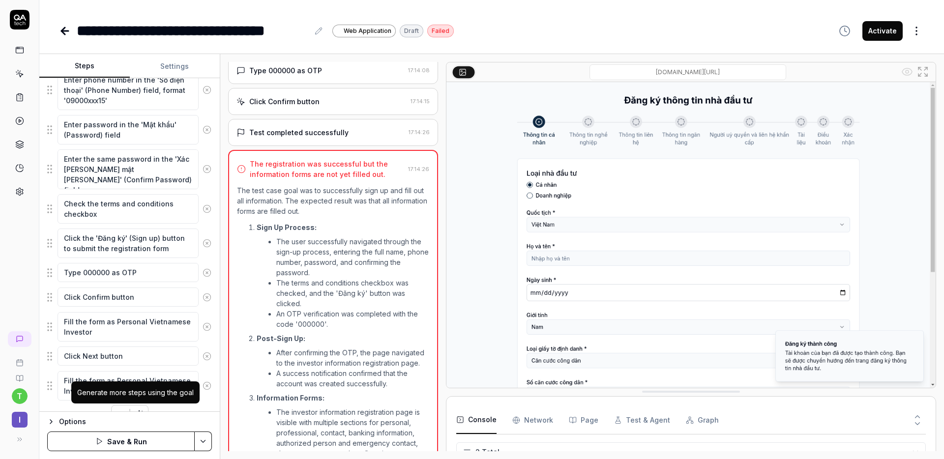
click at [168, 408] on div "Enter full name in the 'Họ và tên' (Full Name) field Click the 'Đăng ký' (Sign …" at bounding box center [129, 212] width 165 height 423
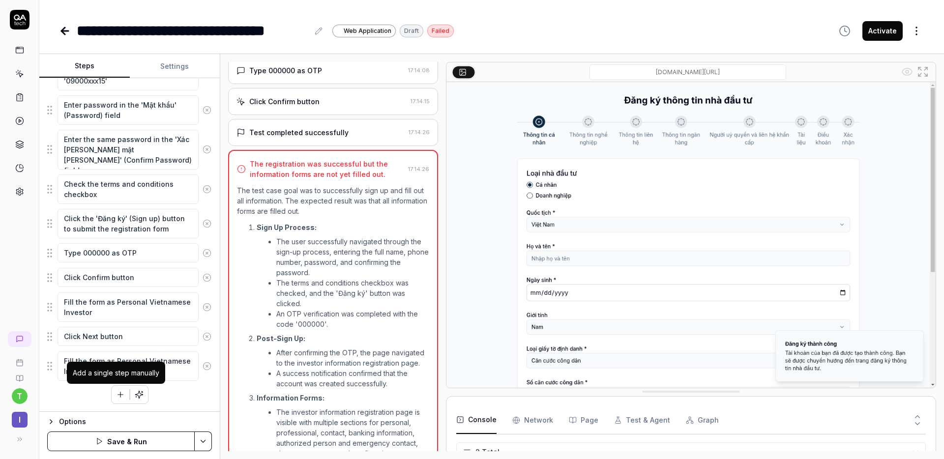
click at [116, 396] on icon "button" at bounding box center [120, 395] width 9 height 9
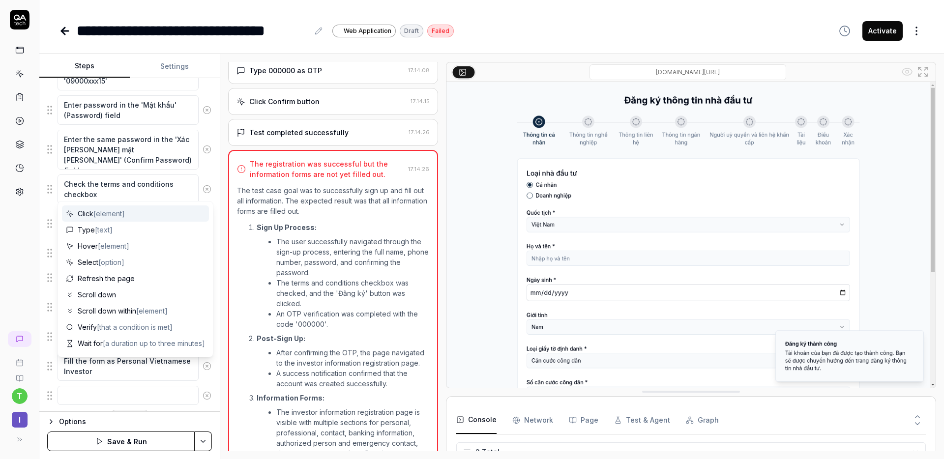
scroll to position [251, 0]
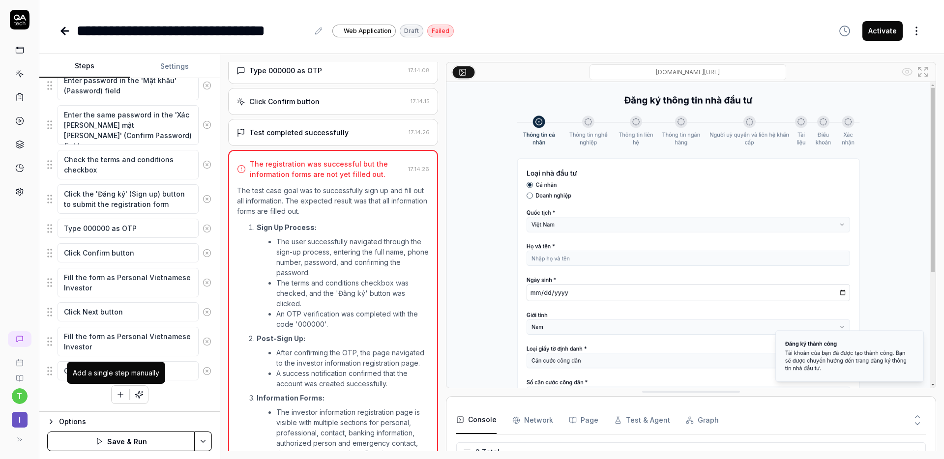
click at [116, 396] on icon "button" at bounding box center [120, 395] width 9 height 9
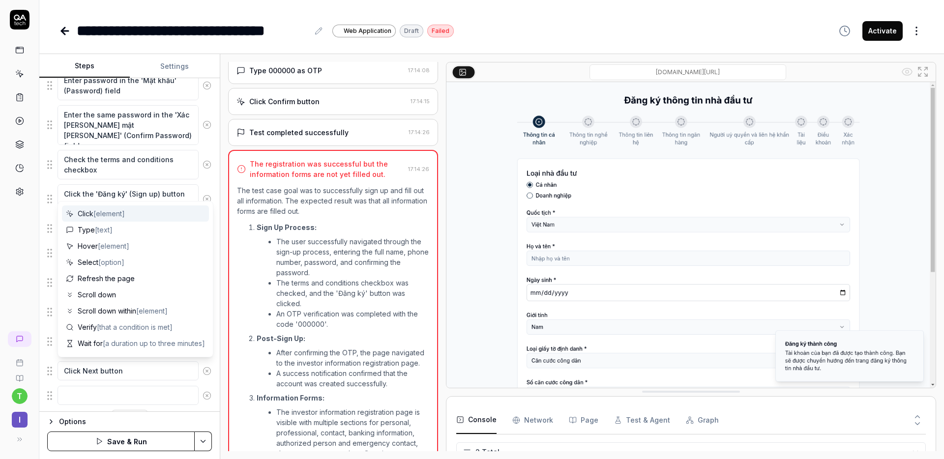
scroll to position [275, 0]
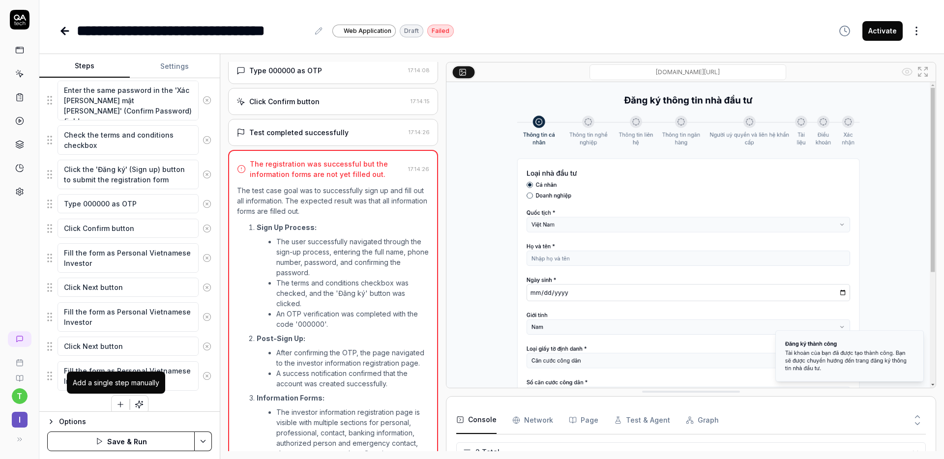
click at [116, 404] on icon "button" at bounding box center [120, 404] width 9 height 9
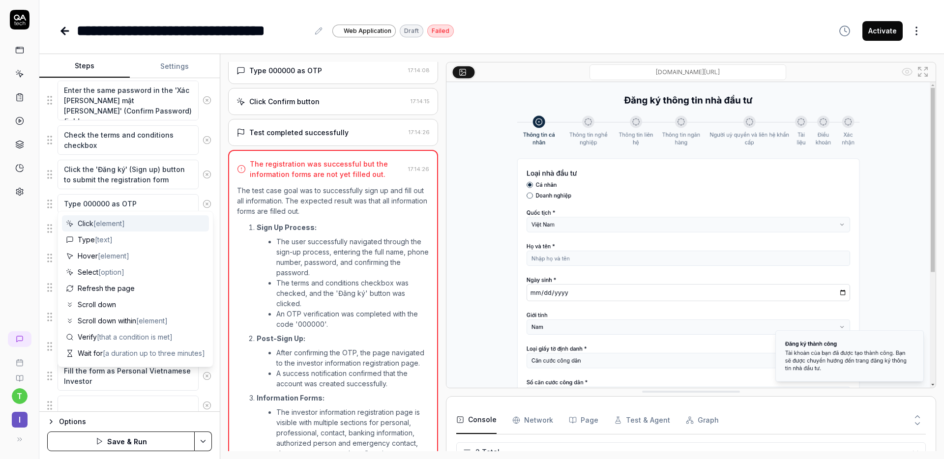
scroll to position [300, 0]
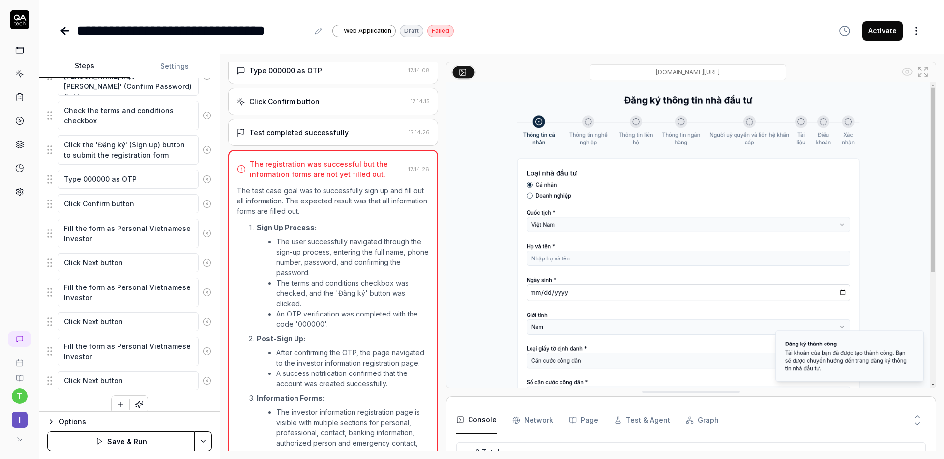
click at [114, 452] on div "Options Save & Run" at bounding box center [129, 436] width 181 height 48
click at [111, 445] on button "Save & Run" at bounding box center [121, 442] width 148 height 20
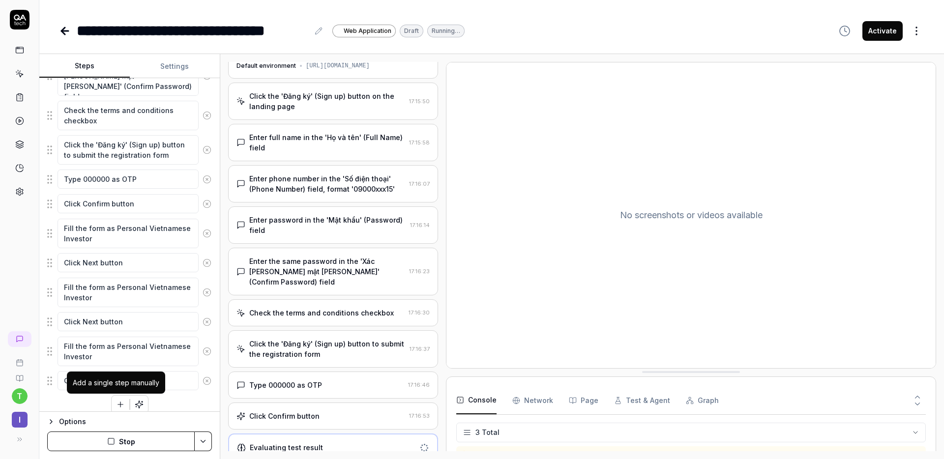
scroll to position [25, 0]
click at [292, 443] on div "Evaluating test result" at bounding box center [286, 448] width 73 height 10
click at [295, 403] on div "Click Confirm button 17:16:53" at bounding box center [333, 416] width 210 height 27
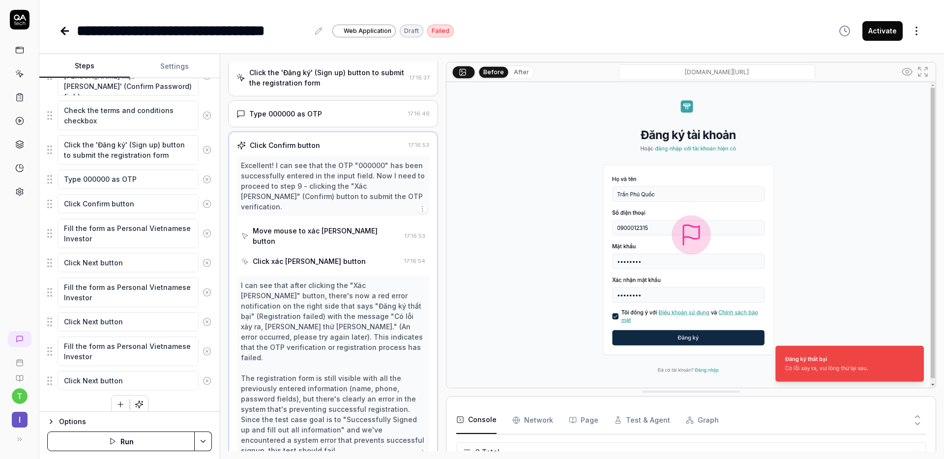
scroll to position [328, 0]
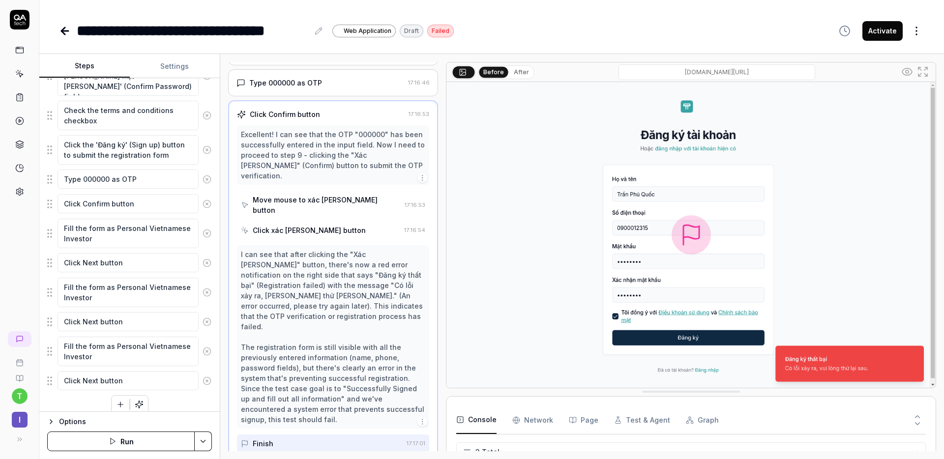
click at [136, 448] on button "Run" at bounding box center [121, 442] width 148 height 20
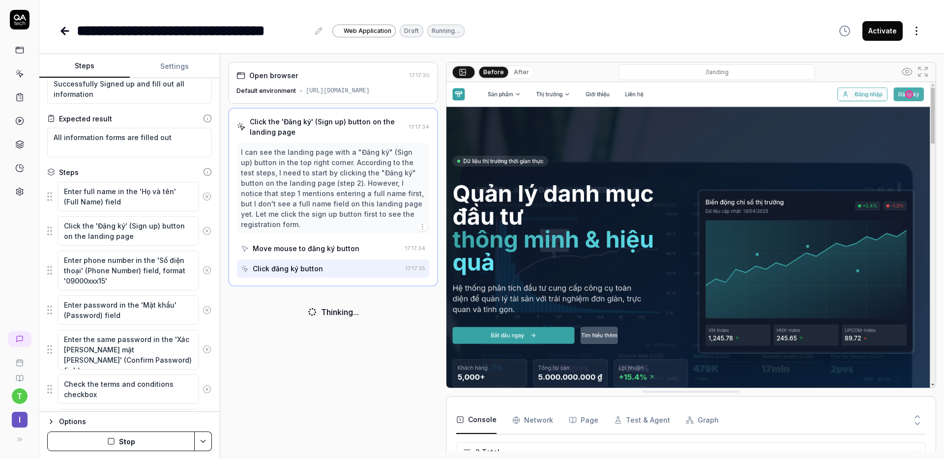
scroll to position [28, 0]
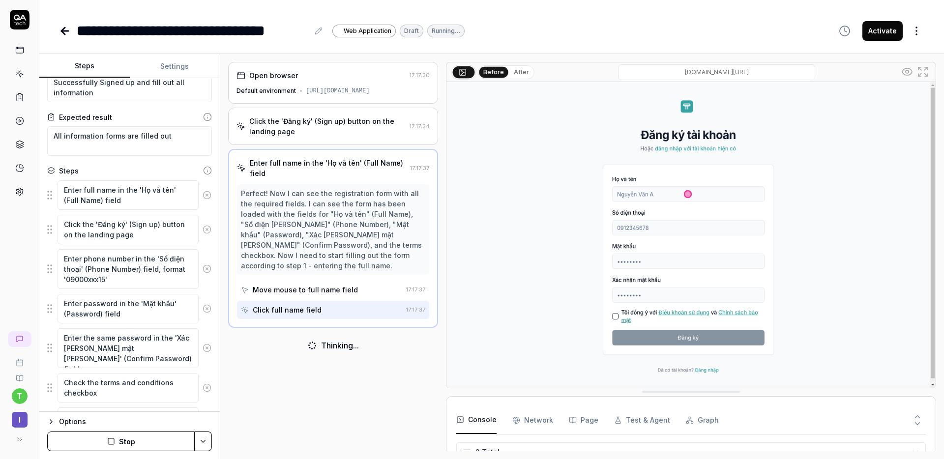
click at [203, 173] on icon at bounding box center [207, 170] width 9 height 9
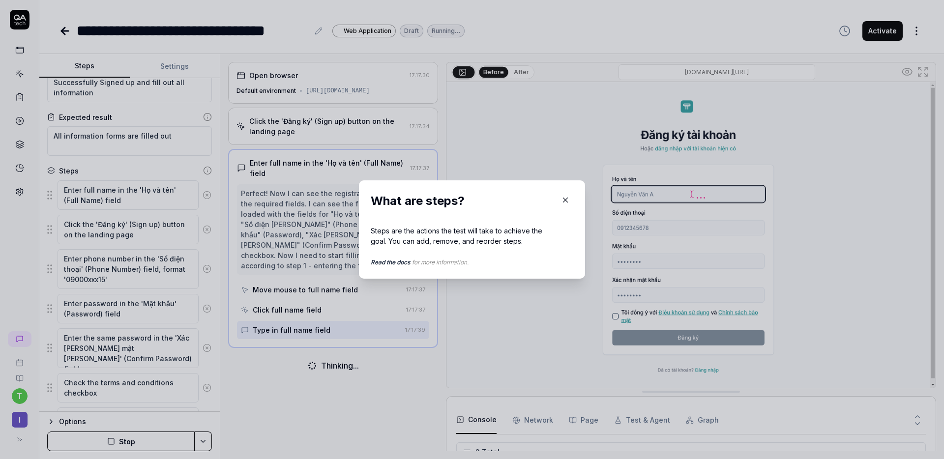
click at [561, 197] on icon "button" at bounding box center [565, 200] width 9 height 9
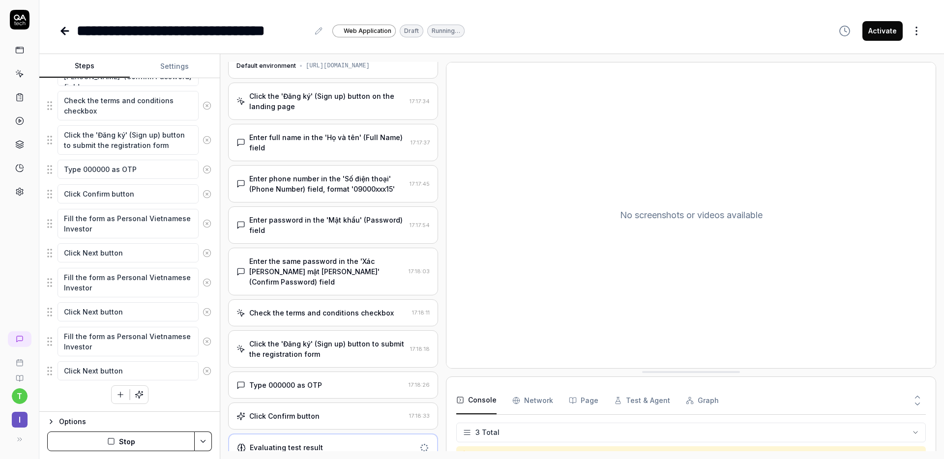
scroll to position [188, 0]
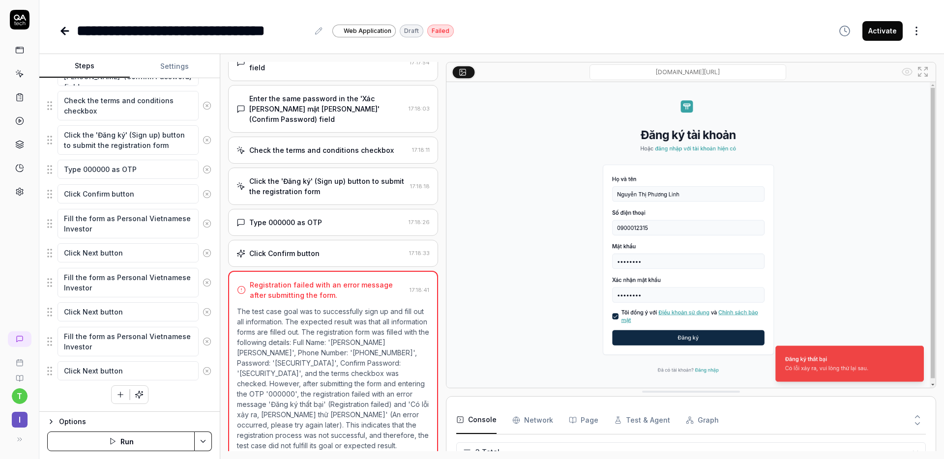
click at [540, 414] on Requests "Network" at bounding box center [533, 421] width 41 height 28
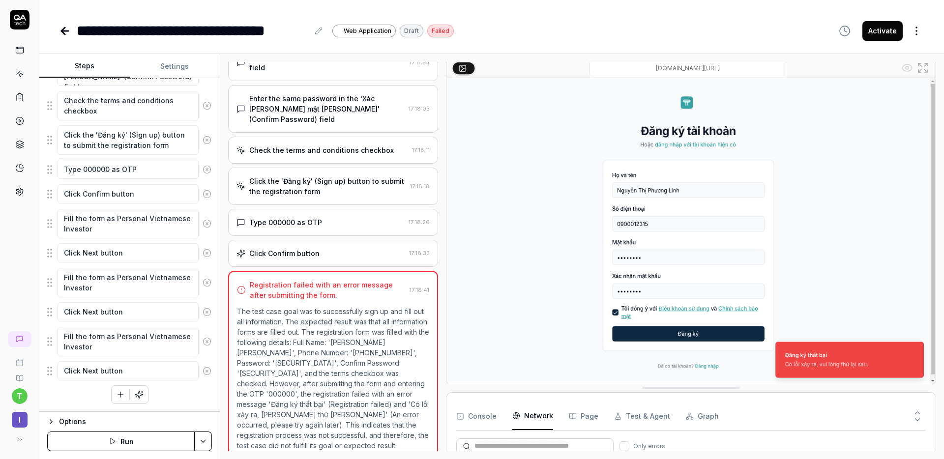
click at [917, 417] on icon at bounding box center [917, 420] width 9 height 9
click at [910, 411] on button at bounding box center [918, 411] width 17 height 13
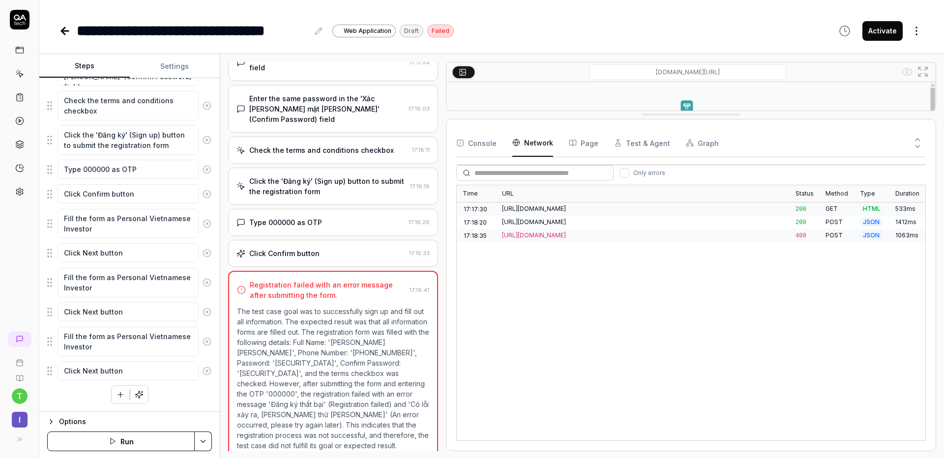
click at [615, 239] on div "[URL][DOMAIN_NAME]" at bounding box center [643, 235] width 282 height 9
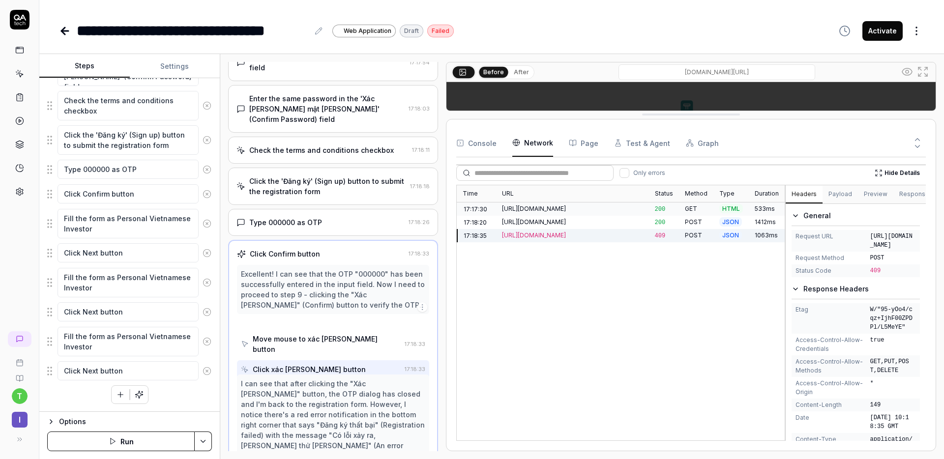
scroll to position [276, 0]
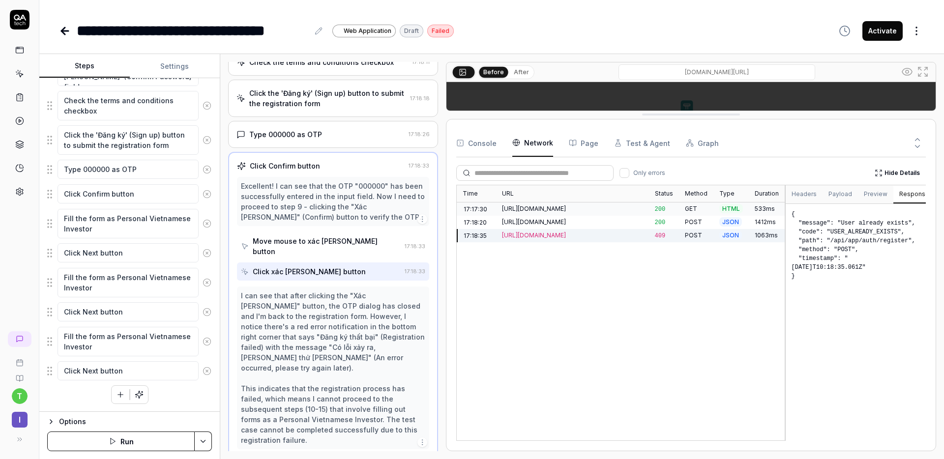
click at [900, 192] on button "Response" at bounding box center [915, 195] width 42 height 18
click at [873, 194] on button "Preview" at bounding box center [875, 195] width 35 height 18
click at [847, 195] on button "Payload" at bounding box center [840, 195] width 35 height 18
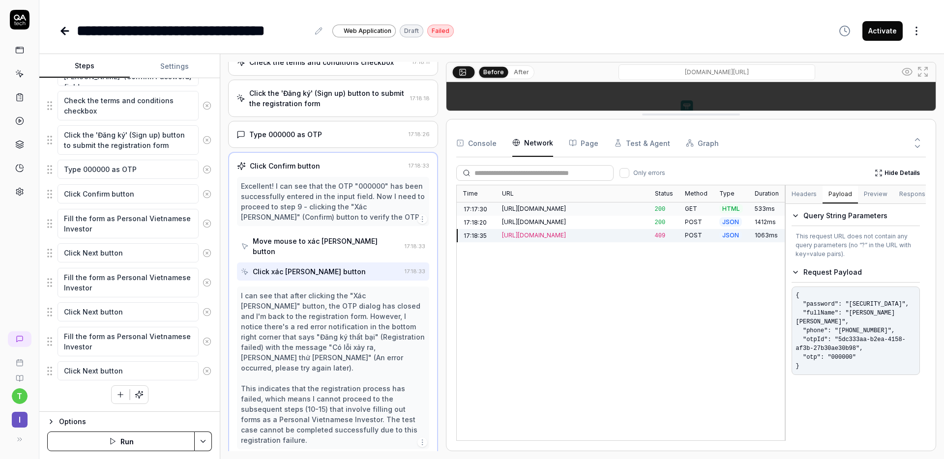
click at [851, 336] on pre "{ "password": "[SECURITY_DATA]", "fullName": "[PERSON_NAME] [PERSON_NAME]", "ph…" at bounding box center [856, 331] width 128 height 89
copy pre "0900012315"
click at [916, 135] on icon at bounding box center [917, 139] width 9 height 9
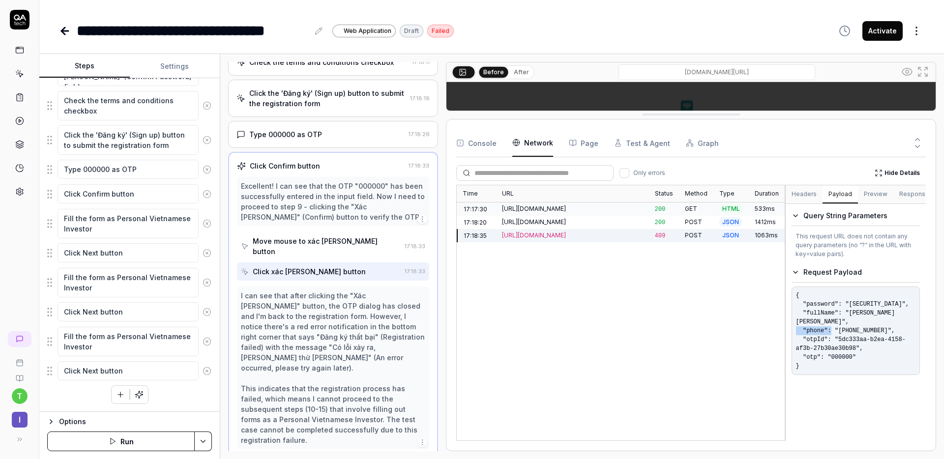
click at [918, 142] on icon at bounding box center [917, 146] width 9 height 9
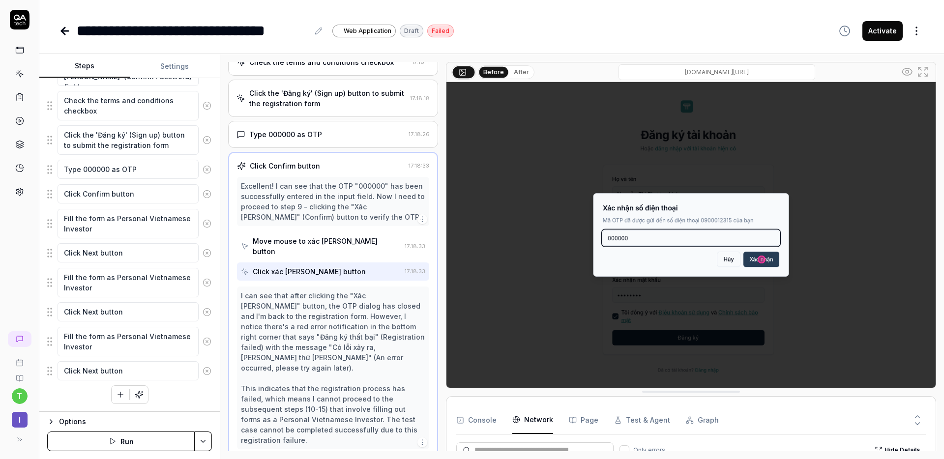
click at [860, 239] on img at bounding box center [691, 235] width 489 height 306
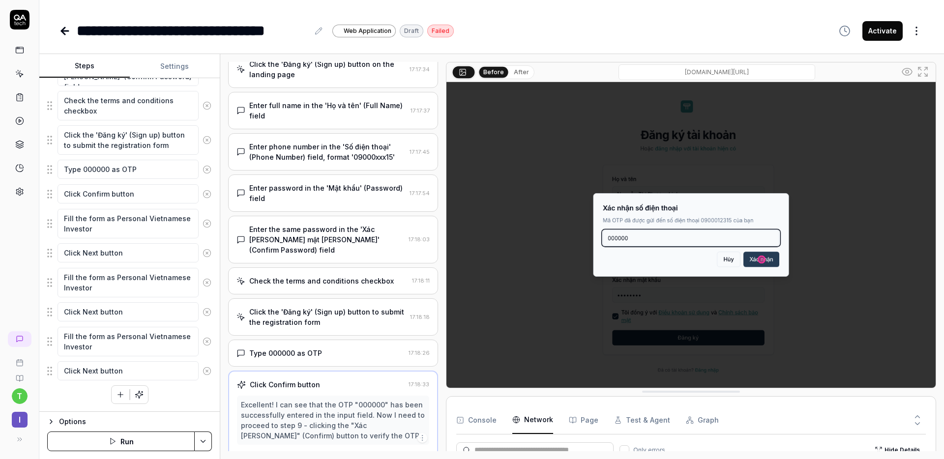
click at [364, 116] on div "Enter full name in the 'Họ và tên' (Full Name) field" at bounding box center [327, 110] width 157 height 21
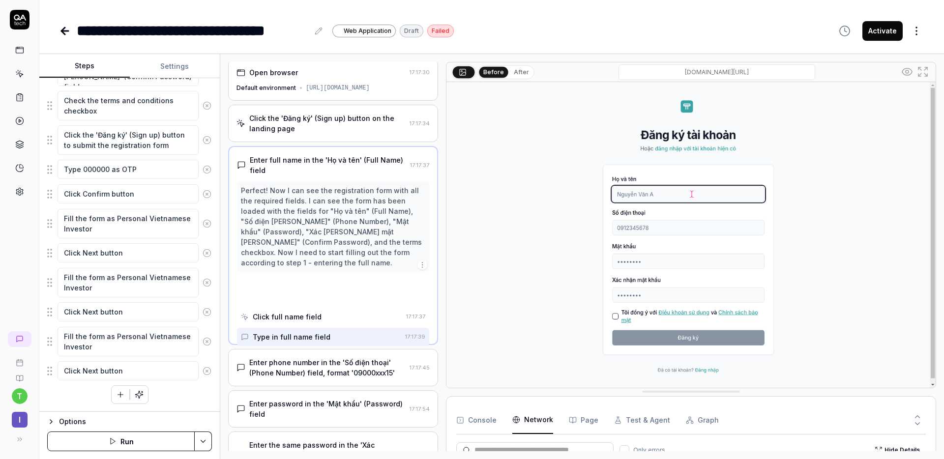
scroll to position [0, 0]
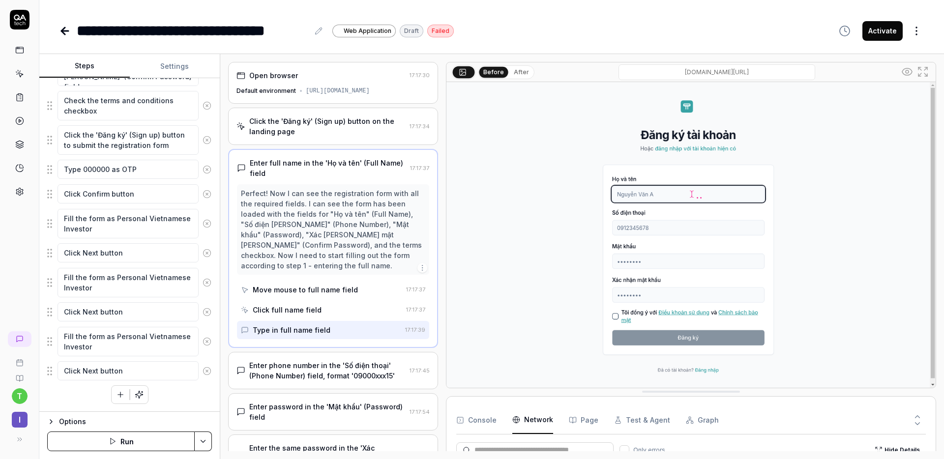
click at [515, 73] on button "After" at bounding box center [521, 72] width 23 height 11
click at [157, 446] on button "Run" at bounding box center [121, 442] width 148 height 20
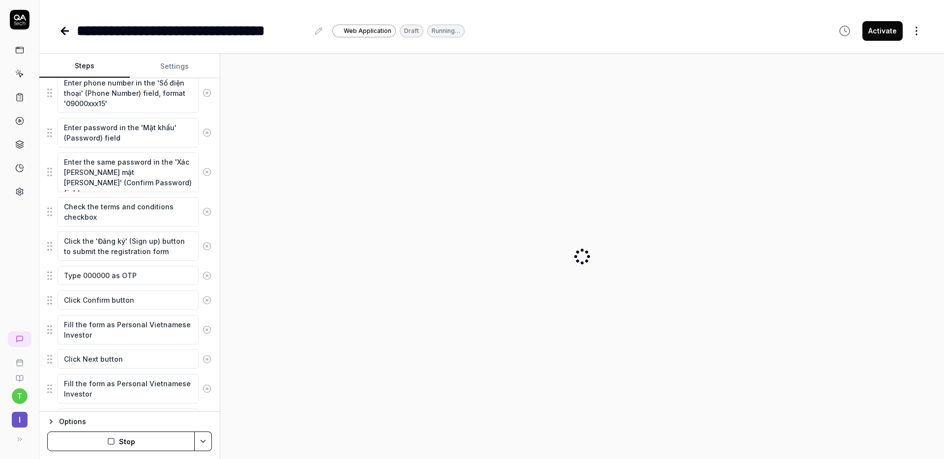
scroll to position [178, 0]
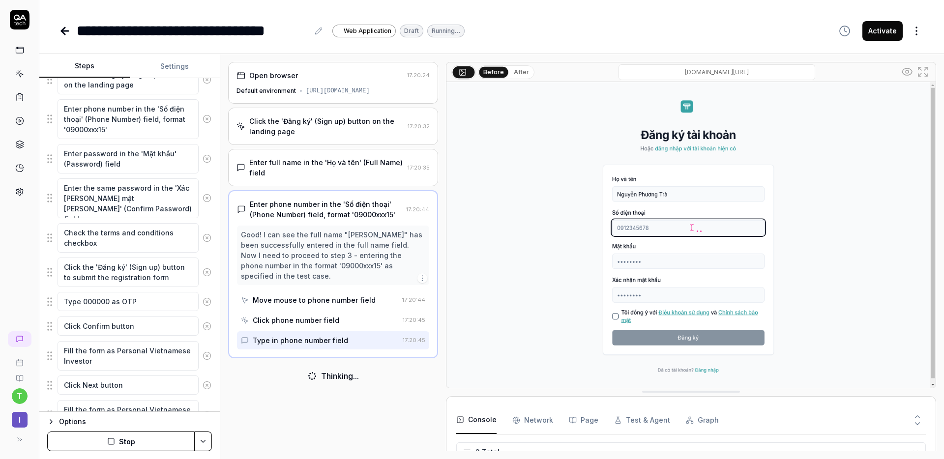
click at [511, 70] on button "After" at bounding box center [521, 72] width 23 height 11
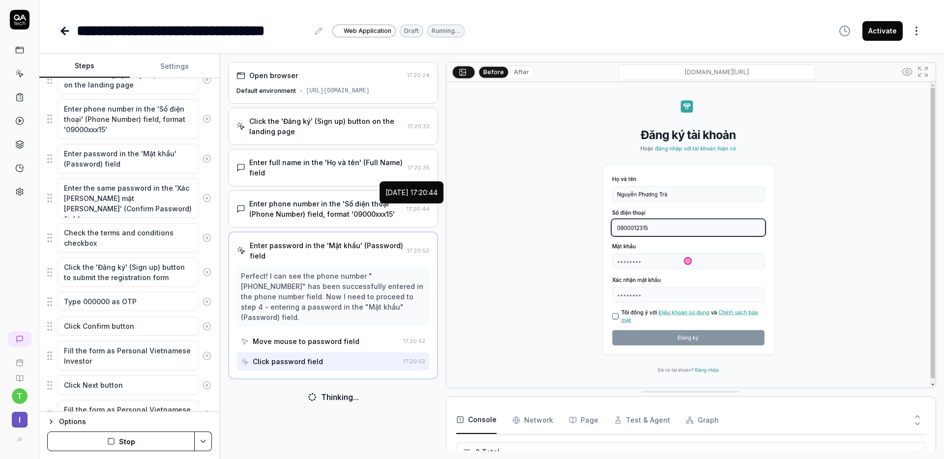
click at [380, 278] on div "Perfect! I can see the phone number "[PHONE_NUMBER]" has been successfully ente…" at bounding box center [333, 297] width 184 height 52
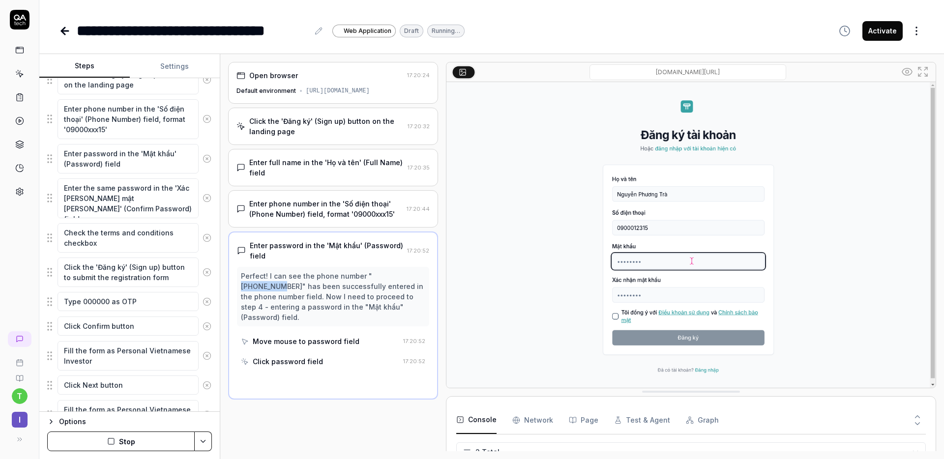
click at [380, 278] on div "Perfect! I can see the phone number "[PHONE_NUMBER]" has been successfully ente…" at bounding box center [333, 297] width 184 height 52
copy div "0900012315"
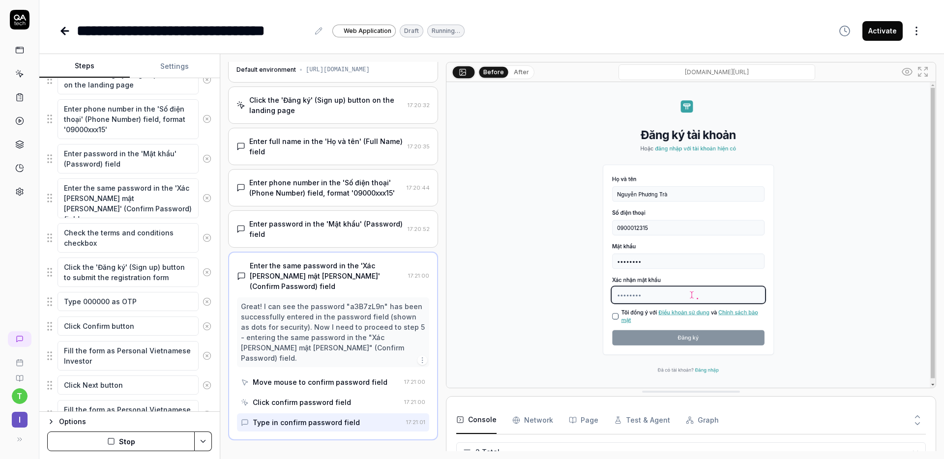
scroll to position [21, 0]
click at [350, 197] on div "Enter phone number in the 'Số điện thoại' (Phone Number) field, format '09000xx…" at bounding box center [325, 188] width 153 height 21
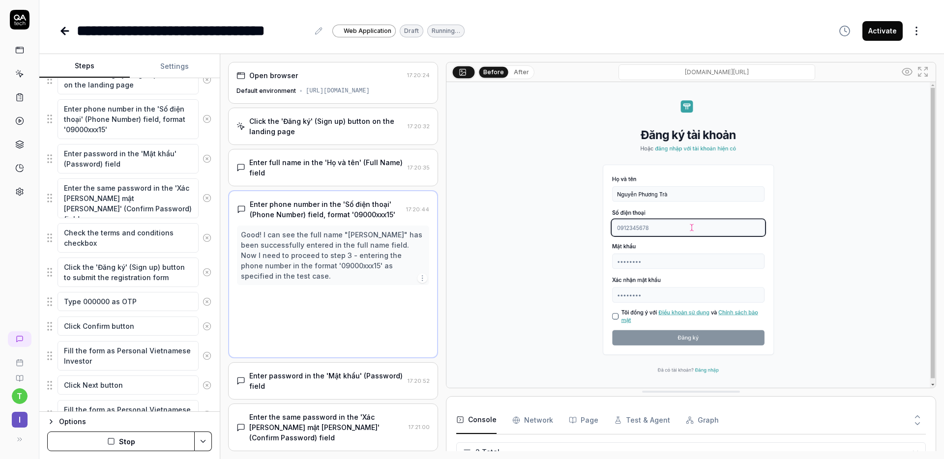
scroll to position [0, 0]
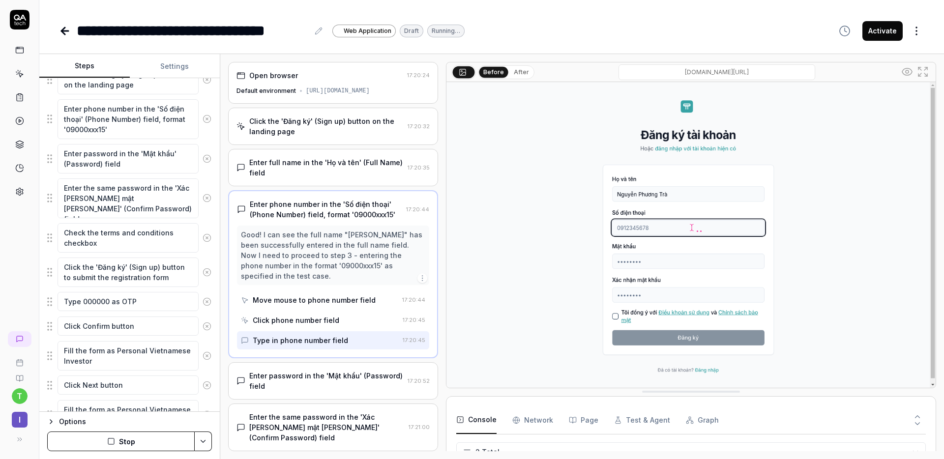
click at [334, 214] on div "Enter phone number in the 'Số điện thoại' (Phone Number) field, format '09000xx…" at bounding box center [326, 209] width 152 height 21
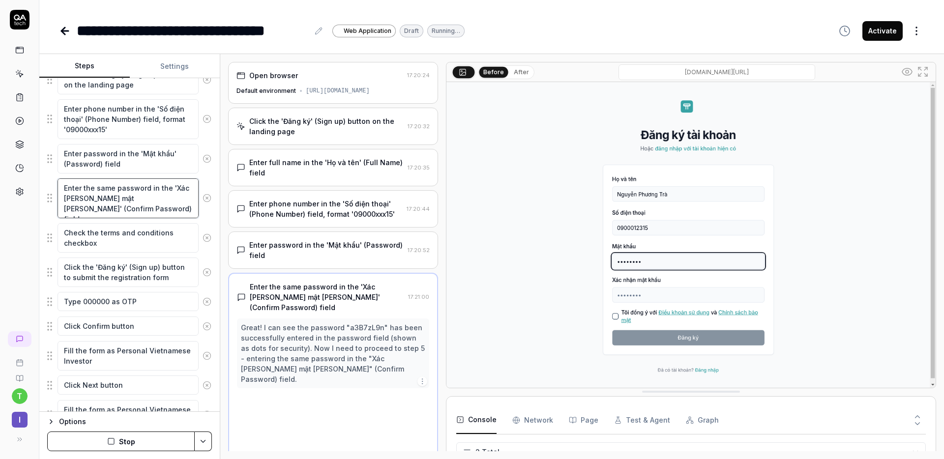
click at [132, 198] on textarea "Enter the same password in the 'Xác [PERSON_NAME] mật [PERSON_NAME]' (Confirm P…" at bounding box center [128, 199] width 141 height 40
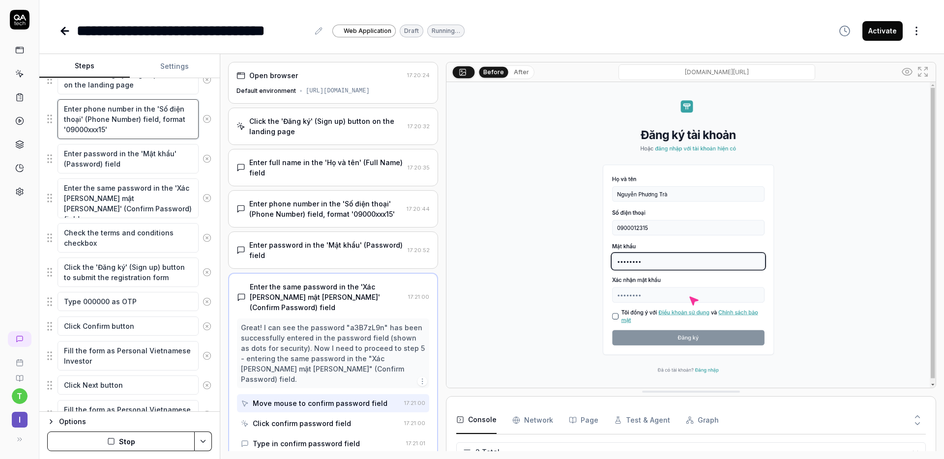
click at [128, 131] on textarea "Enter phone number in the 'Số điện thoại' (Phone Number) field, format '09000xx…" at bounding box center [128, 119] width 141 height 40
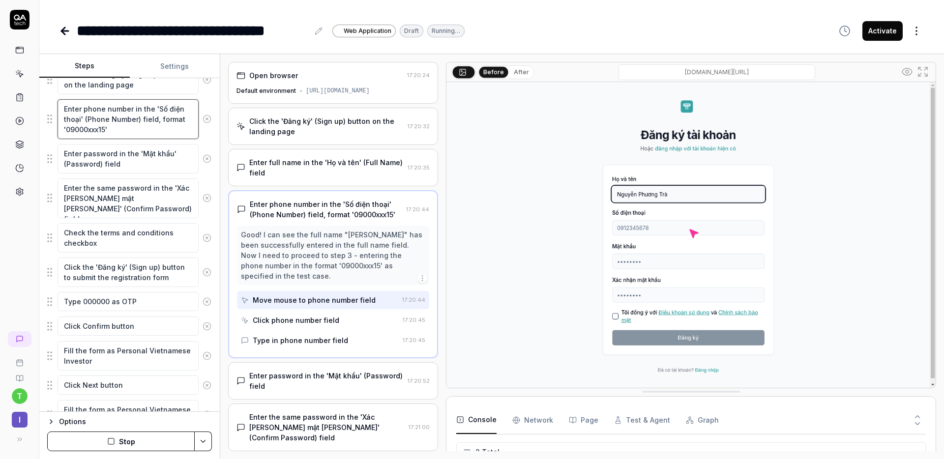
click at [118, 129] on textarea "Enter phone number in the 'Số điện thoại' (Phone Number) field, format '09000xx…" at bounding box center [128, 119] width 141 height 40
click at [88, 132] on textarea "Enter phone number in the 'Số điện thoại' (Phone Number) field, format '09000xx…" at bounding box center [128, 119] width 141 height 40
click at [127, 132] on textarea "Enter phone number in the 'Số điện thoại' (Phone Number) field, format '09000xx…" at bounding box center [128, 119] width 141 height 40
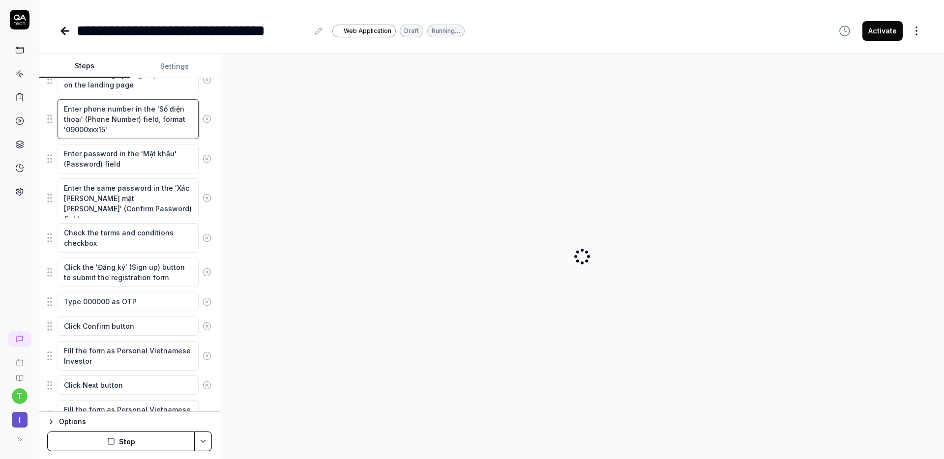
click at [150, 130] on textarea "Enter phone number in the 'Số điện thoại' (Phone Number) field, format '09000xx…" at bounding box center [128, 119] width 141 height 40
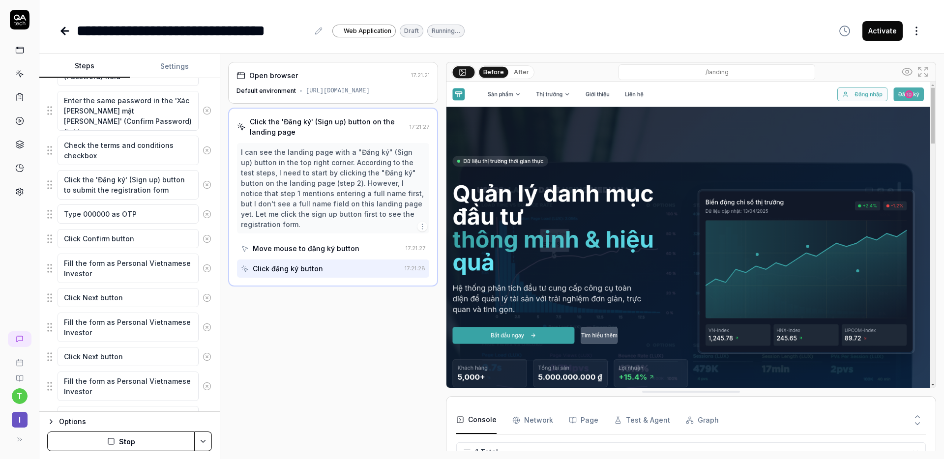
scroll to position [310, 0]
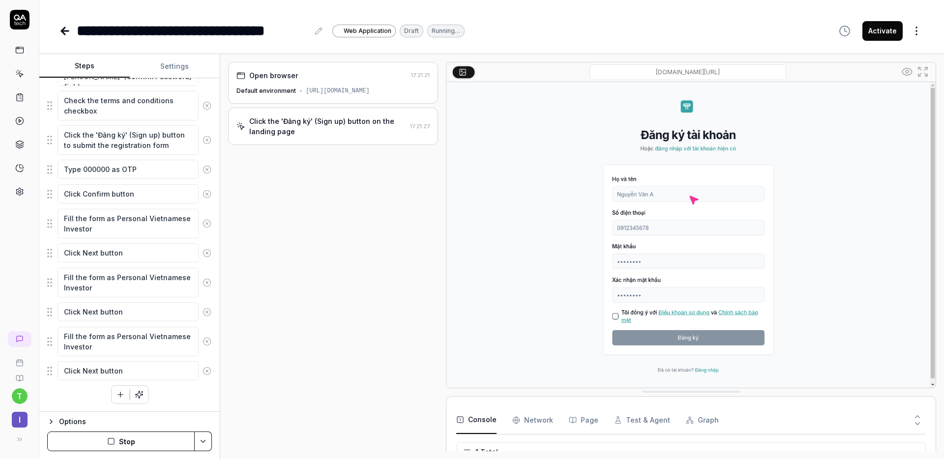
click at [136, 440] on button "Stop" at bounding box center [121, 442] width 148 height 20
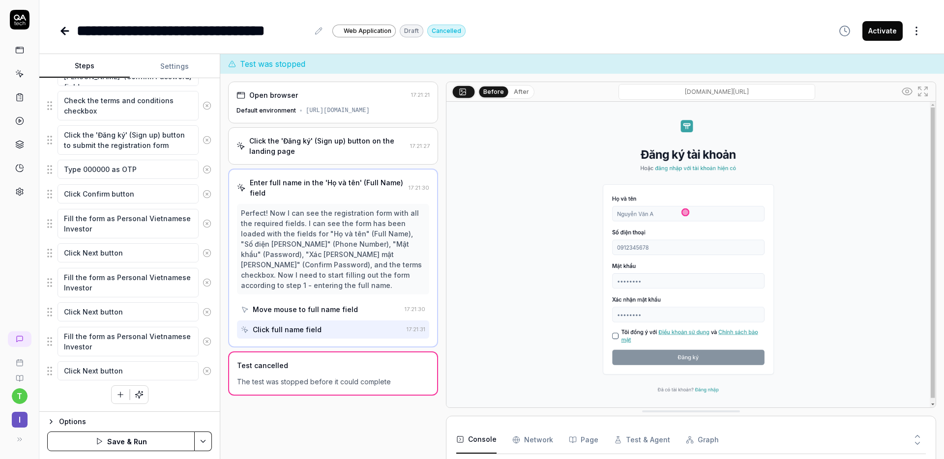
click at [143, 442] on button "Save & Run" at bounding box center [121, 442] width 148 height 20
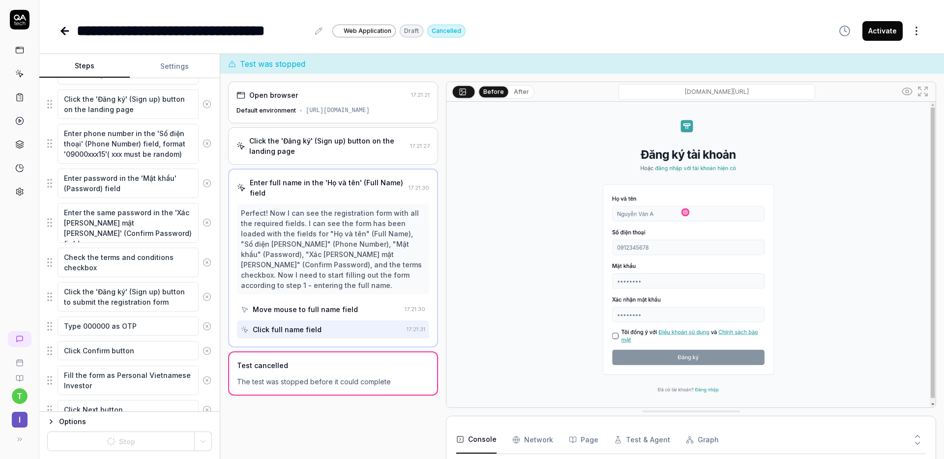
scroll to position [149, 0]
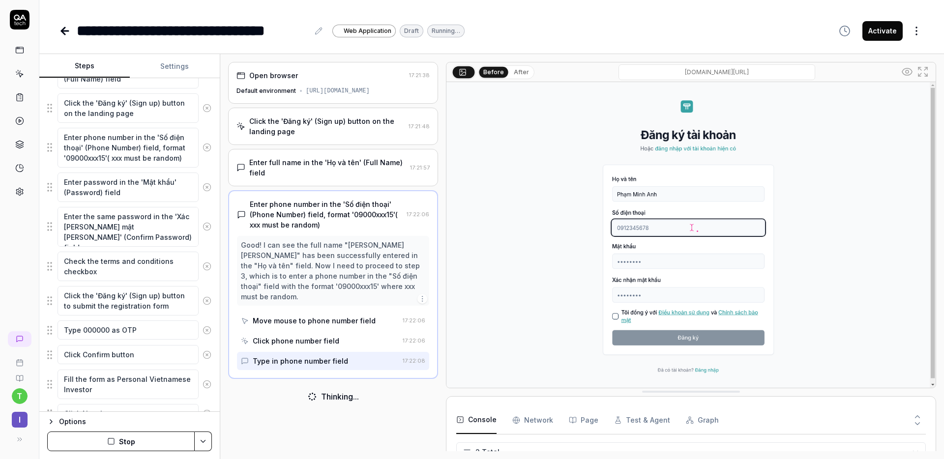
click at [515, 71] on button "After" at bounding box center [521, 72] width 23 height 11
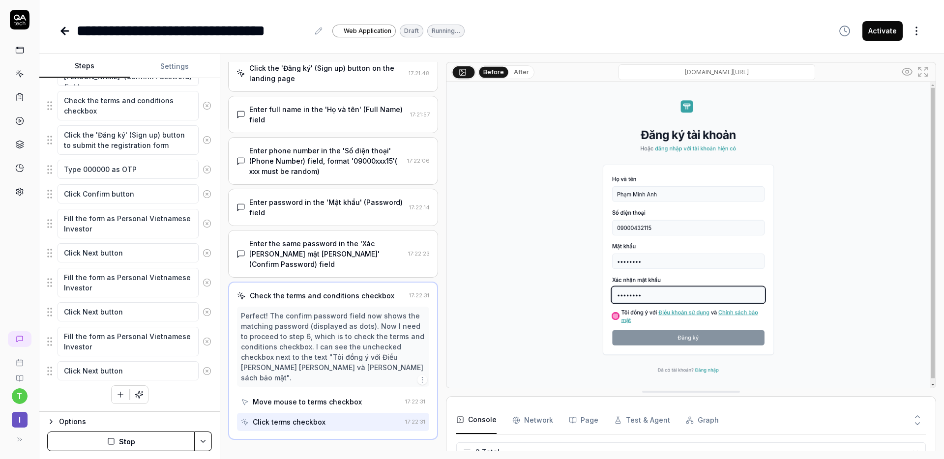
scroll to position [53, 0]
click at [326, 177] on div "Enter phone number in the 'Số điện thoại' (Phone Number) field, format '09000xx…" at bounding box center [326, 161] width 154 height 31
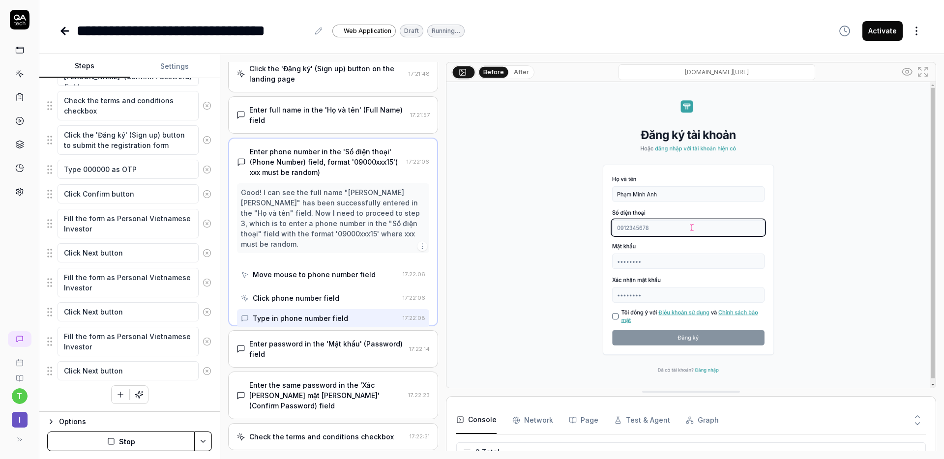
scroll to position [0, 0]
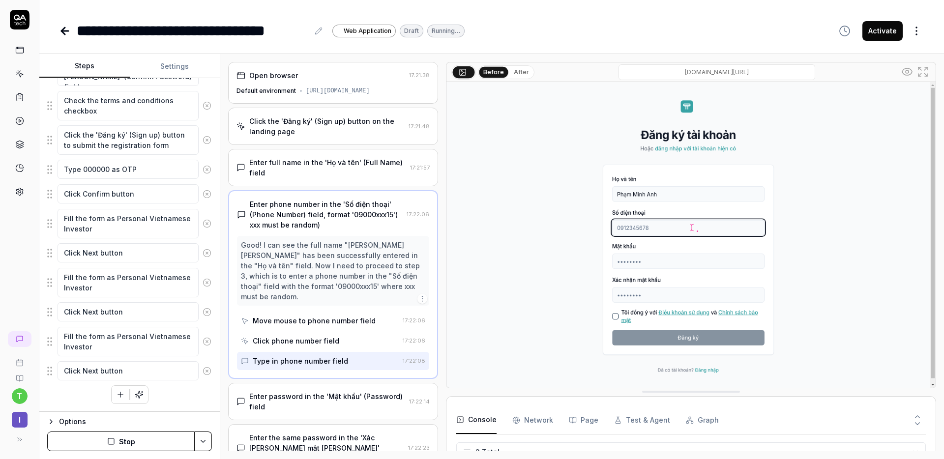
click at [518, 76] on button "After" at bounding box center [521, 72] width 23 height 11
click at [639, 229] on img at bounding box center [691, 235] width 489 height 306
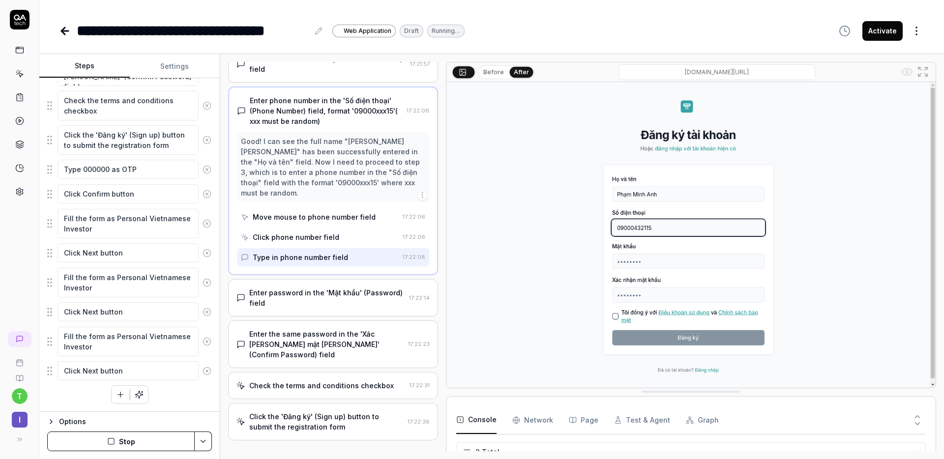
click at [359, 412] on div "Click the 'Đăng ký' (Sign up) button to submit the registration form" at bounding box center [326, 422] width 154 height 21
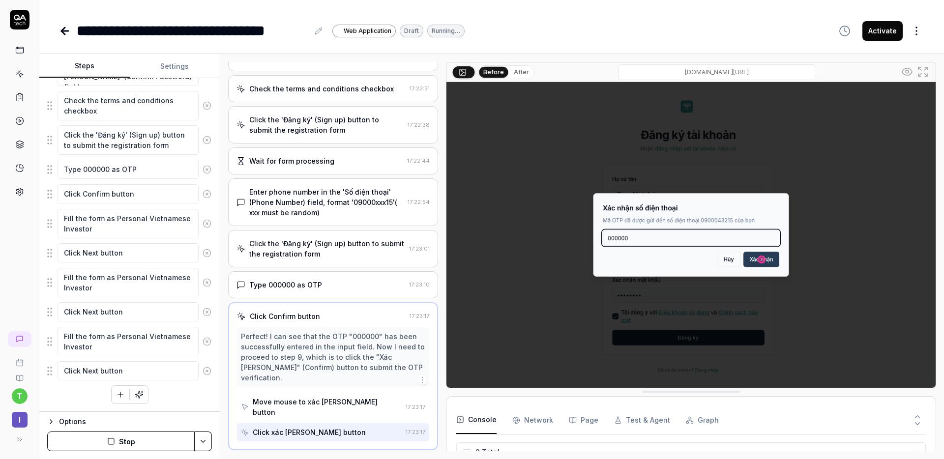
scroll to position [259, 0]
click at [516, 70] on button "After" at bounding box center [521, 72] width 23 height 11
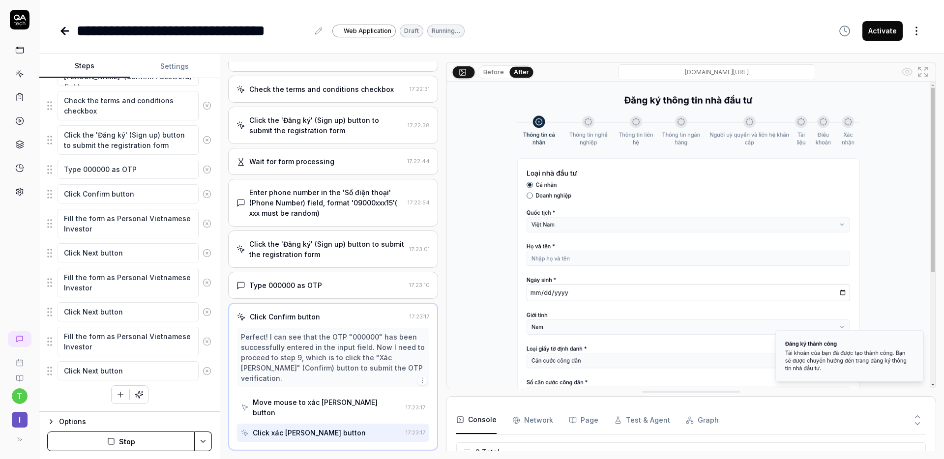
click at [488, 72] on button "Before" at bounding box center [494, 72] width 29 height 11
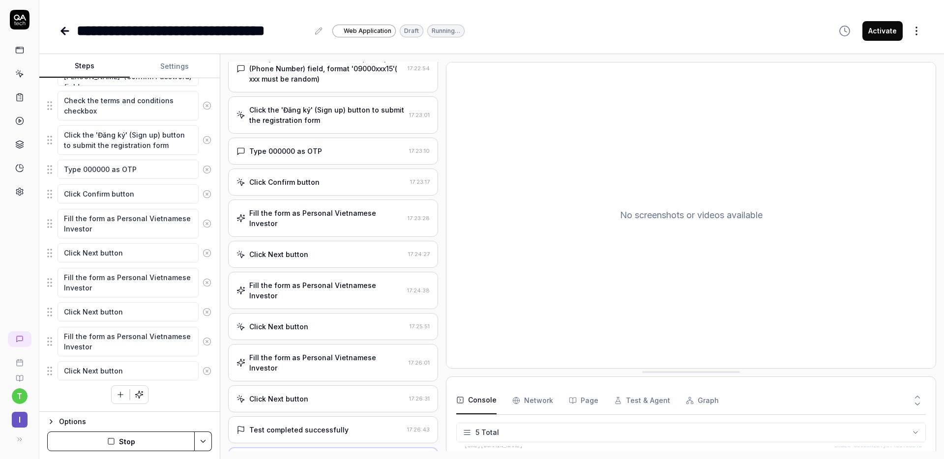
scroll to position [397, 0]
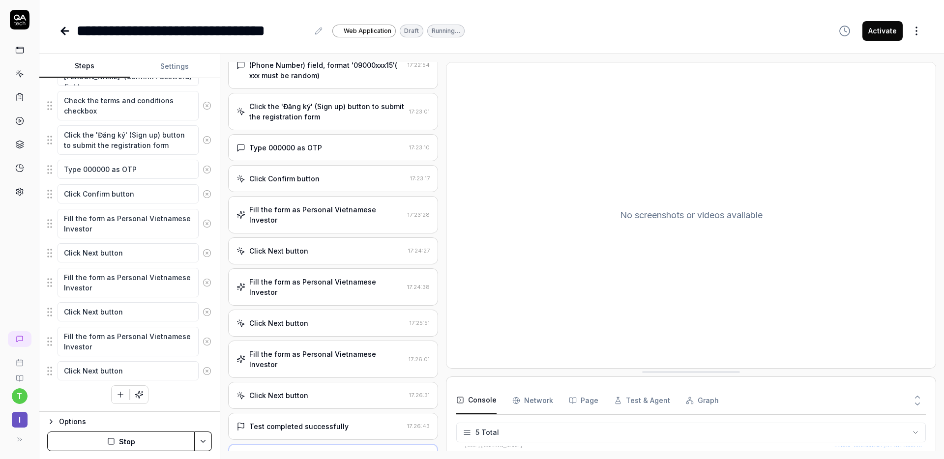
click at [317, 422] on div "Test completed successfully" at bounding box center [298, 427] width 99 height 10
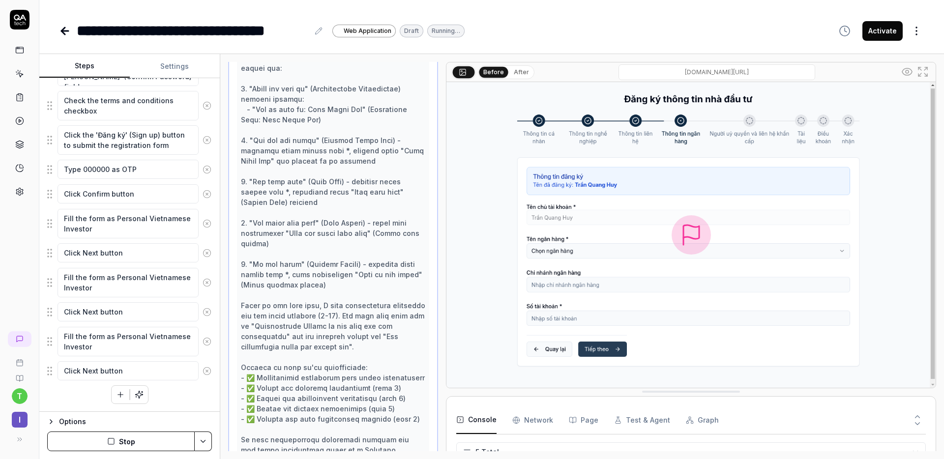
scroll to position [910, 0]
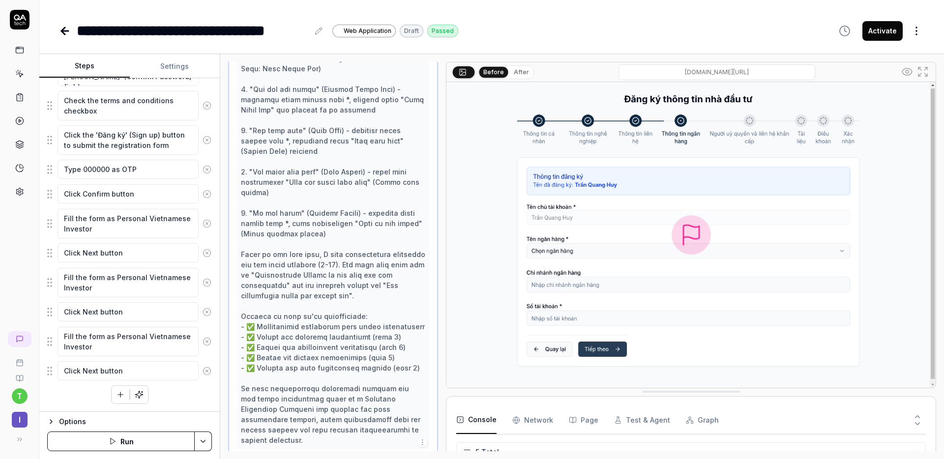
click at [518, 74] on button "After" at bounding box center [521, 72] width 23 height 11
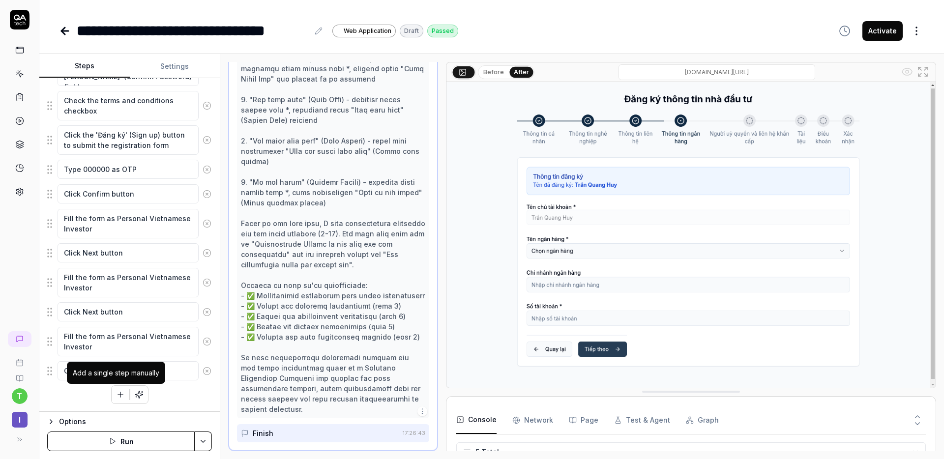
click at [119, 395] on icon "button" at bounding box center [120, 395] width 9 height 9
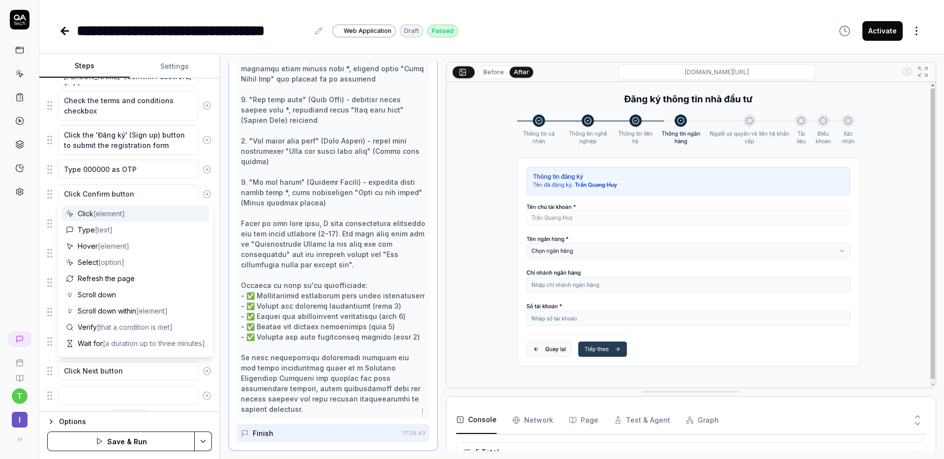
scroll to position [334, 0]
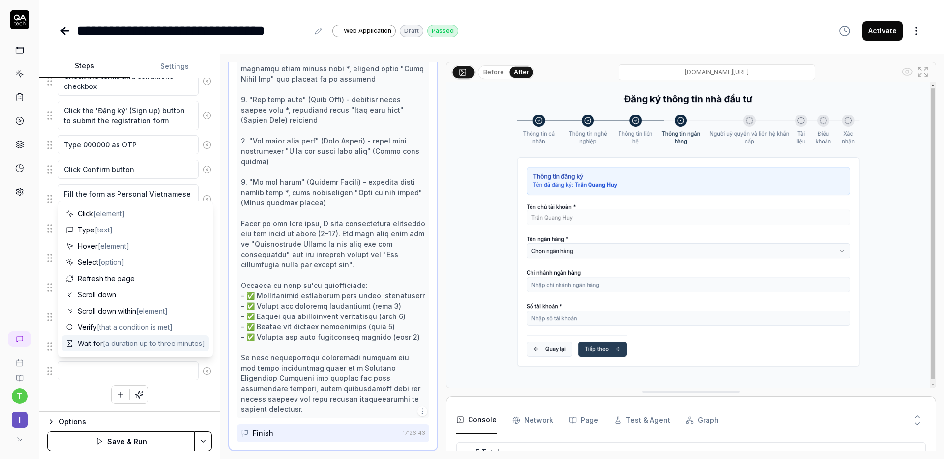
click at [111, 367] on textarea at bounding box center [128, 371] width 141 height 19
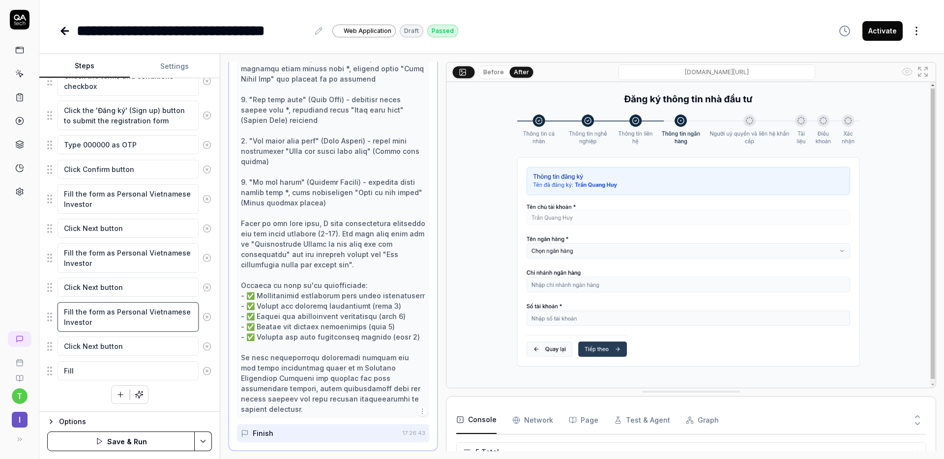
click at [96, 325] on textarea "Fill the form as Personal Vietnamese Investor" at bounding box center [128, 318] width 141 height 30
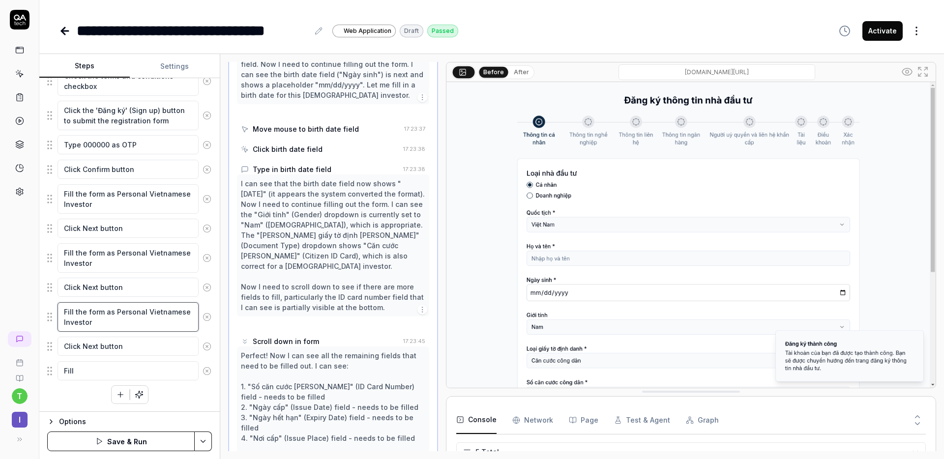
click at [96, 325] on textarea "Fill the form as Personal Vietnamese Investor" at bounding box center [128, 318] width 141 height 30
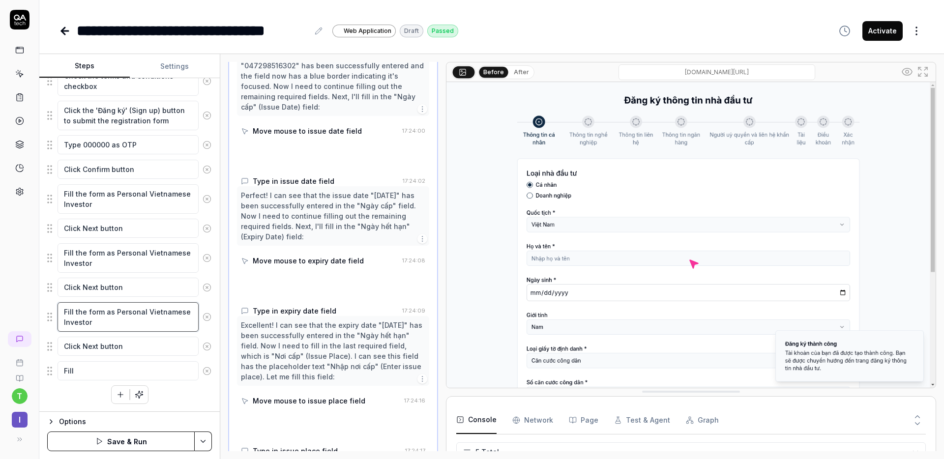
scroll to position [1431, 0]
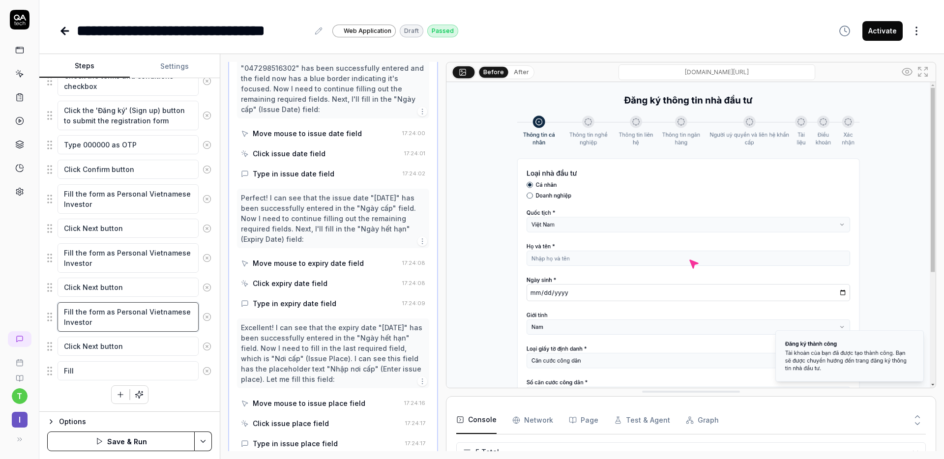
click at [118, 311] on textarea "Fill the form as Personal Vietnamese Investor" at bounding box center [128, 318] width 141 height 30
drag, startPoint x: 106, startPoint y: 313, endPoint x: 93, endPoint y: 345, distance: 34.3
click at [59, 315] on textarea "Fill the form as Personal Vietnamese Investor" at bounding box center [128, 318] width 141 height 30
click at [101, 370] on textarea "Fill" at bounding box center [128, 371] width 141 height 19
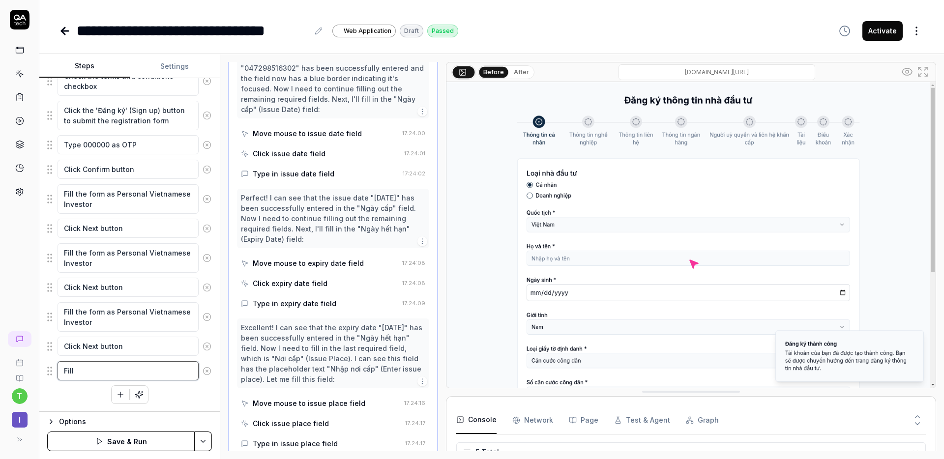
click at [101, 370] on textarea "Fill" at bounding box center [128, 371] width 141 height 19
paste textarea "the form"
drag, startPoint x: 114, startPoint y: 395, endPoint x: 114, endPoint y: 386, distance: 8.9
click at [116, 395] on icon "button" at bounding box center [120, 395] width 9 height 9
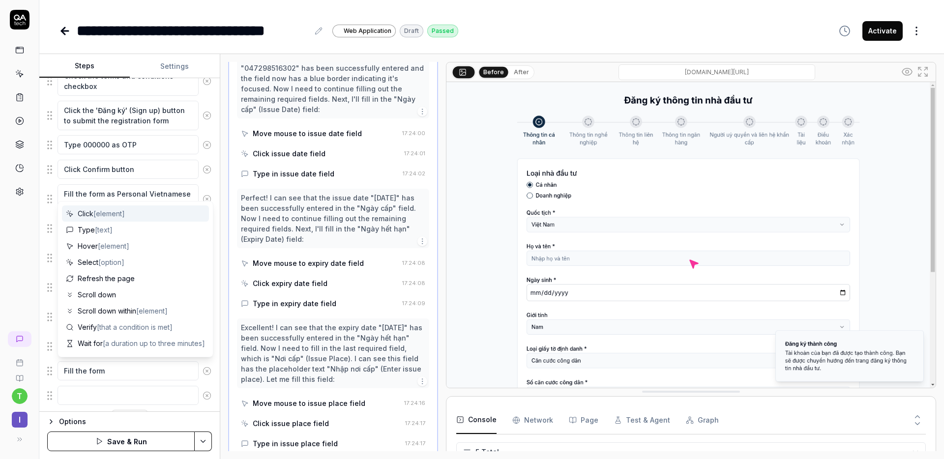
scroll to position [359, 0]
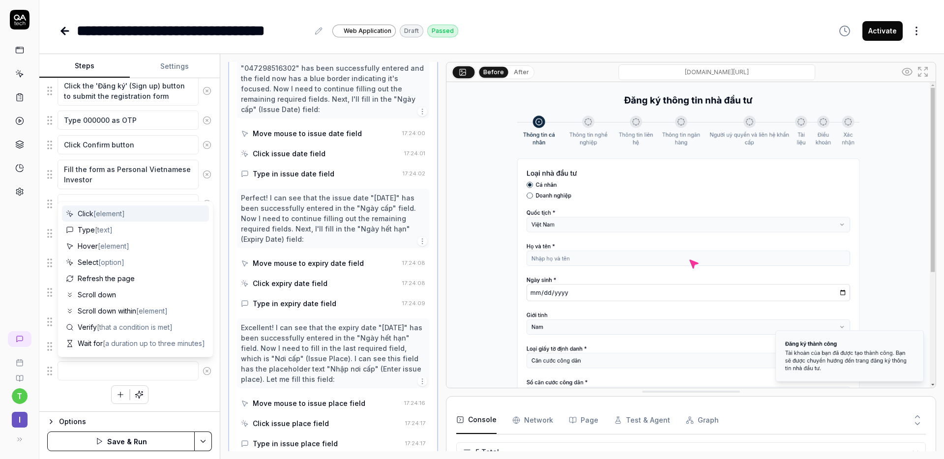
click at [105, 372] on textarea at bounding box center [128, 371] width 141 height 19
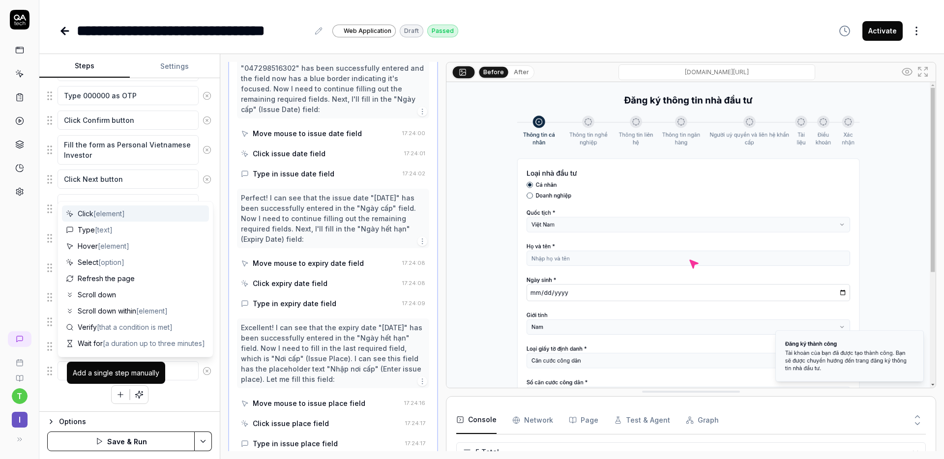
click at [84, 402] on div "Enter full name in the 'Họ và tên' (Full Name) field Click the 'Đăng ký' (Sign …" at bounding box center [129, 114] width 165 height 580
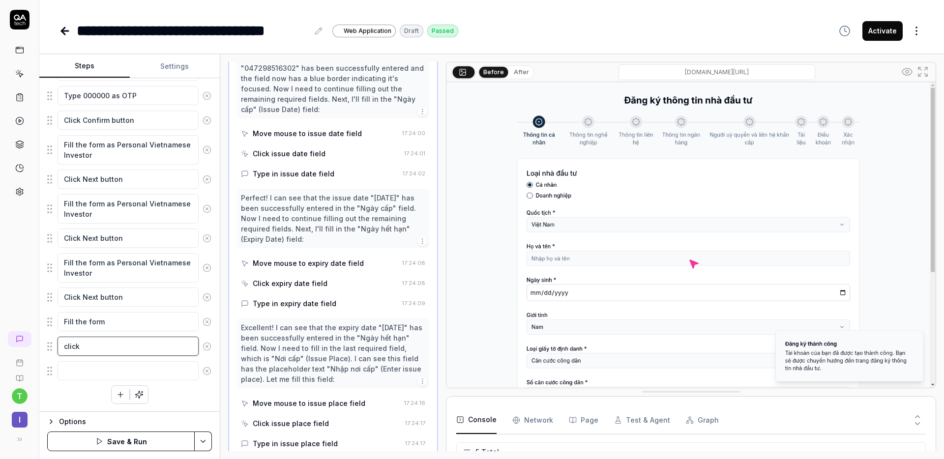
click at [102, 346] on textarea "click" at bounding box center [128, 346] width 141 height 19
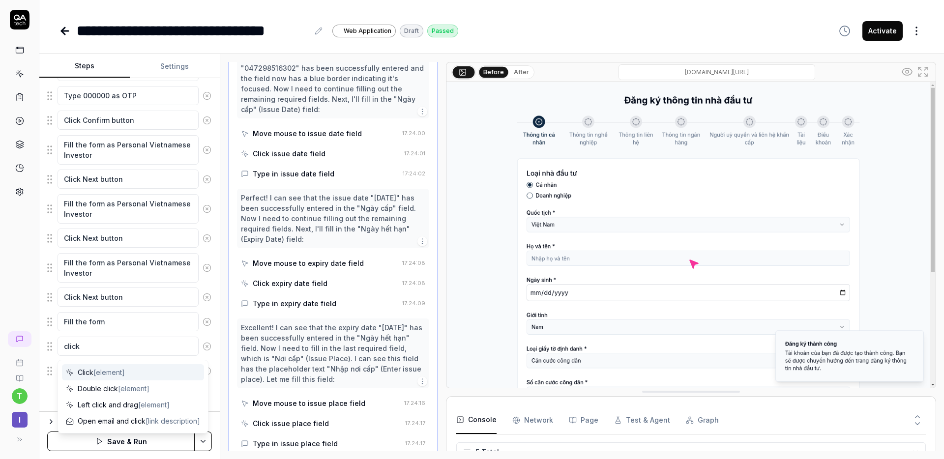
click at [99, 369] on span "[element]" at bounding box center [108, 372] width 31 height 8
click at [98, 348] on textarea "Click" at bounding box center [128, 346] width 141 height 19
click at [83, 370] on textarea at bounding box center [128, 371] width 141 height 19
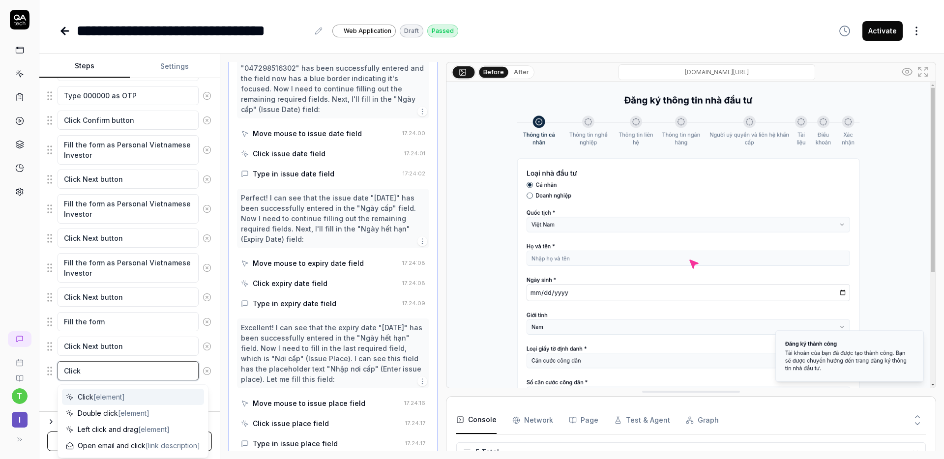
click at [78, 368] on textarea "Click" at bounding box center [128, 371] width 141 height 19
click at [90, 367] on textarea "Click" at bounding box center [128, 371] width 141 height 19
click at [133, 372] on textarea "Click to toggle the benefi" at bounding box center [128, 371] width 141 height 19
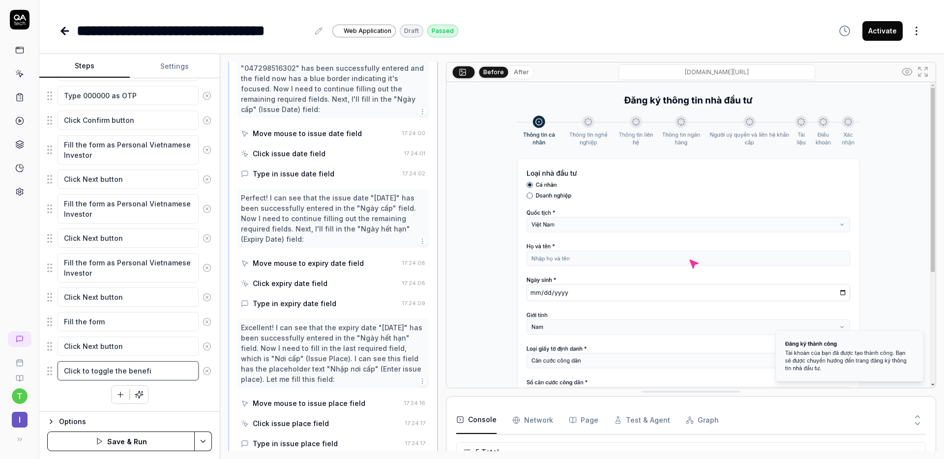
paste textarea "ciary"
click at [120, 395] on icon "button" at bounding box center [120, 395] width 9 height 9
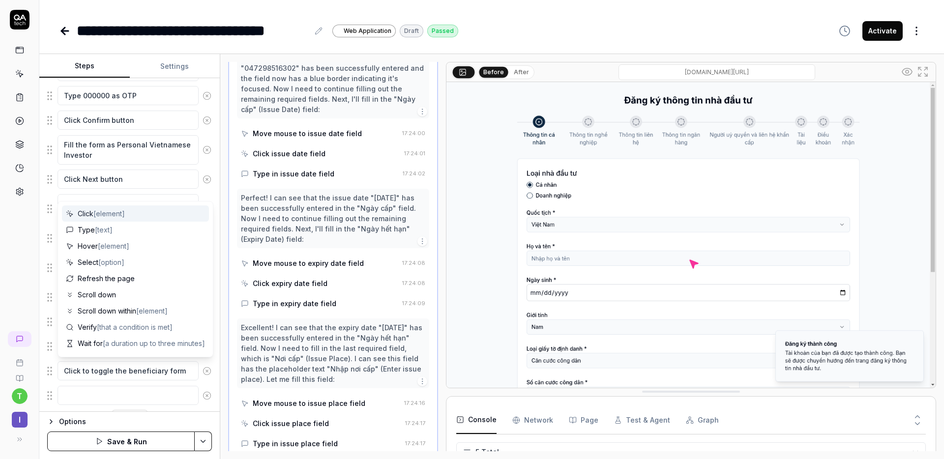
scroll to position [408, 0]
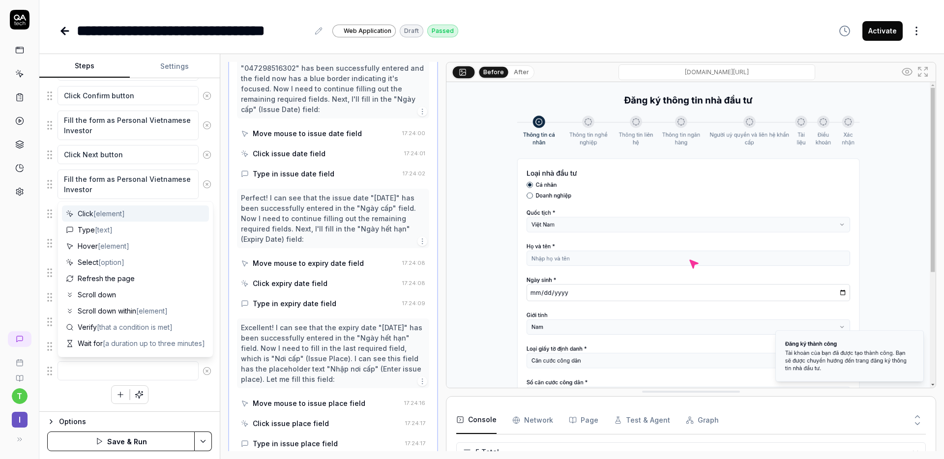
click at [107, 373] on textarea at bounding box center [128, 371] width 141 height 19
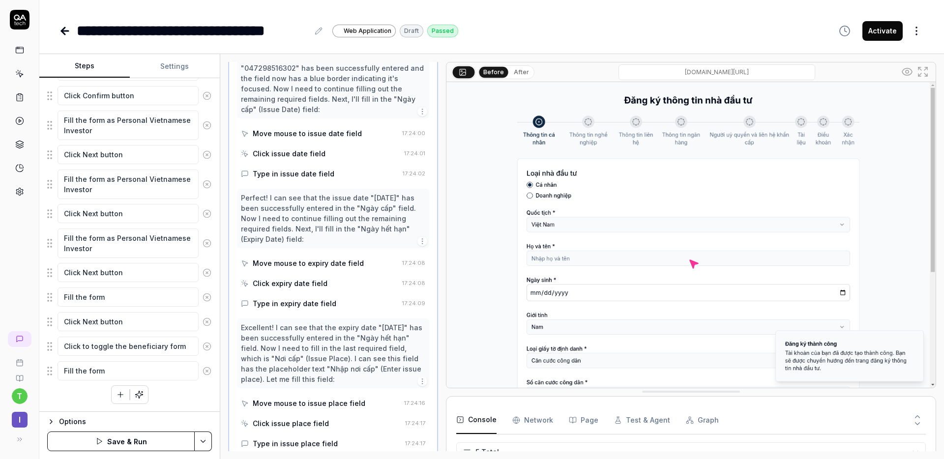
click at [132, 445] on button "Save & Run" at bounding box center [121, 442] width 148 height 20
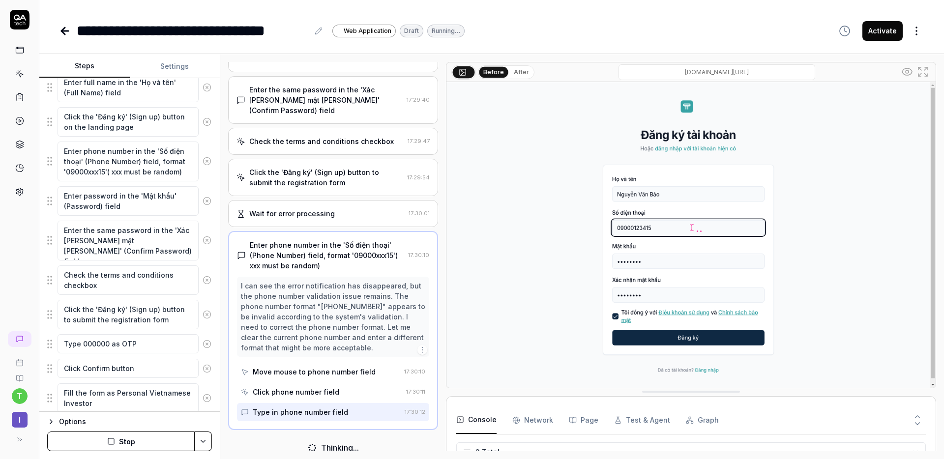
scroll to position [113, 0]
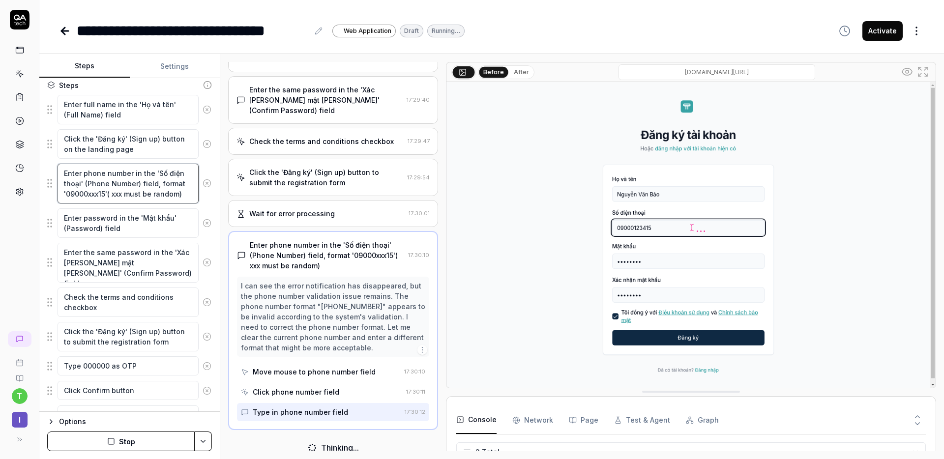
click at [139, 186] on textarea "Enter phone number in the 'Số điện thoại' (Phone Number) field, format '09000xx…" at bounding box center [128, 184] width 141 height 40
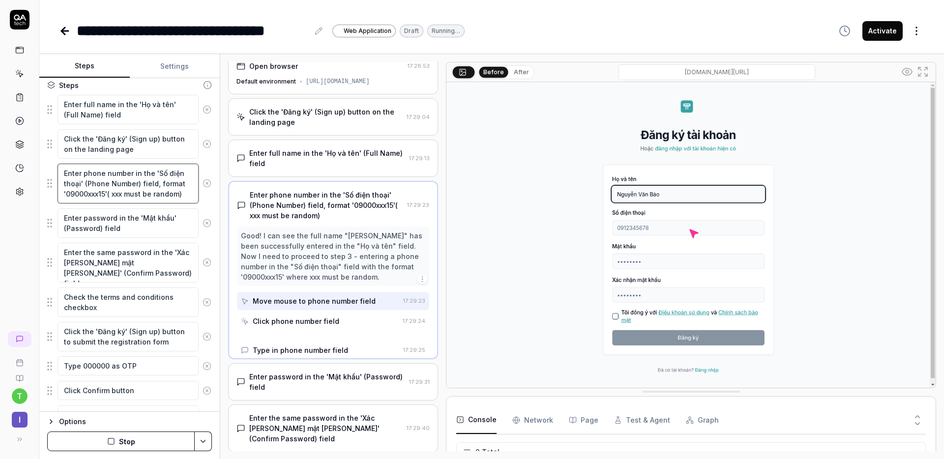
scroll to position [0, 0]
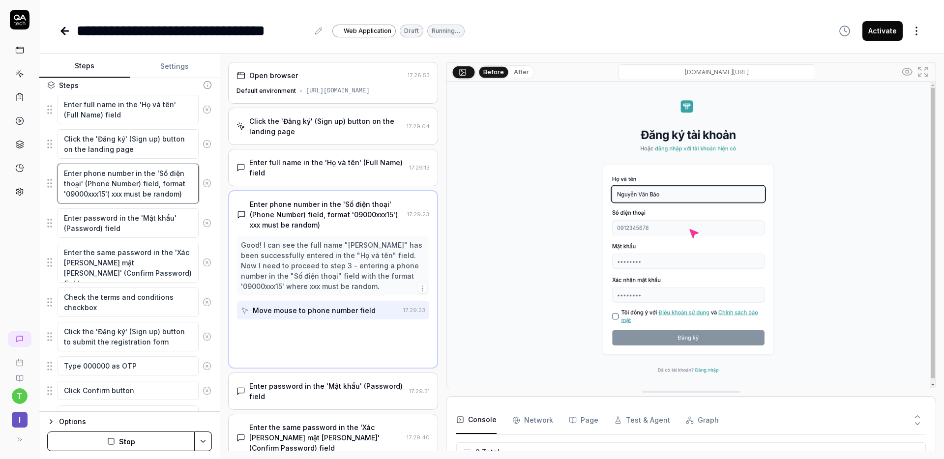
click at [111, 198] on textarea "Enter phone number in the 'Số điện thoại' (Phone Number) field, format '09000xx…" at bounding box center [128, 184] width 141 height 40
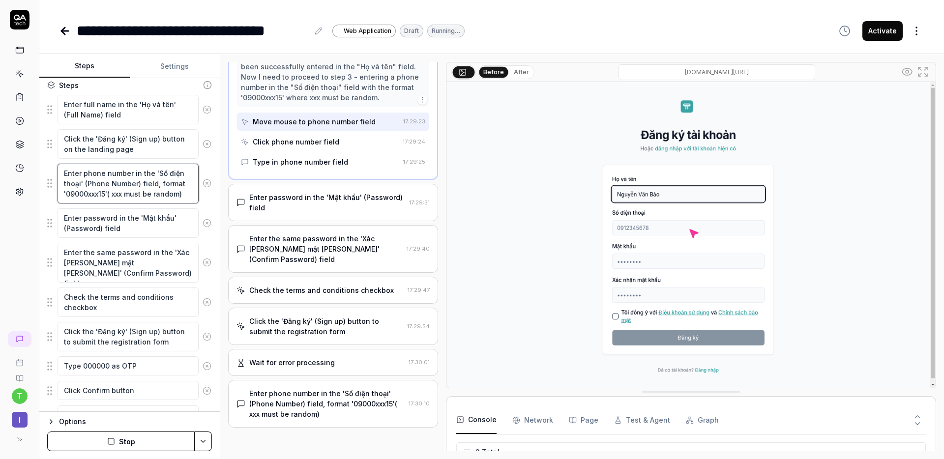
scroll to position [196, 0]
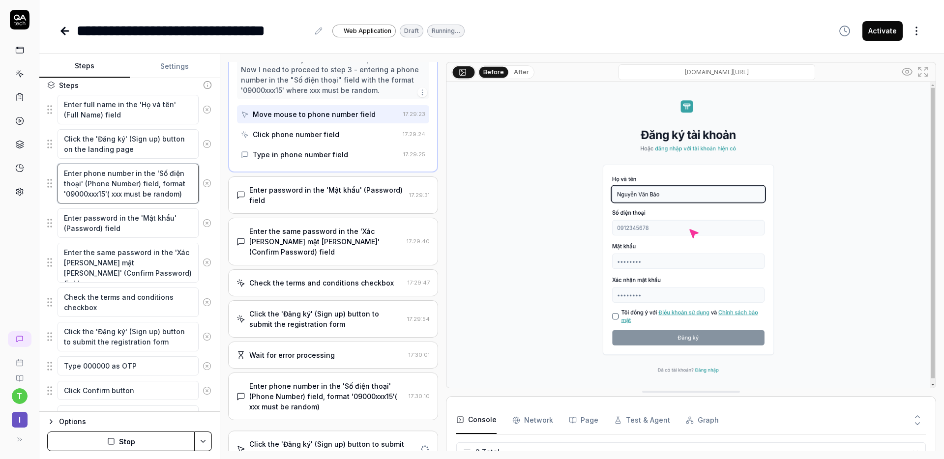
paste textarea "124"
drag, startPoint x: 135, startPoint y: 195, endPoint x: 148, endPoint y: 204, distance: 16.2
click at [148, 204] on fieldset "Enter full name in the 'Họ và tên' (Full Name) field Click the 'Đăng ký' (Sign …" at bounding box center [129, 385] width 165 height 582
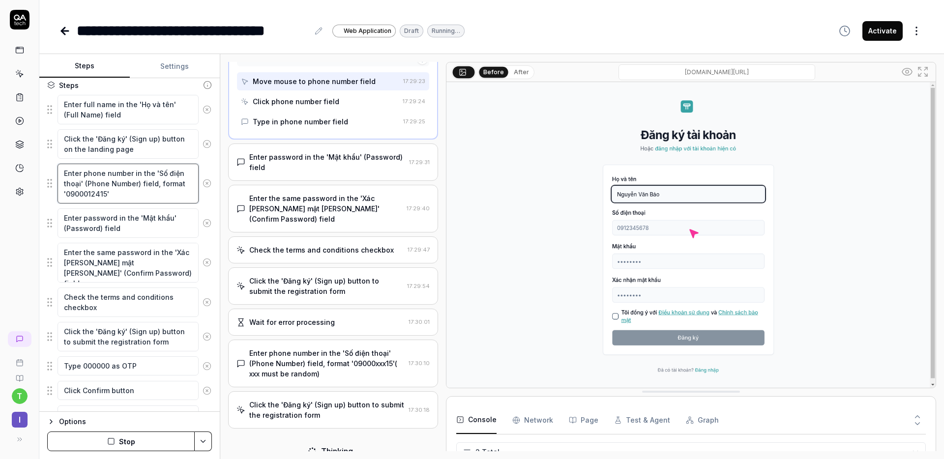
scroll to position [228, 0]
click at [148, 442] on button "Stop" at bounding box center [121, 442] width 148 height 20
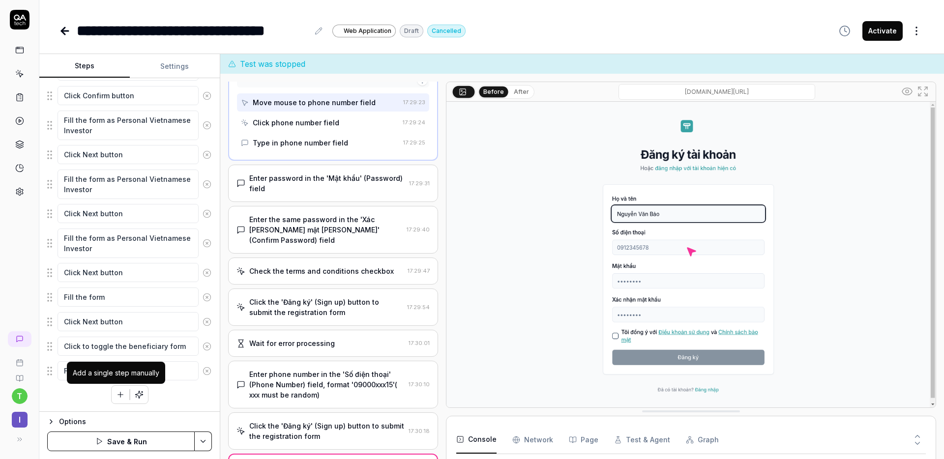
click at [122, 399] on button "button" at bounding box center [121, 395] width 18 height 18
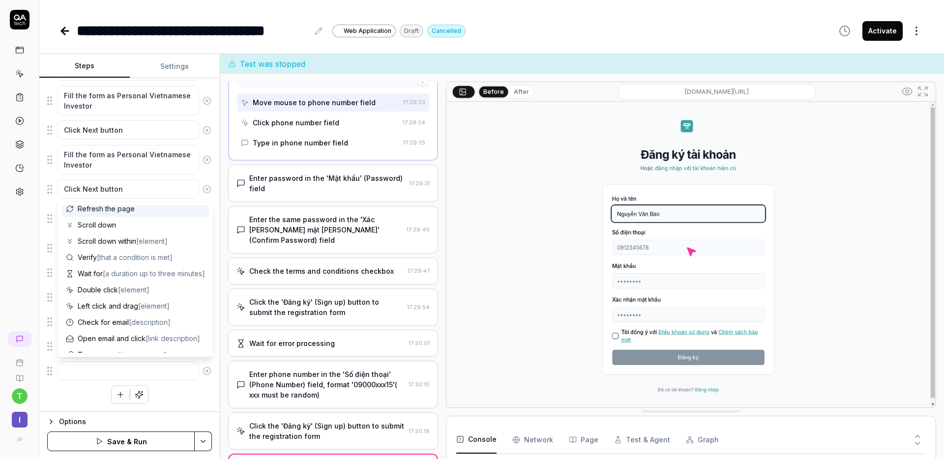
scroll to position [96, 0]
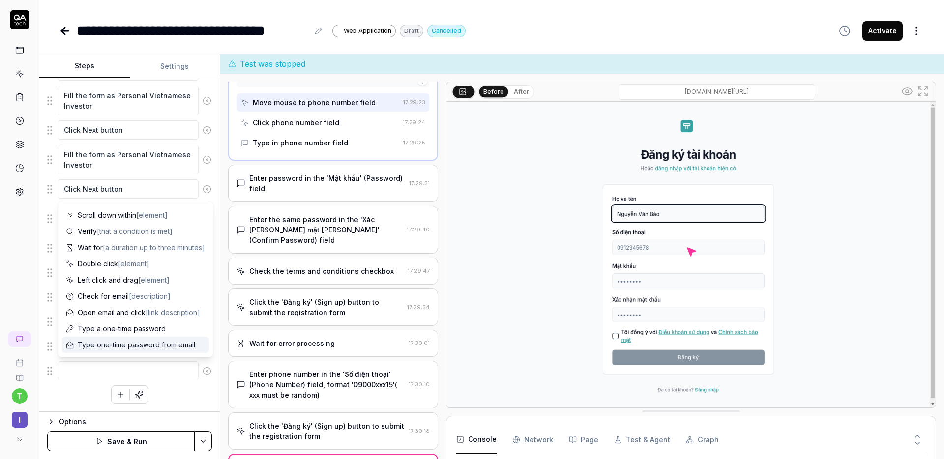
click at [84, 397] on div "Enter full name in the 'Họ và tên' (Full Name) field Click the 'Đăng ký' (Sign …" at bounding box center [129, 90] width 165 height 630
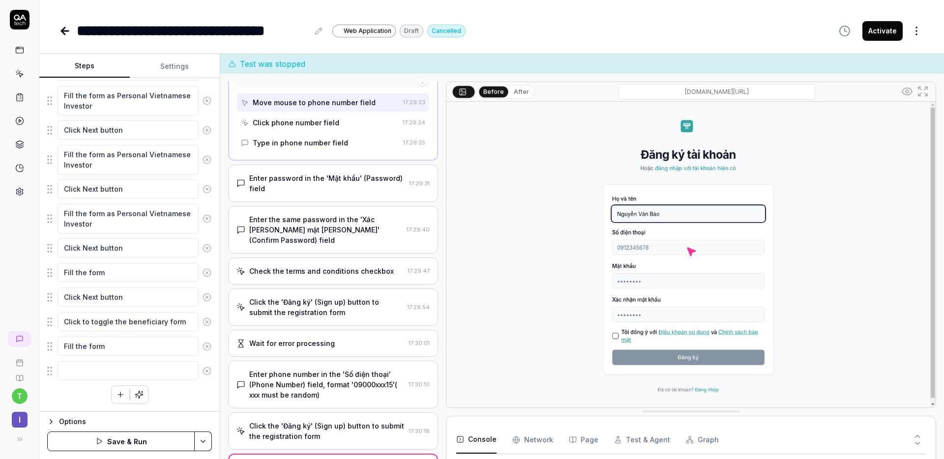
click at [203, 375] on circle at bounding box center [206, 370] width 7 height 7
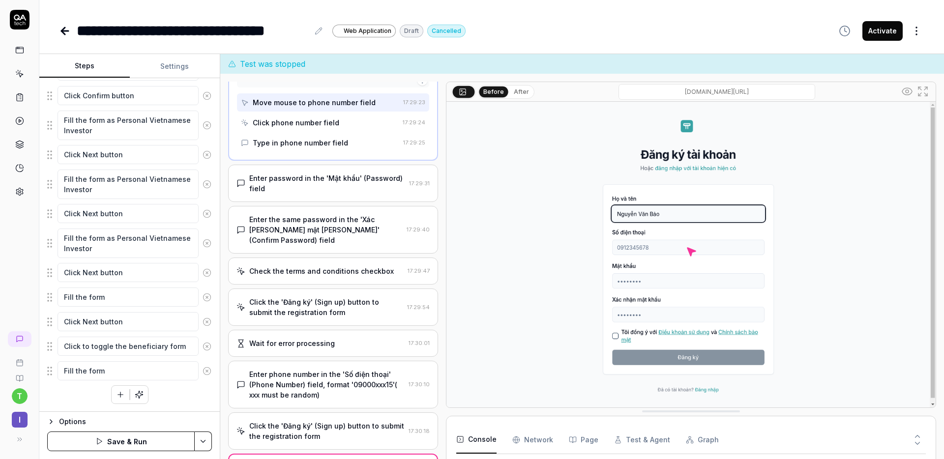
scroll to position [408, 0]
click at [123, 446] on button "Save & Run" at bounding box center [121, 442] width 148 height 20
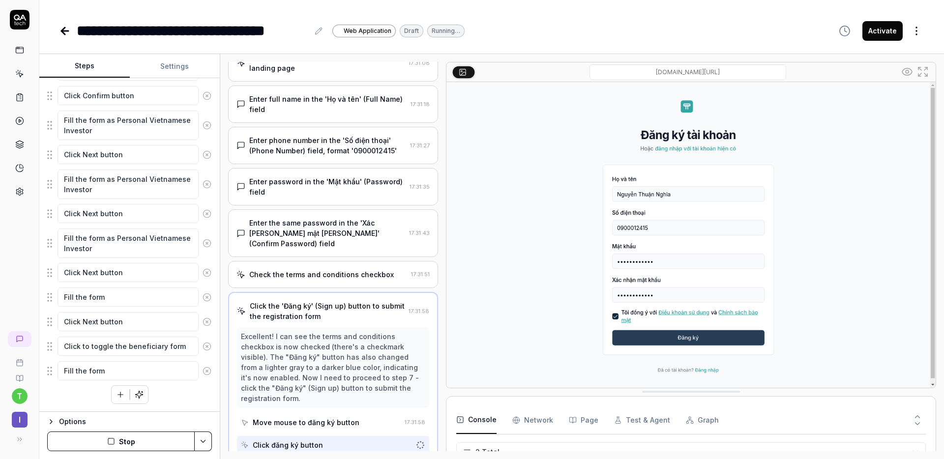
scroll to position [62, 0]
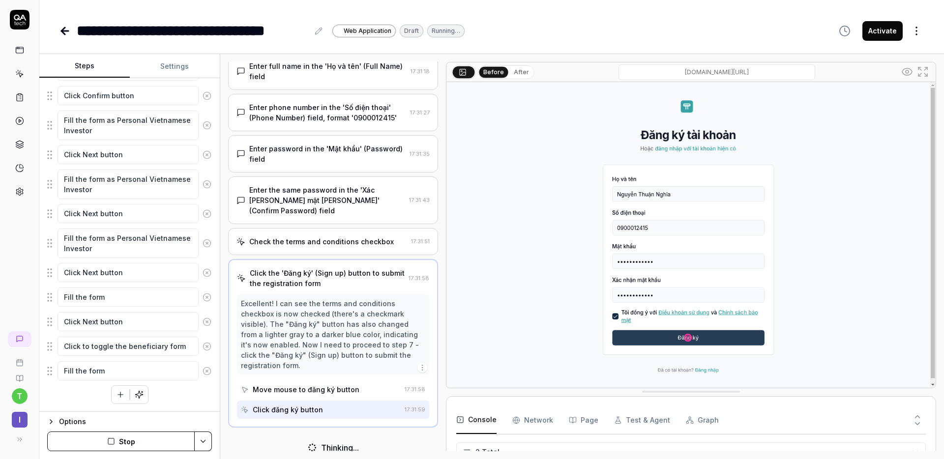
click at [65, 422] on div "Options" at bounding box center [135, 422] width 153 height 12
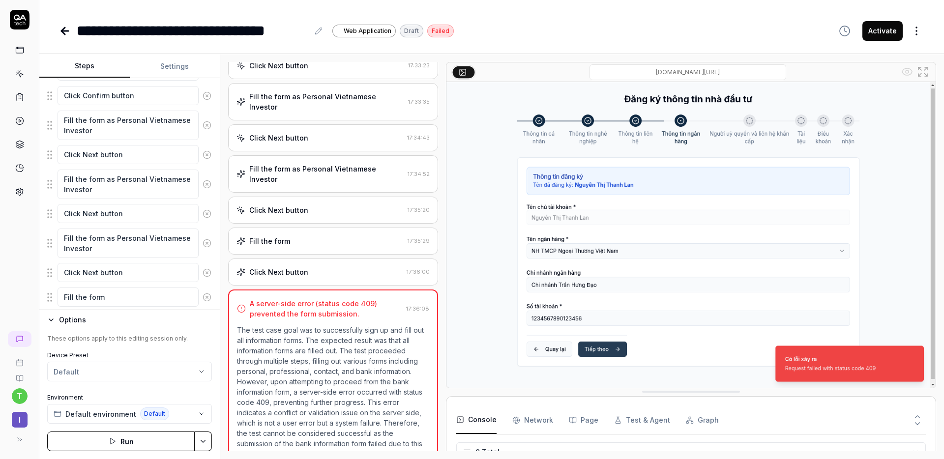
scroll to position [456, 0]
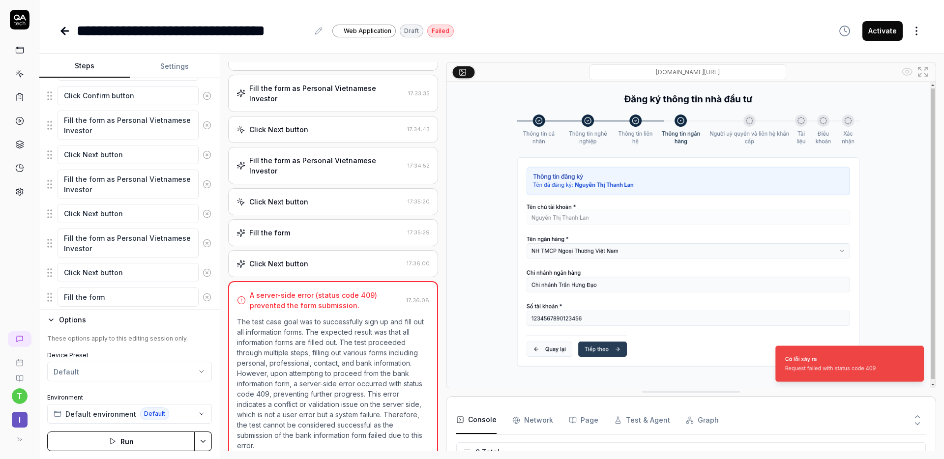
click at [920, 429] on button at bounding box center [918, 426] width 17 height 13
click at [911, 418] on button at bounding box center [918, 415] width 17 height 13
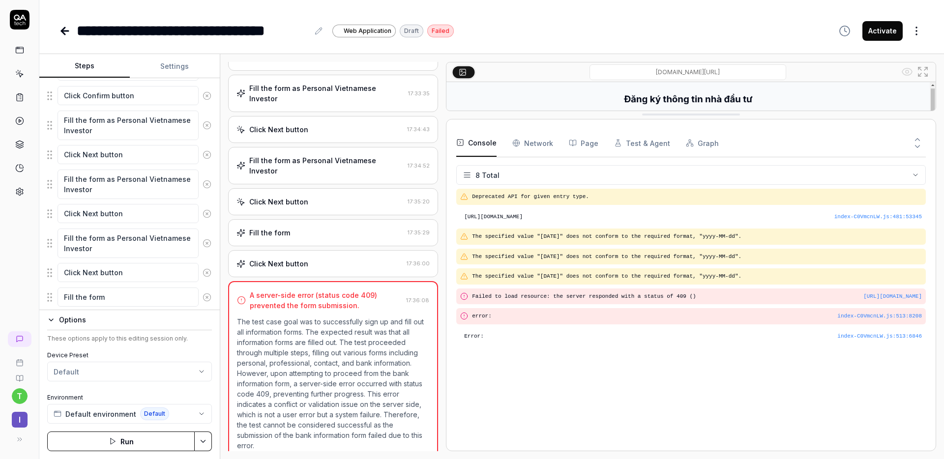
scroll to position [0, 0]
click at [526, 140] on Requests "Network" at bounding box center [533, 143] width 41 height 28
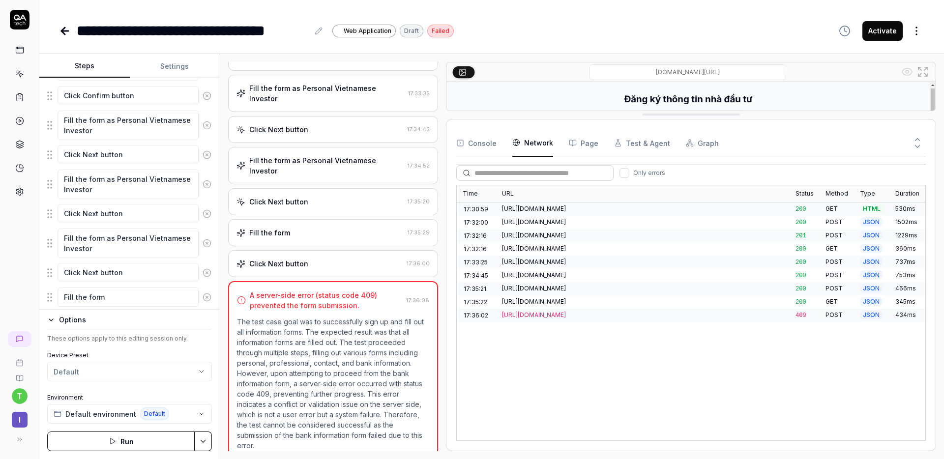
click at [546, 317] on div "[URL][DOMAIN_NAME]" at bounding box center [643, 315] width 294 height 13
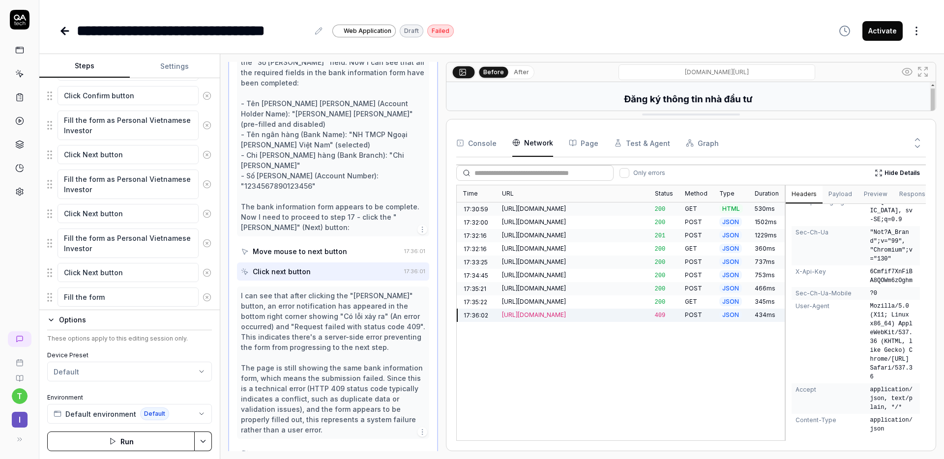
scroll to position [418, 0]
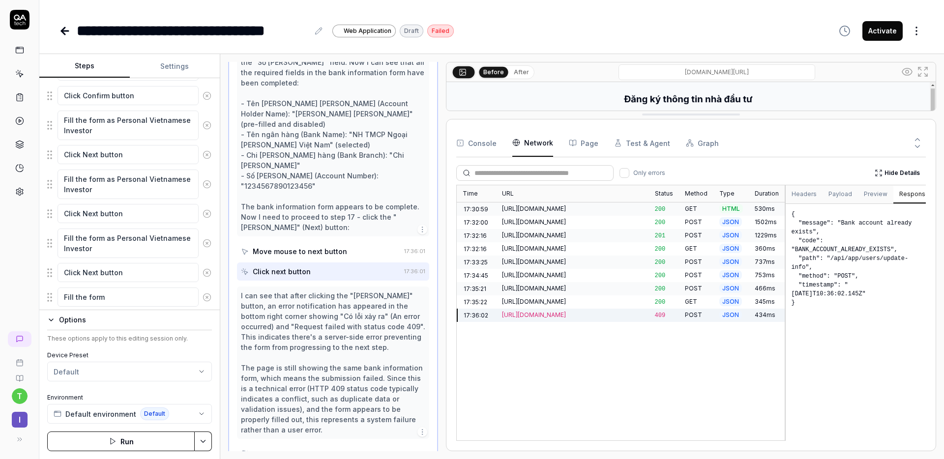
click at [895, 193] on button "Response" at bounding box center [915, 195] width 42 height 18
click at [921, 145] on icon at bounding box center [917, 146] width 9 height 9
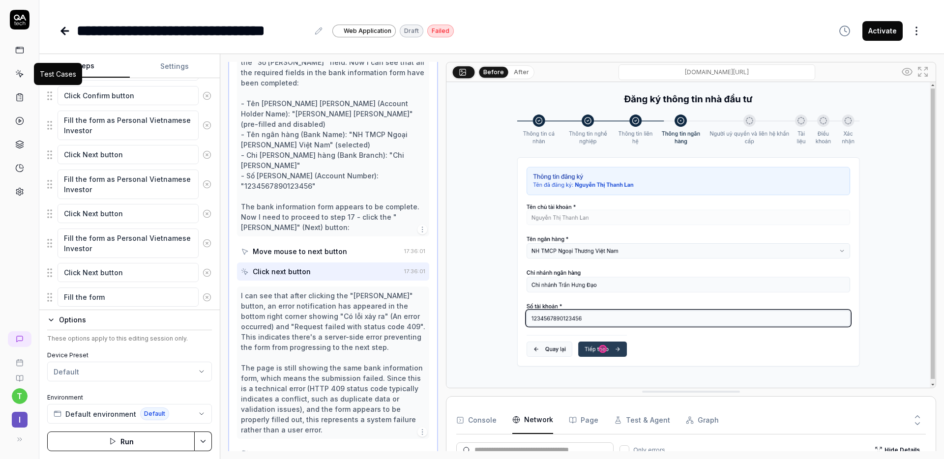
click at [21, 78] on icon at bounding box center [19, 73] width 9 height 9
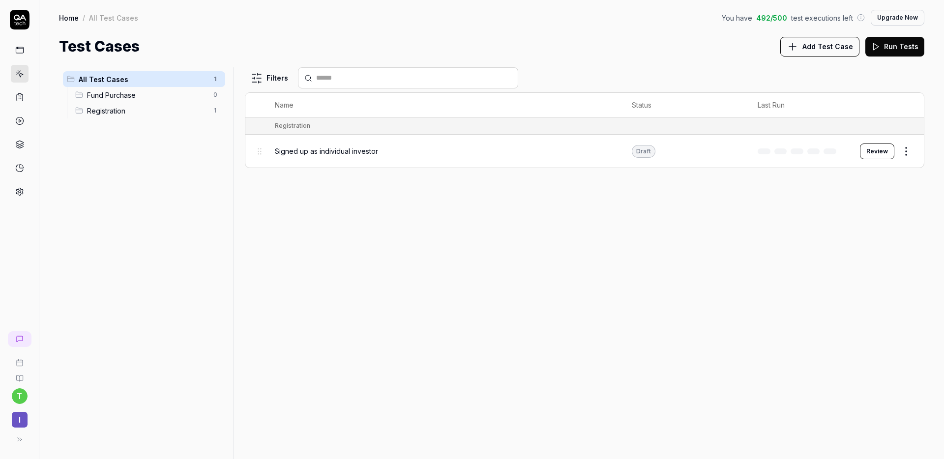
click at [834, 50] on span "Add Test Case" at bounding box center [828, 46] width 51 height 10
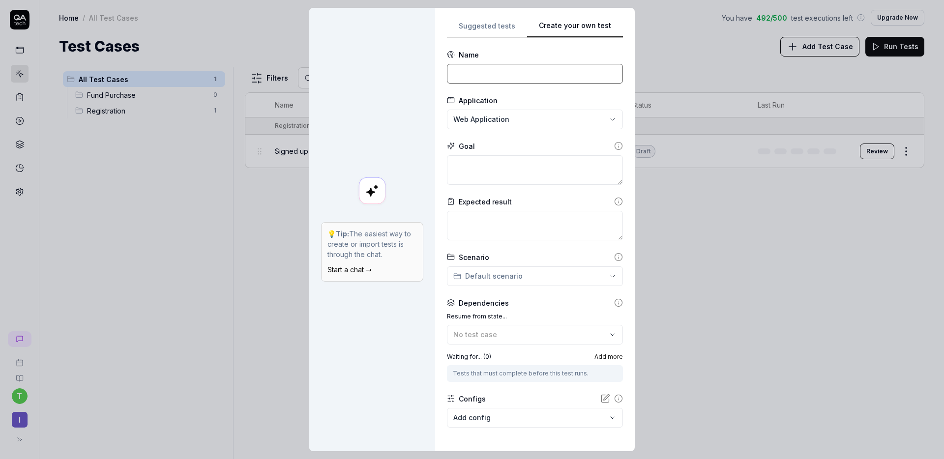
click at [489, 80] on input at bounding box center [535, 74] width 176 height 20
click at [470, 168] on textarea at bounding box center [535, 170] width 176 height 30
click at [474, 215] on textarea at bounding box center [535, 226] width 176 height 30
click at [614, 202] on icon at bounding box center [618, 201] width 9 height 9
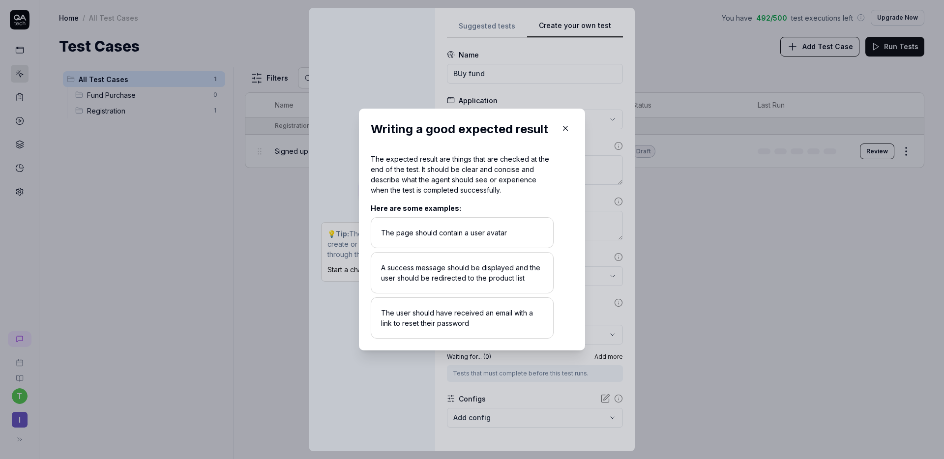
click at [561, 130] on icon "button" at bounding box center [565, 128] width 9 height 9
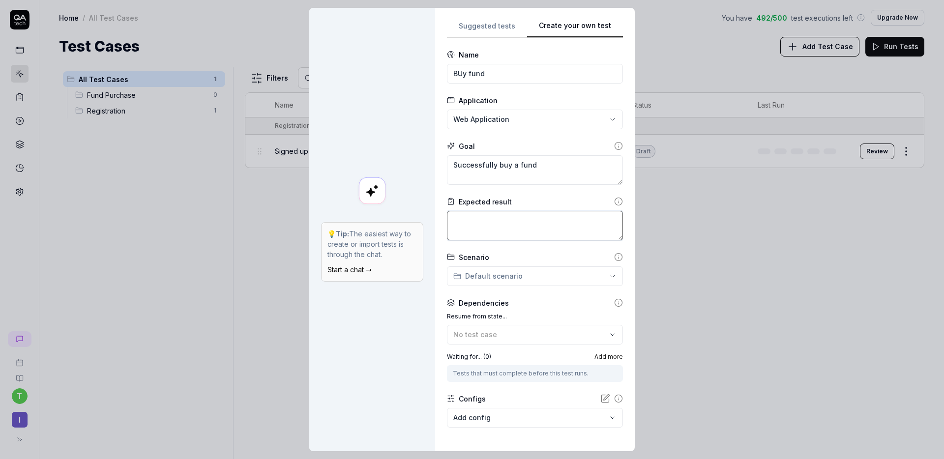
click at [490, 223] on textarea at bounding box center [535, 226] width 176 height 30
click at [463, 233] on textarea "Page should show text indicate the the purchares was success" at bounding box center [535, 226] width 176 height 30
click at [482, 233] on textarea "Page should show text indicate the the purschares was success" at bounding box center [535, 226] width 176 height 30
click at [550, 233] on textarea "Page should show text indicate the the purchases was success" at bounding box center [535, 226] width 176 height 30
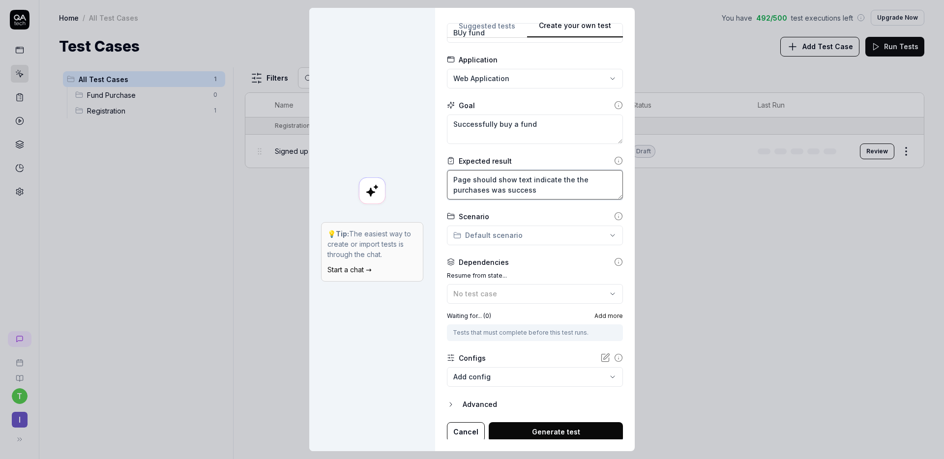
scroll to position [43, 0]
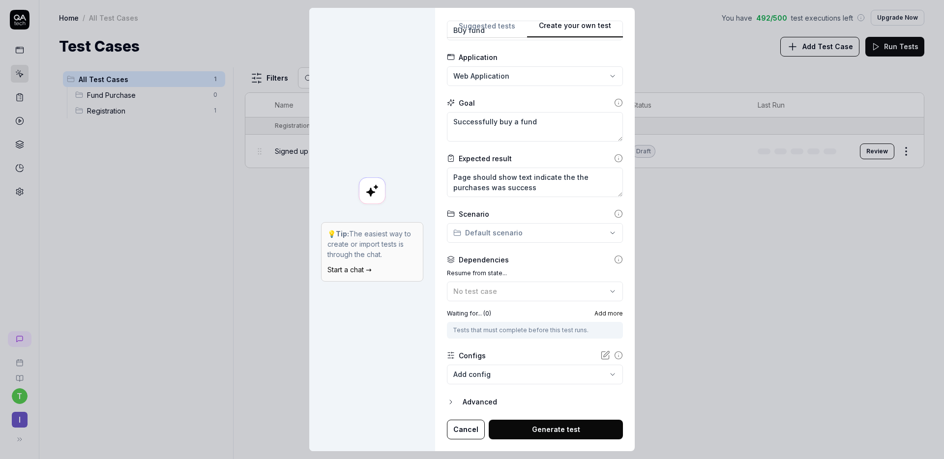
click at [501, 230] on div "**********" at bounding box center [472, 229] width 944 height 459
click at [490, 254] on span "Fund Purchase" at bounding box center [490, 252] width 56 height 10
click at [536, 285] on button "No test case" at bounding box center [535, 292] width 176 height 20
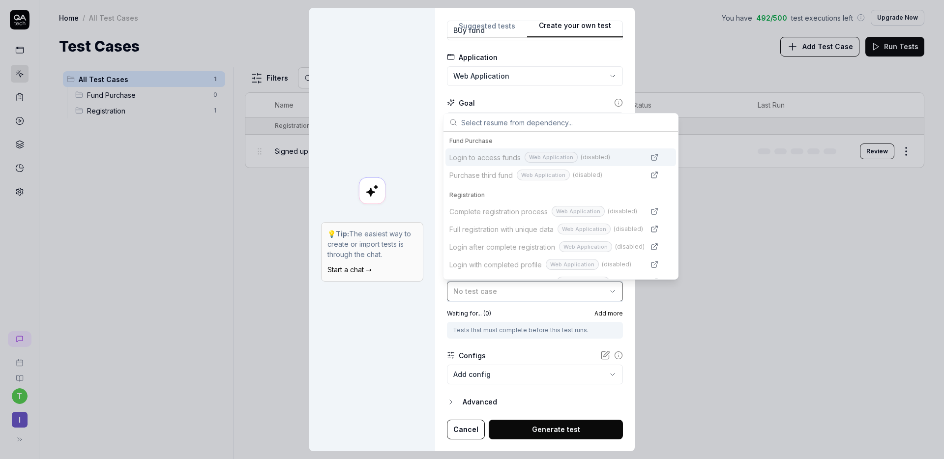
click at [536, 285] on button "No test case" at bounding box center [535, 292] width 176 height 20
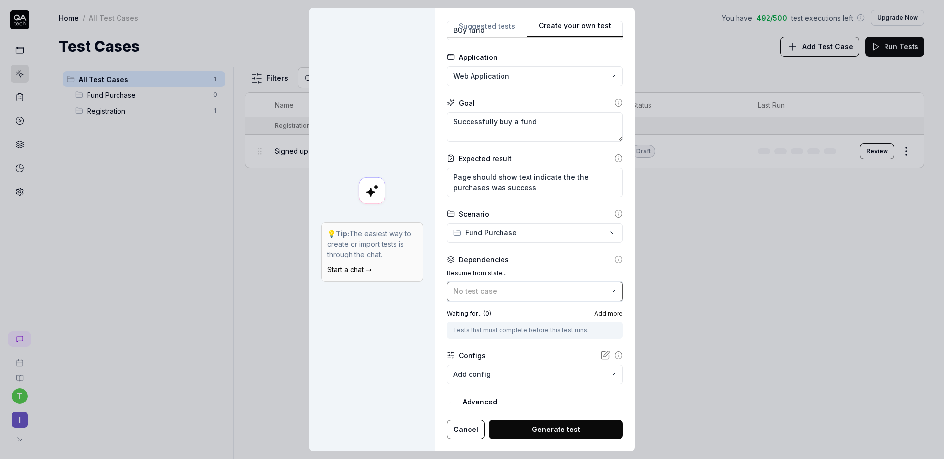
click at [536, 285] on button "No test case" at bounding box center [535, 292] width 176 height 20
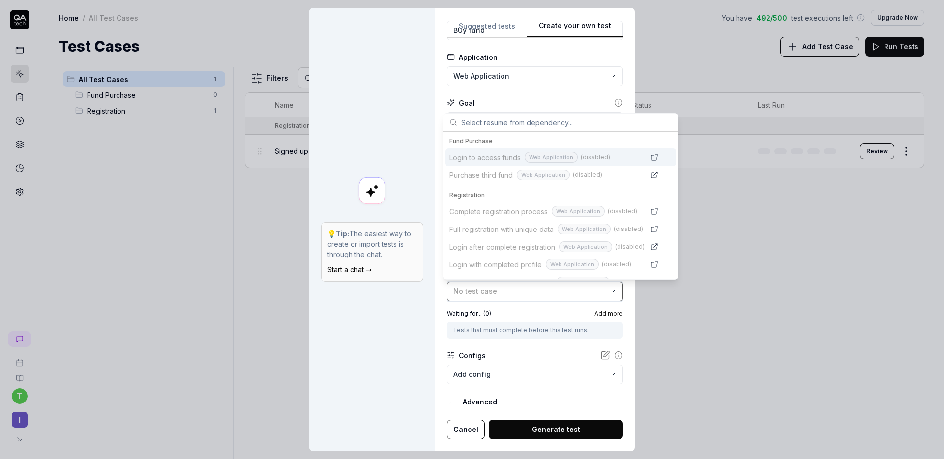
click at [536, 285] on button "No test case" at bounding box center [535, 292] width 176 height 20
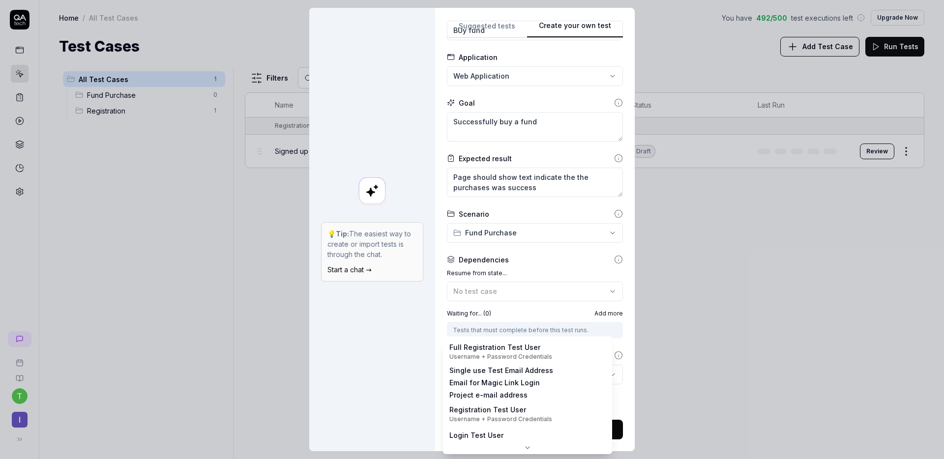
click at [524, 375] on body "**********" at bounding box center [472, 229] width 944 height 459
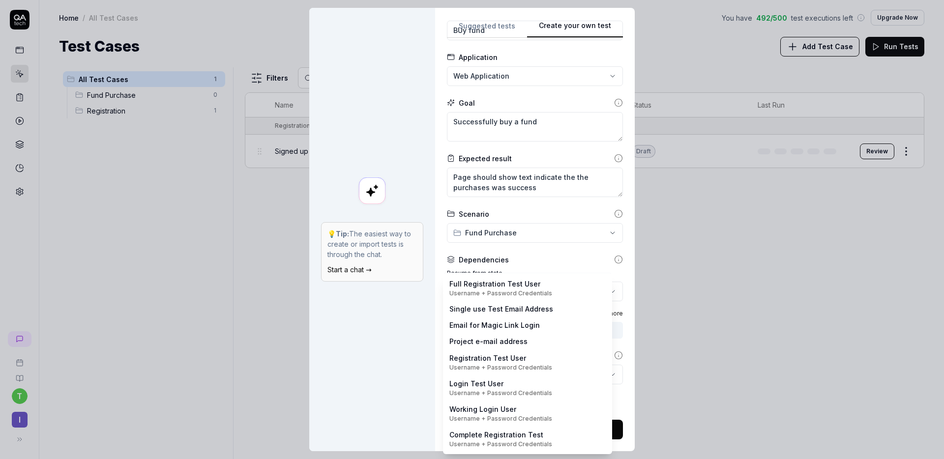
scroll to position [0, 0]
click at [393, 387] on div "**********" at bounding box center [472, 229] width 944 height 459
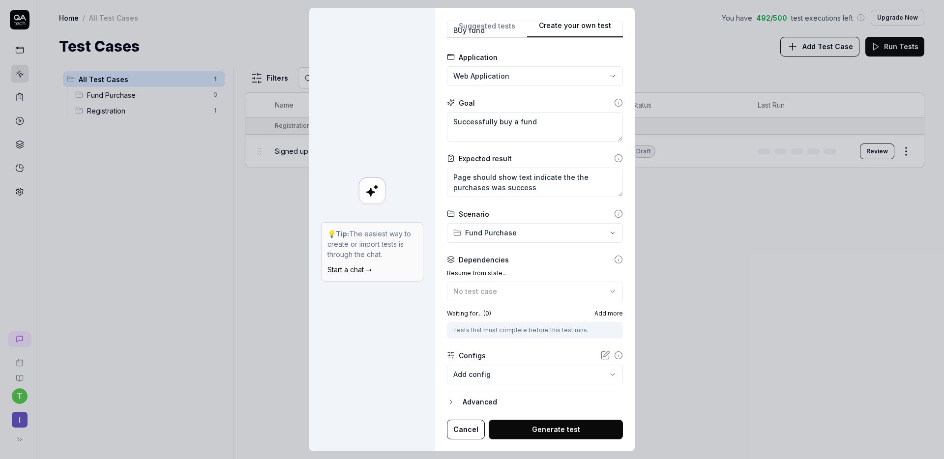
click at [483, 404] on div "Advanced" at bounding box center [543, 402] width 160 height 12
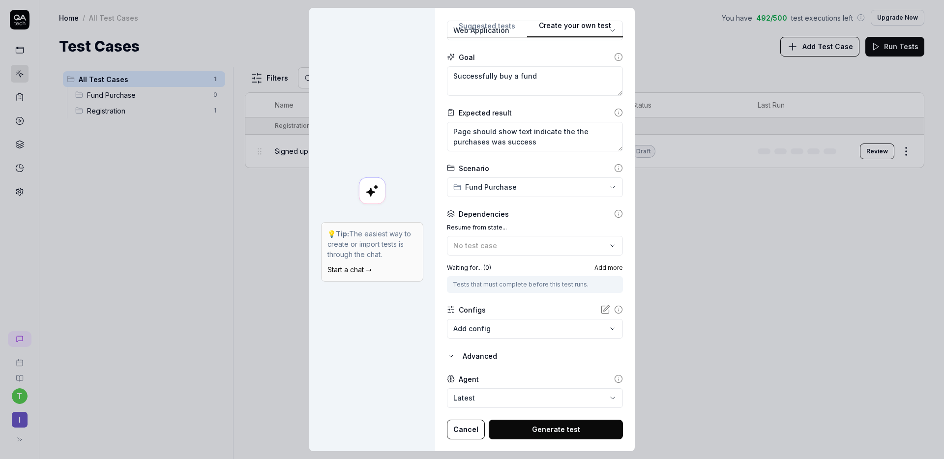
click at [529, 400] on body "**********" at bounding box center [472, 229] width 944 height 459
click at [395, 380] on div "**********" at bounding box center [472, 229] width 944 height 459
click at [526, 420] on button "Generate test" at bounding box center [556, 430] width 134 height 20
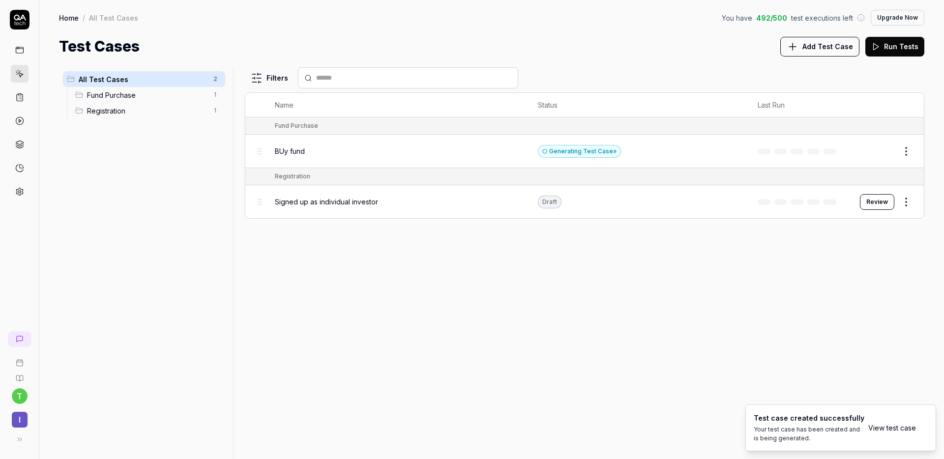
click at [289, 154] on span "BUy fund" at bounding box center [290, 151] width 30 height 10
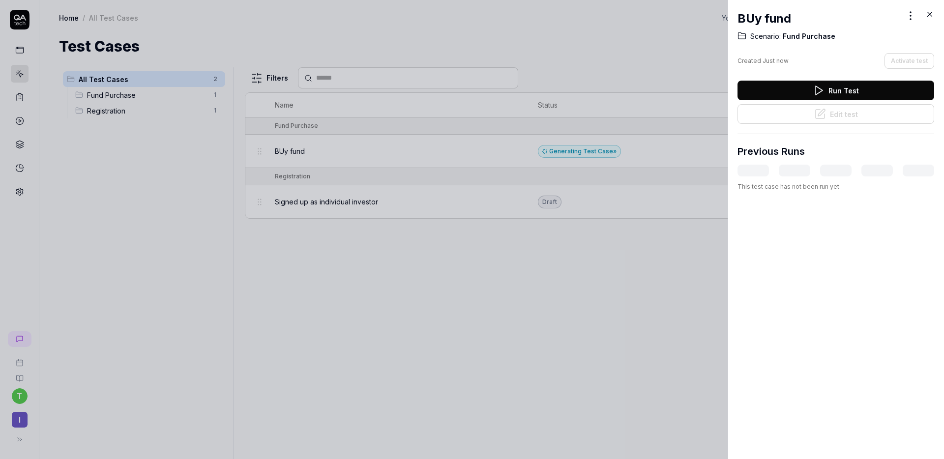
click at [637, 154] on div at bounding box center [472, 229] width 944 height 459
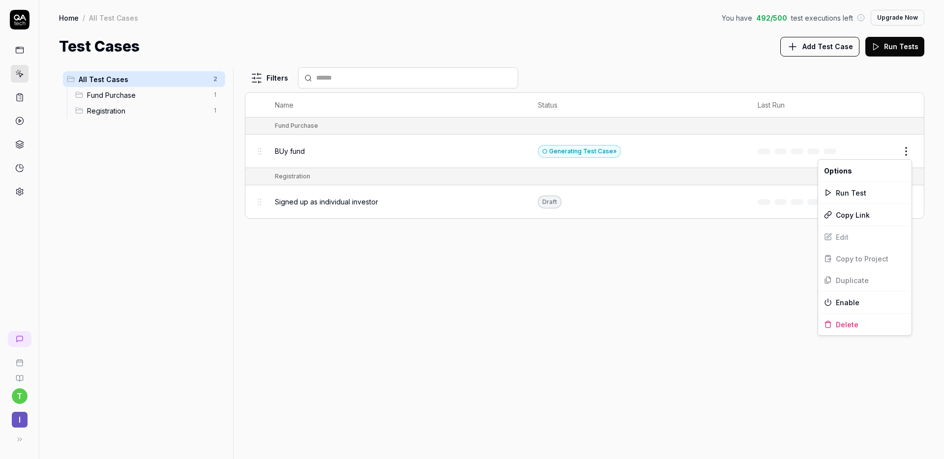
click at [904, 152] on html "t I Home / All Test Cases You have 492 / 500 test executions left Upgrade Now H…" at bounding box center [472, 229] width 944 height 459
click at [764, 230] on html "t I Home / All Test Cases You have 492 / 500 test executions left Upgrade Now H…" at bounding box center [472, 229] width 944 height 459
click at [884, 152] on button "Review" at bounding box center [877, 152] width 34 height 16
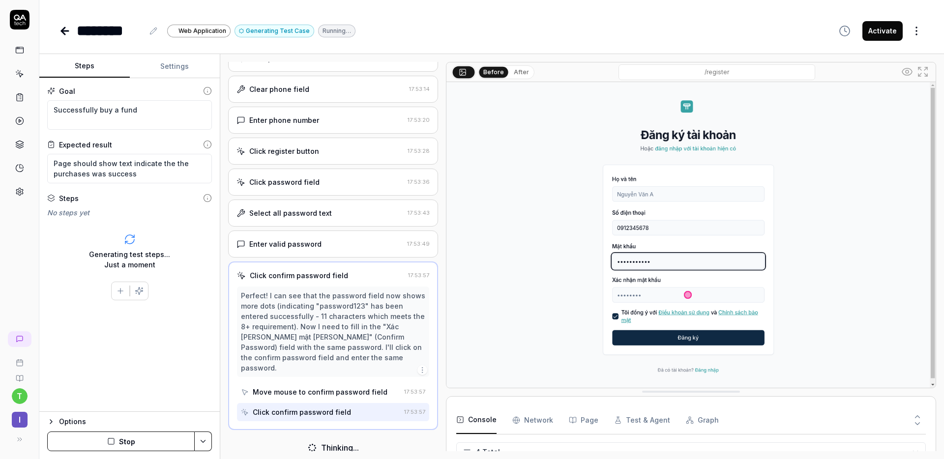
scroll to position [265, 0]
click at [19, 97] on icon at bounding box center [19, 97] width 9 height 9
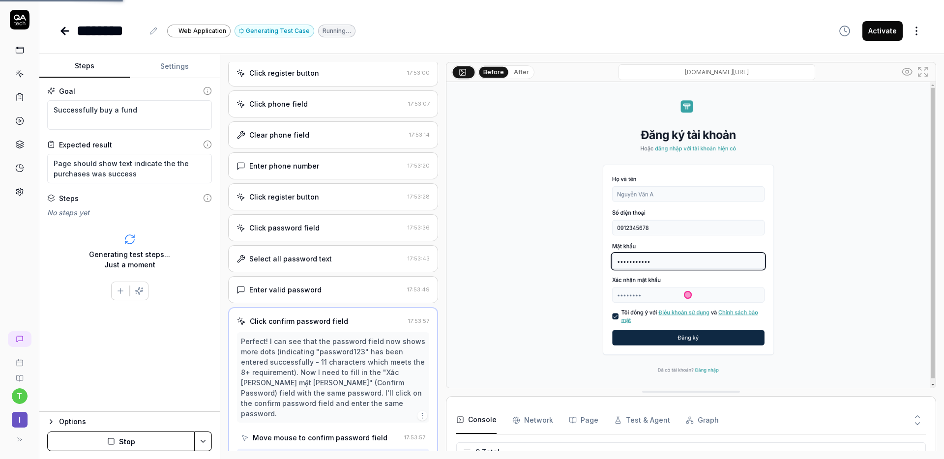
scroll to position [311, 0]
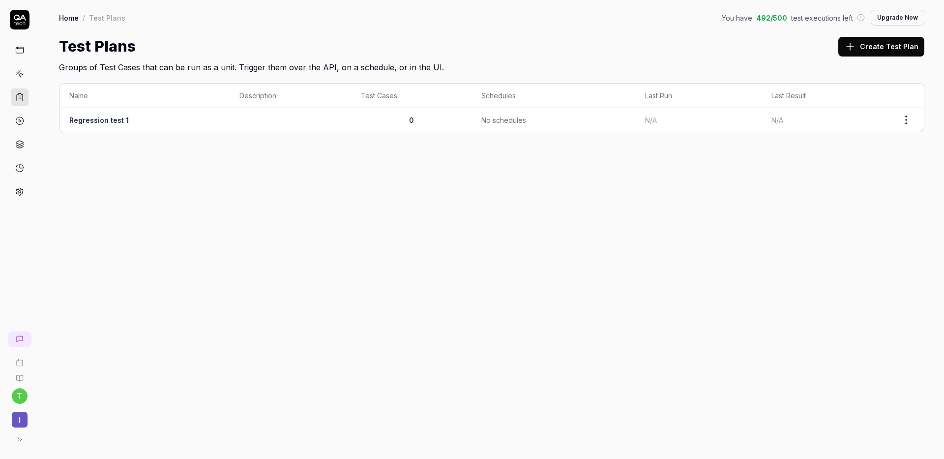
click at [25, 70] on link at bounding box center [20, 74] width 18 height 18
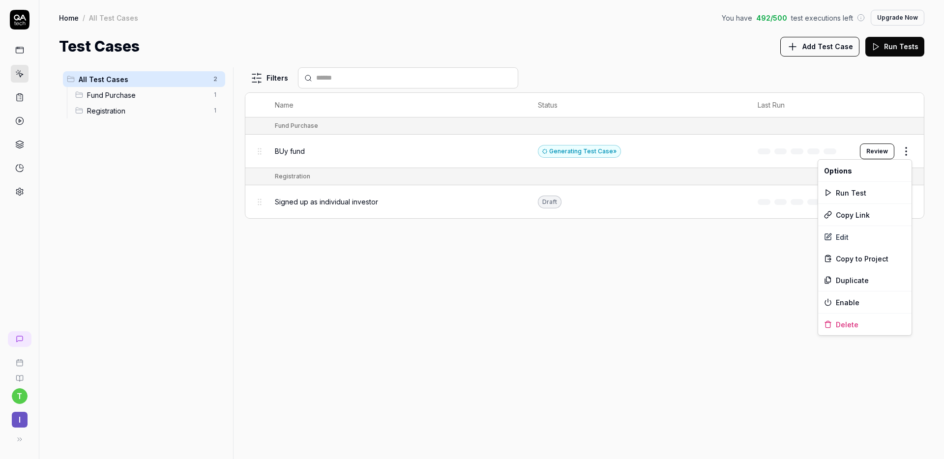
click at [900, 152] on html "t I Home / All Test Cases You have 492 / 500 test executions left Upgrade Now H…" at bounding box center [472, 229] width 944 height 459
drag, startPoint x: 549, startPoint y: 312, endPoint x: 502, endPoint y: 267, distance: 65.7
click at [548, 310] on html "t I Home / All Test Cases You have 492 / 500 test executions left Upgrade Now H…" at bounding box center [472, 229] width 944 height 459
click at [283, 153] on span "BUy fund" at bounding box center [290, 151] width 30 height 10
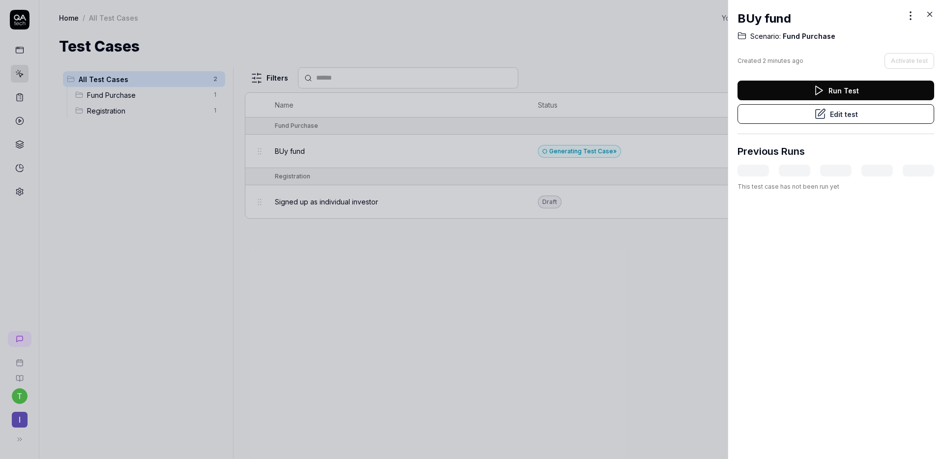
click at [831, 118] on button "Edit test" at bounding box center [836, 114] width 197 height 20
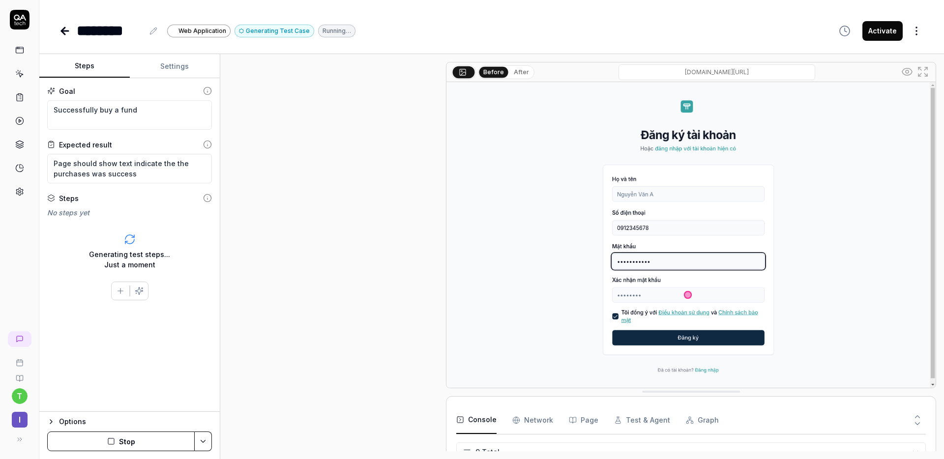
scroll to position [289, 0]
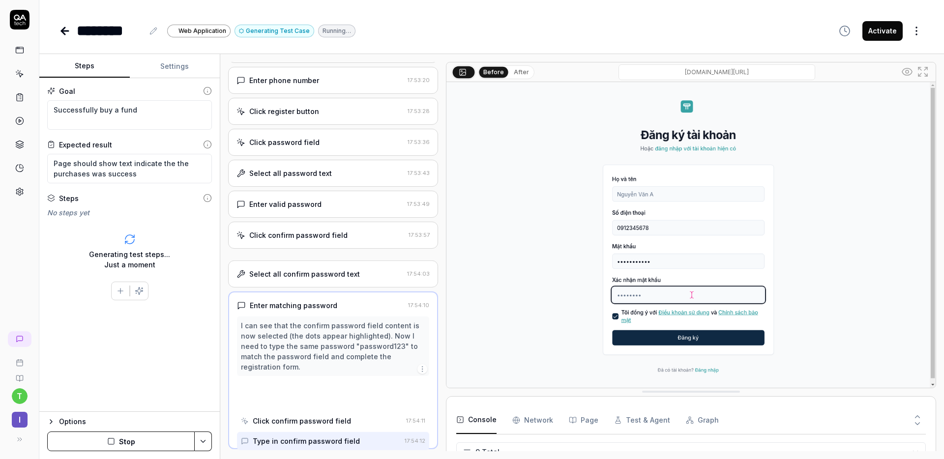
click at [134, 443] on button "Stop" at bounding box center [121, 442] width 148 height 20
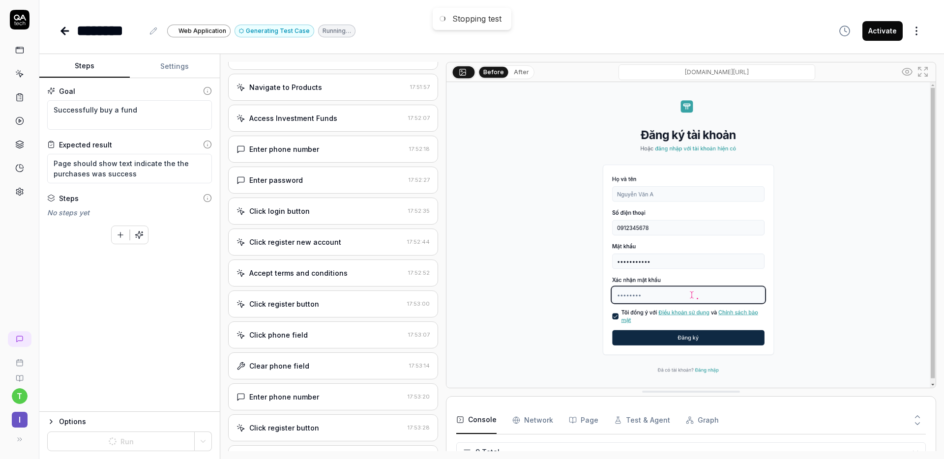
scroll to position [0, 0]
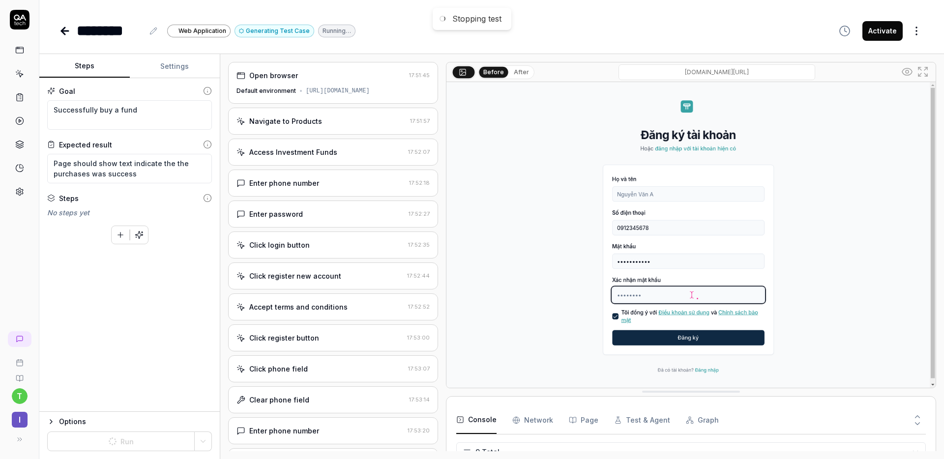
click at [348, 86] on div "Open browser 17:51:45 Default environment [URL][DOMAIN_NAME]" at bounding box center [333, 83] width 210 height 42
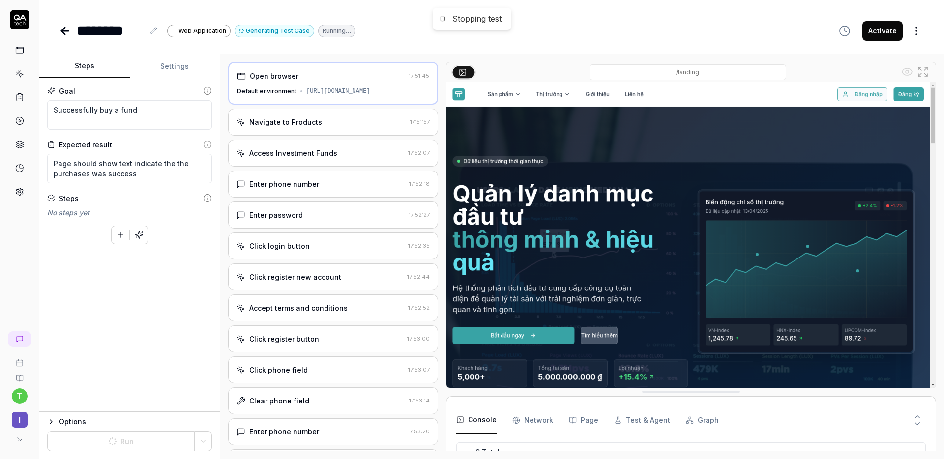
click at [317, 125] on div "Navigate to Products" at bounding box center [285, 122] width 73 height 10
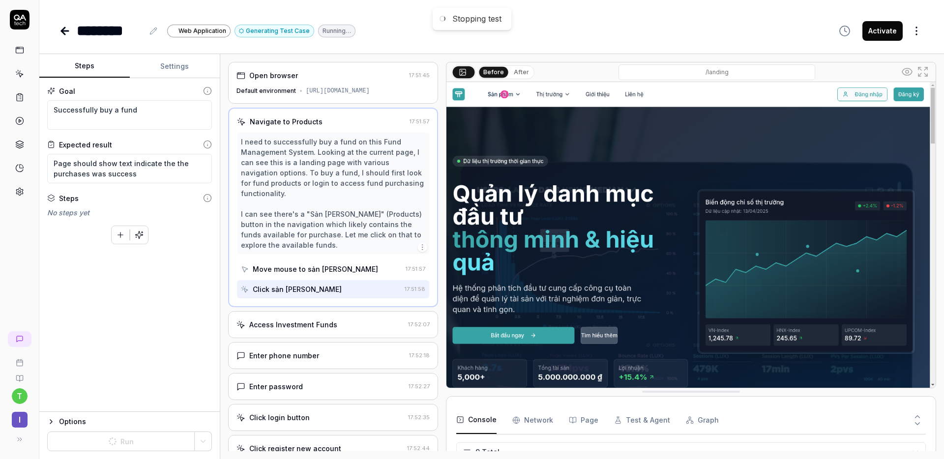
click at [517, 72] on button "After" at bounding box center [521, 72] width 23 height 11
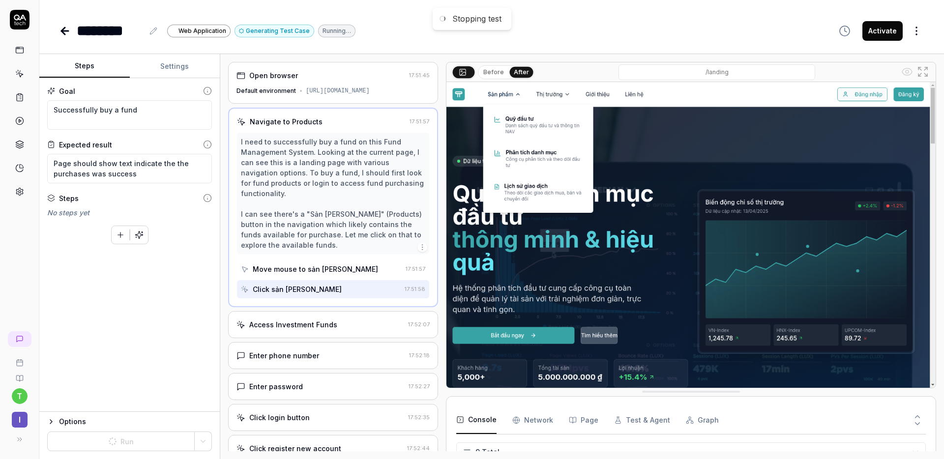
click at [99, 183] on div "Goal Successfully buy a fund Expected result Page should show text indicate the…" at bounding box center [129, 245] width 181 height 334
click at [110, 234] on div "To pick up a draggable item, press the space bar. While dragging, use the arrow…" at bounding box center [129, 233] width 165 height 23
click at [116, 236] on icon "button" at bounding box center [120, 235] width 9 height 9
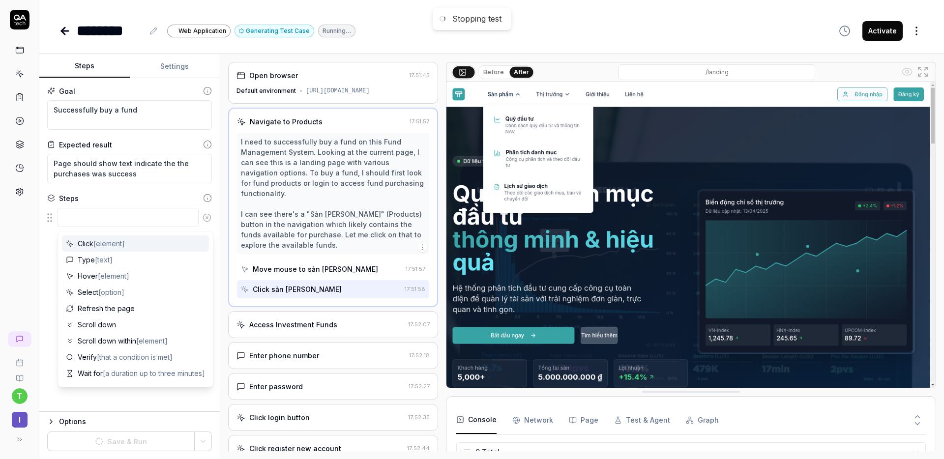
click at [121, 238] on div "Click [element]" at bounding box center [135, 244] width 147 height 16
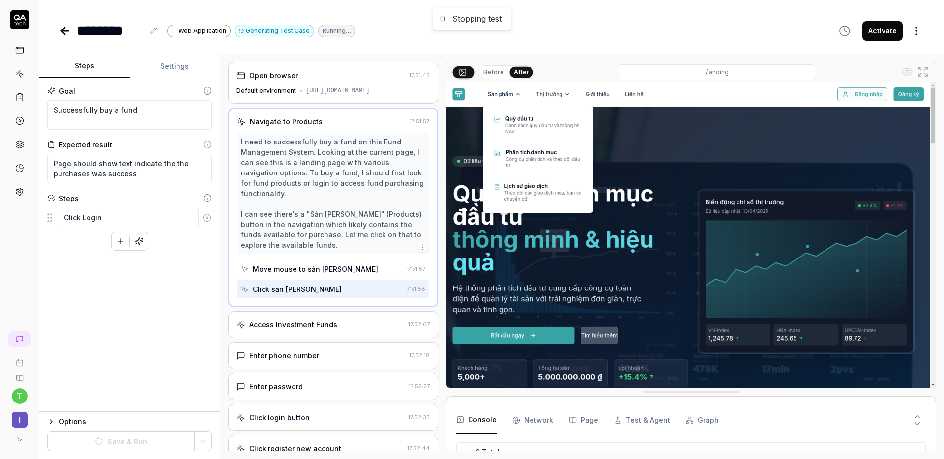
click at [118, 245] on icon "button" at bounding box center [120, 241] width 9 height 9
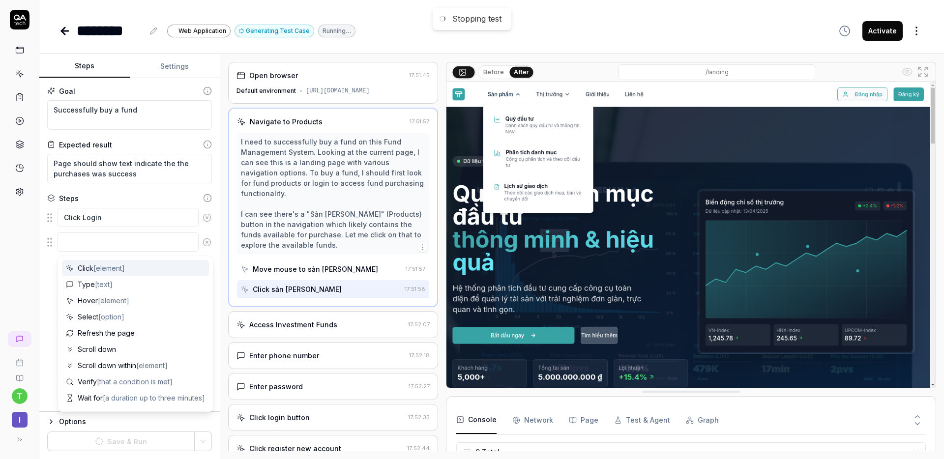
click at [111, 248] on textarea at bounding box center [128, 242] width 141 height 19
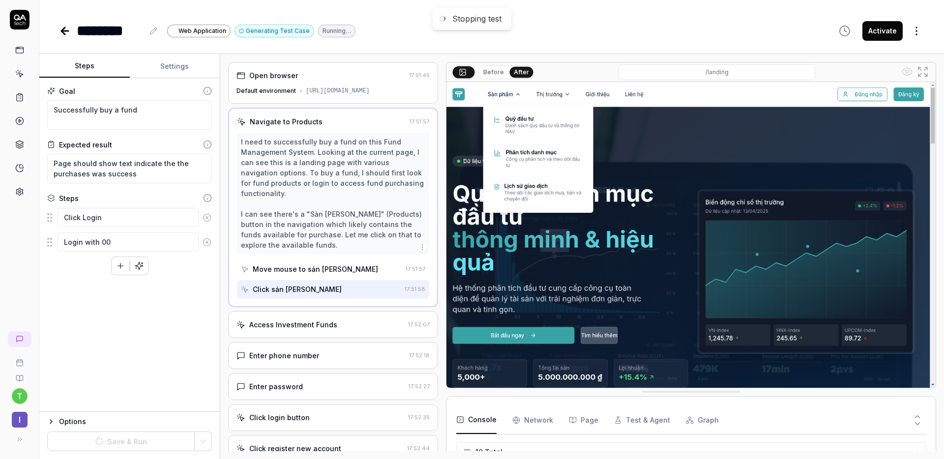
scroll to position [128, 0]
click at [125, 242] on textarea "Login with 00" at bounding box center [128, 242] width 141 height 19
paste textarea "900000015"
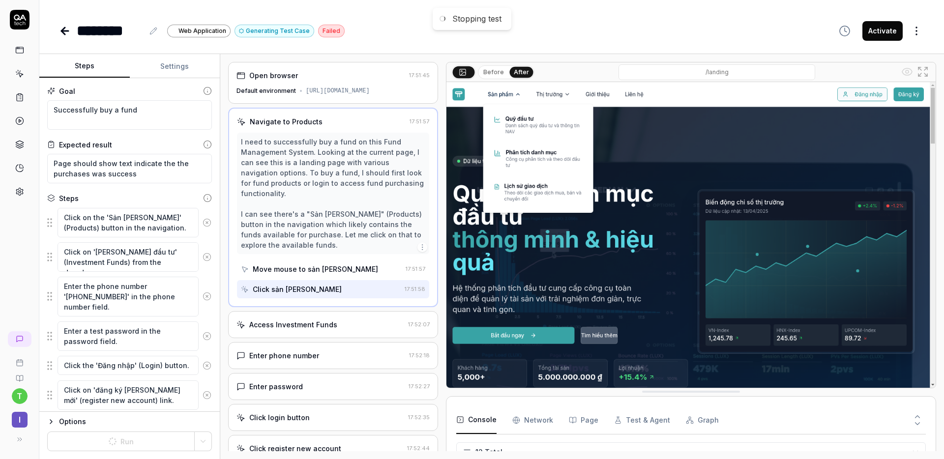
scroll to position [325, 0]
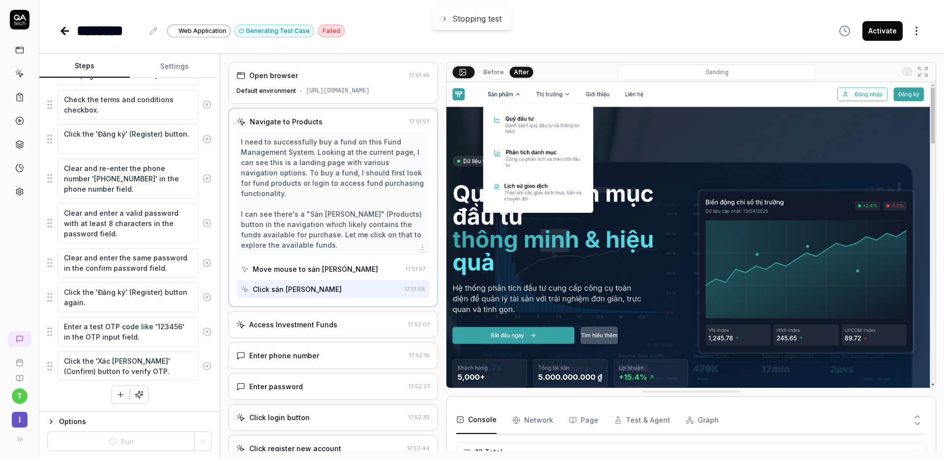
click at [203, 105] on icon at bounding box center [207, 104] width 9 height 9
click at [203, 105] on icon at bounding box center [207, 109] width 9 height 9
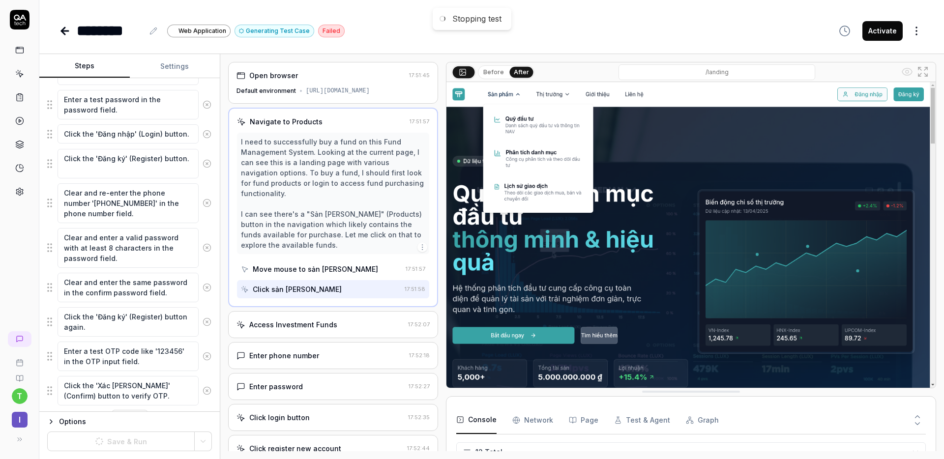
click at [203, 105] on icon at bounding box center [207, 104] width 9 height 9
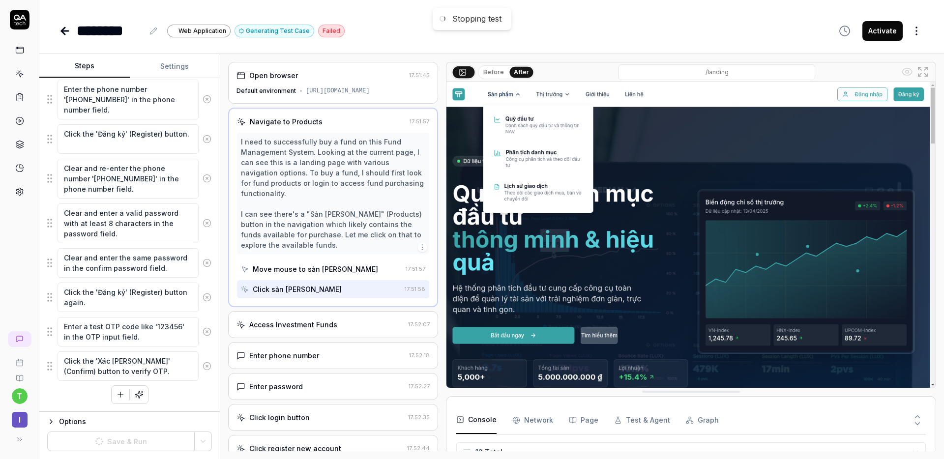
click at [201, 105] on button at bounding box center [207, 100] width 17 height 20
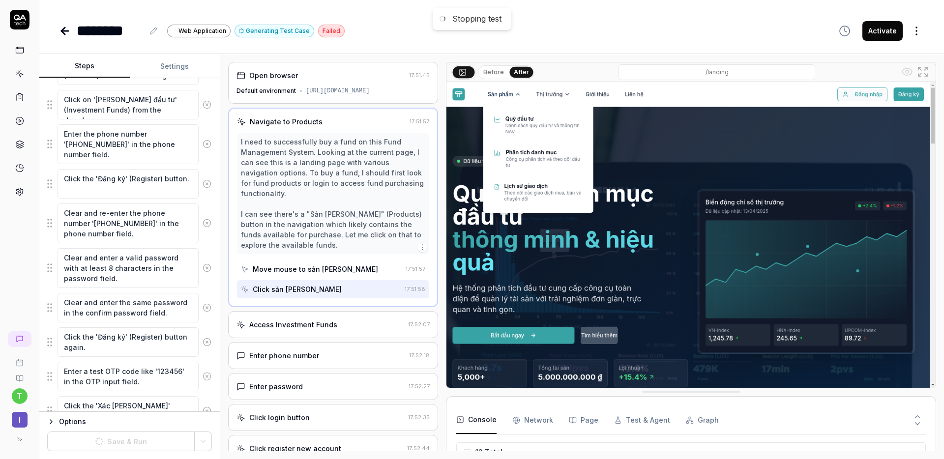
click at [203, 105] on icon at bounding box center [207, 104] width 9 height 9
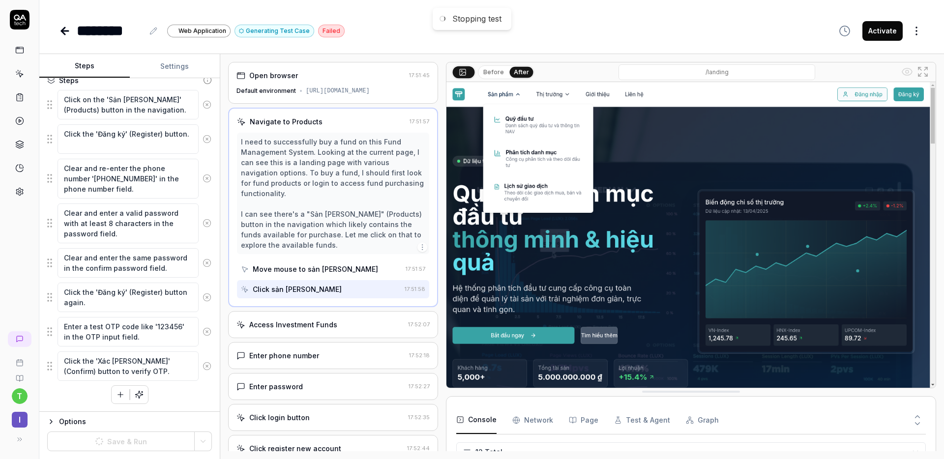
click at [203, 105] on icon at bounding box center [207, 104] width 9 height 9
click at [203, 363] on icon at bounding box center [207, 366] width 9 height 9
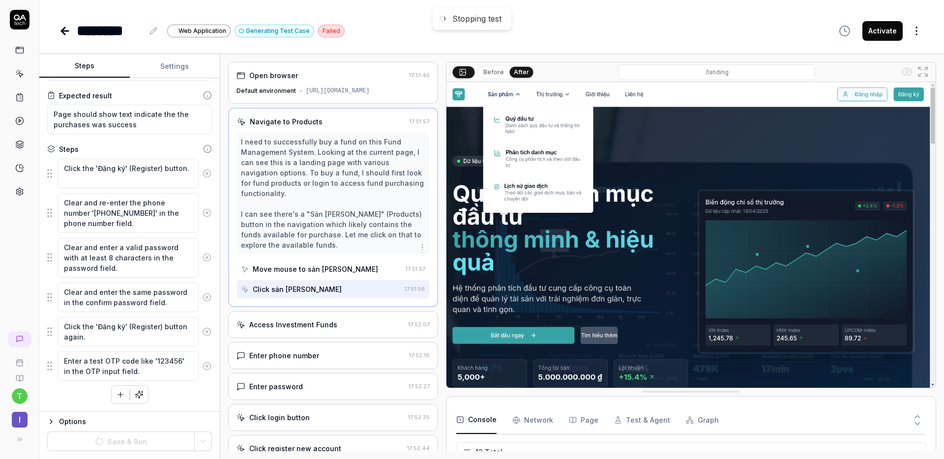
click at [199, 337] on button at bounding box center [207, 332] width 17 height 20
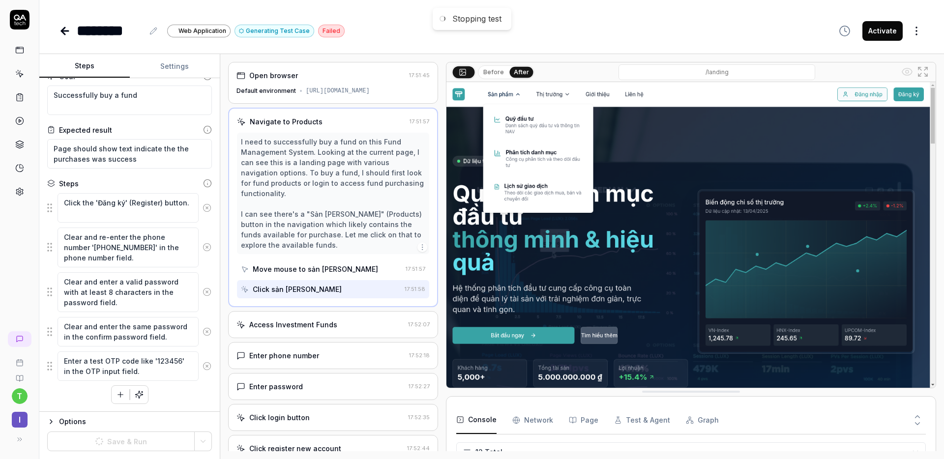
scroll to position [15, 0]
click at [203, 332] on icon at bounding box center [207, 332] width 9 height 9
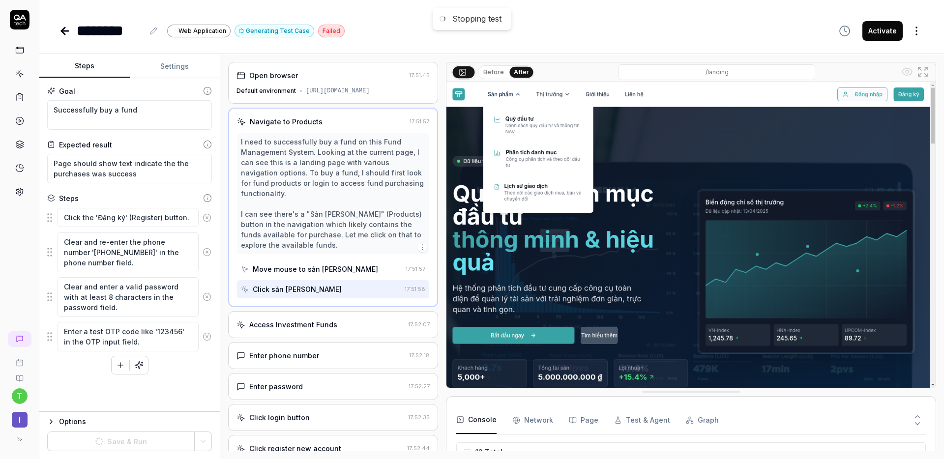
click at [202, 332] on button at bounding box center [207, 337] width 17 height 20
click at [209, 300] on circle at bounding box center [206, 297] width 7 height 7
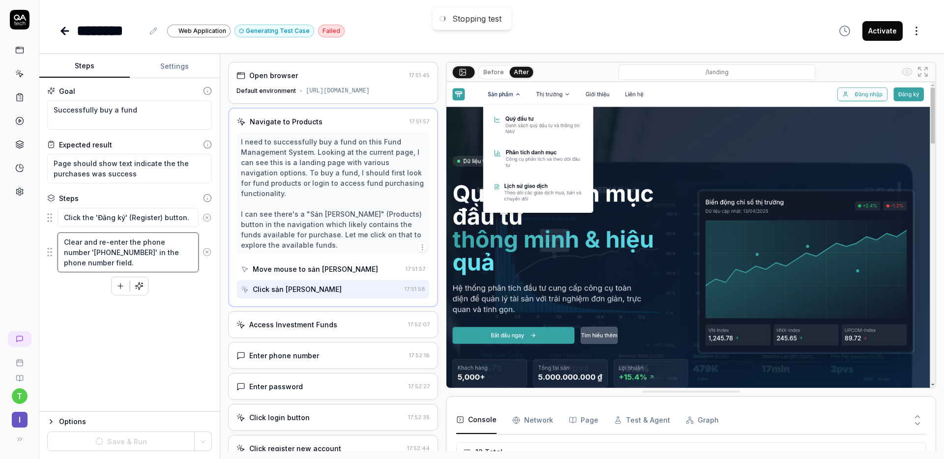
drag, startPoint x: 132, startPoint y: 262, endPoint x: 65, endPoint y: 244, distance: 69.2
click at [65, 244] on textarea "Clear and re-enter the phone number '[PHONE_NUMBER]' in the phone number field." at bounding box center [128, 253] width 141 height 40
click at [208, 217] on icon at bounding box center [207, 217] width 2 height 2
click at [208, 217] on div "Clear and re-enter the phone number '[PHONE_NUMBER]' in the phone number field." at bounding box center [129, 228] width 165 height 41
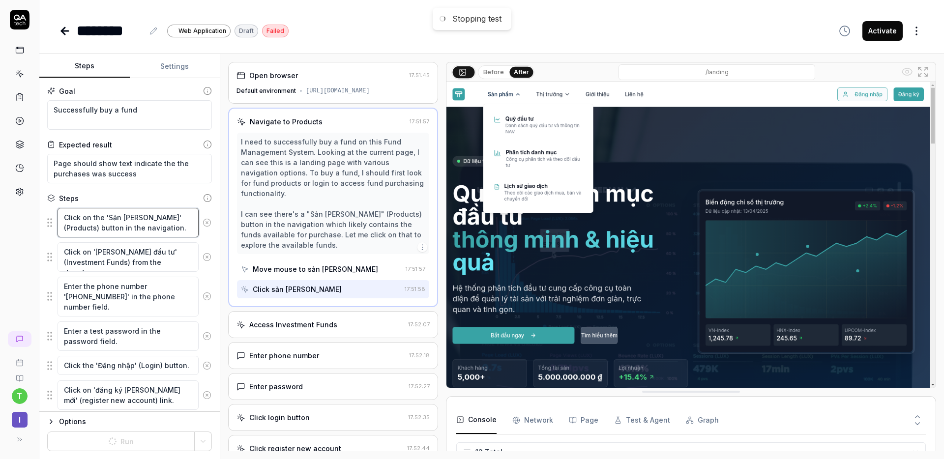
click at [137, 226] on textarea "Click on the 'Sản [PERSON_NAME]' (Products) button in the navigation." at bounding box center [128, 223] width 141 height 30
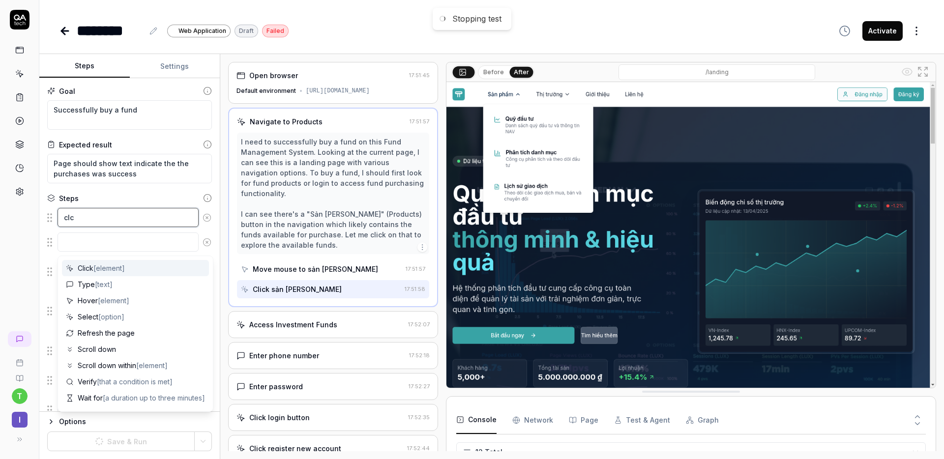
click at [96, 216] on textarea "clc" at bounding box center [128, 217] width 141 height 19
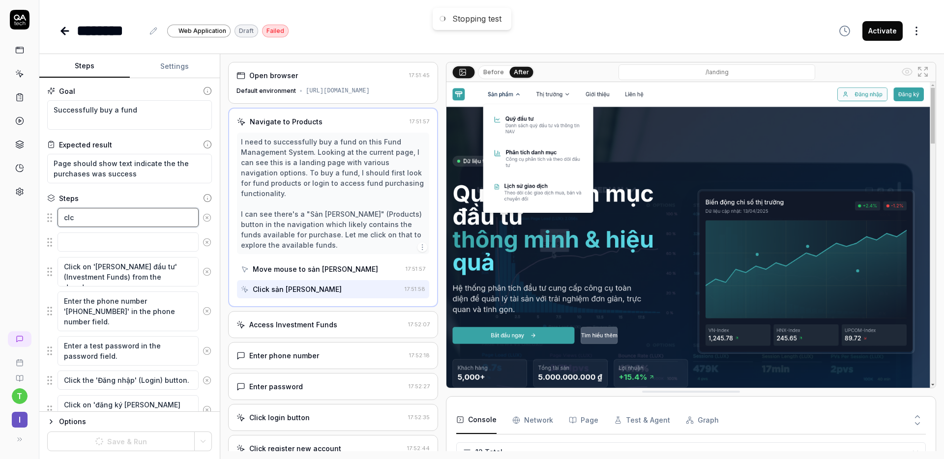
click at [82, 218] on textarea "clc" at bounding box center [128, 217] width 141 height 19
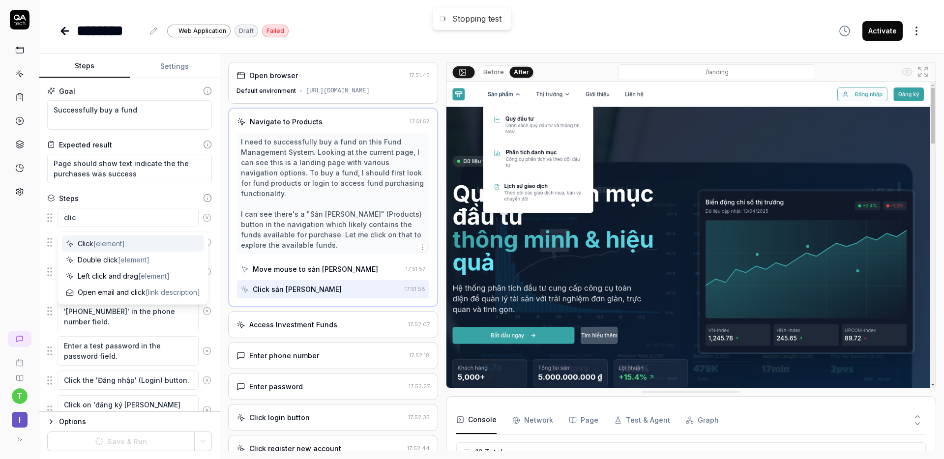
click at [82, 241] on span "Click [element]" at bounding box center [101, 244] width 47 height 10
click at [111, 220] on textarea "Click" at bounding box center [128, 217] width 141 height 19
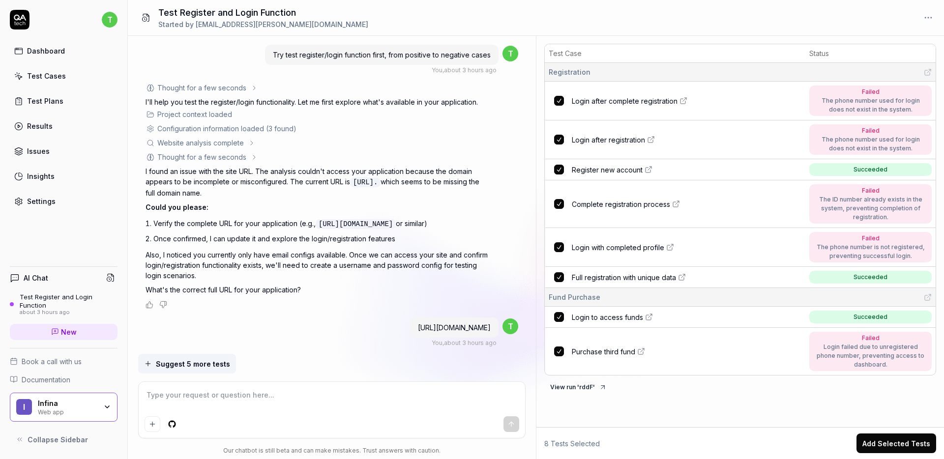
scroll to position [2581, 0]
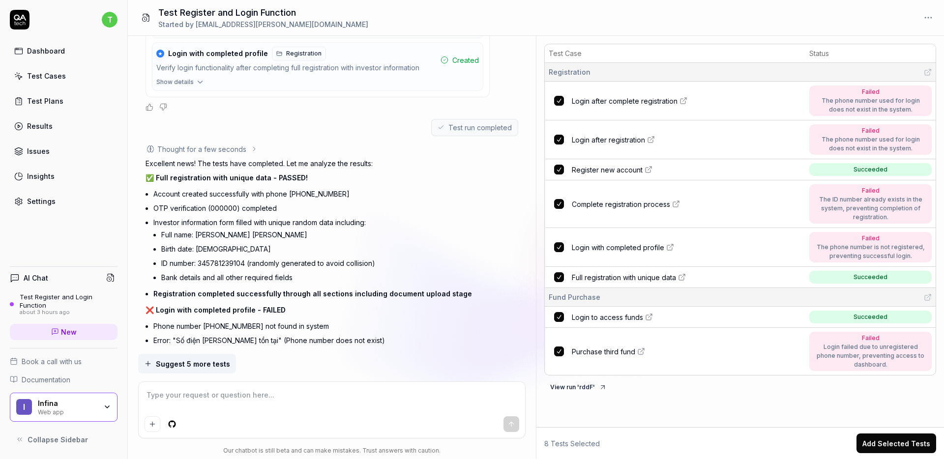
click at [61, 50] on div "Dashboard" at bounding box center [46, 51] width 38 height 10
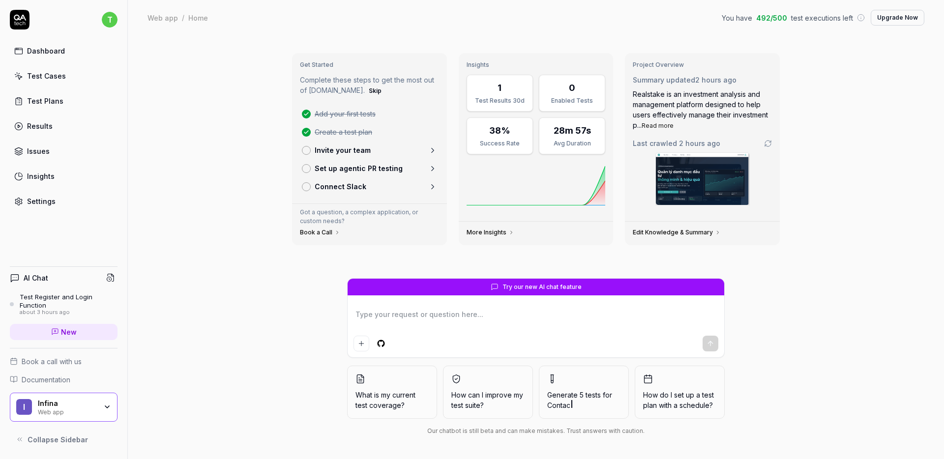
type textarea "*"
